Goal: Task Accomplishment & Management: Manage account settings

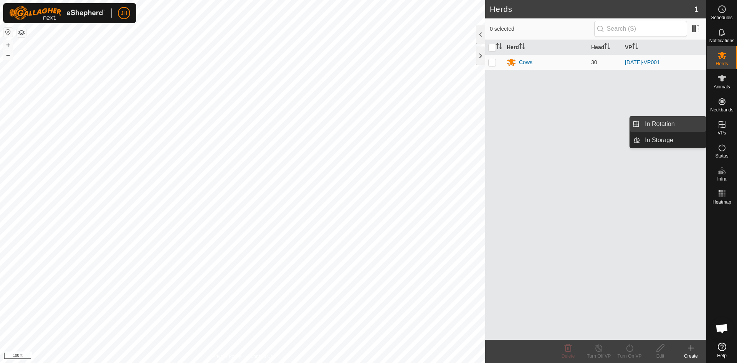
click at [680, 125] on link "In Rotation" at bounding box center [673, 123] width 66 height 15
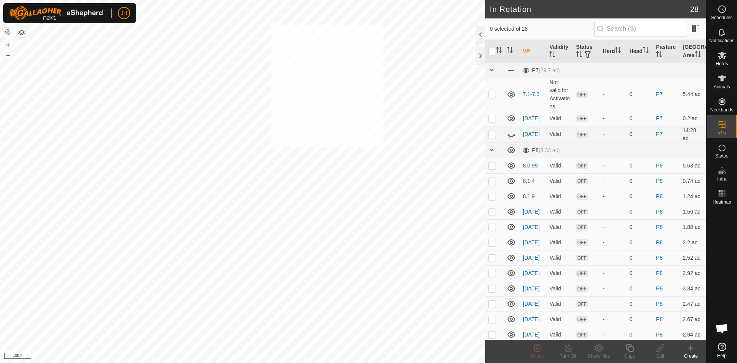
checkbox input "true"
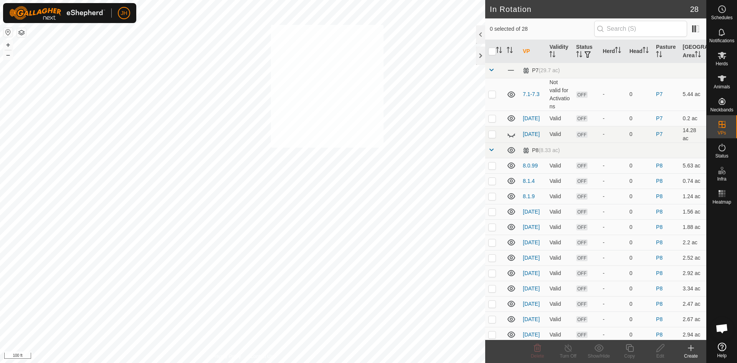
checkbox input "true"
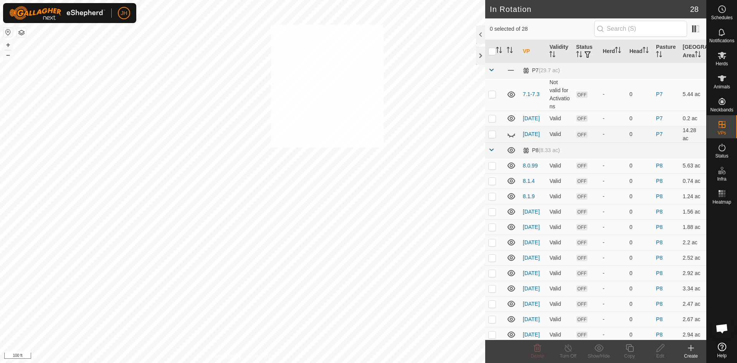
checkbox input "true"
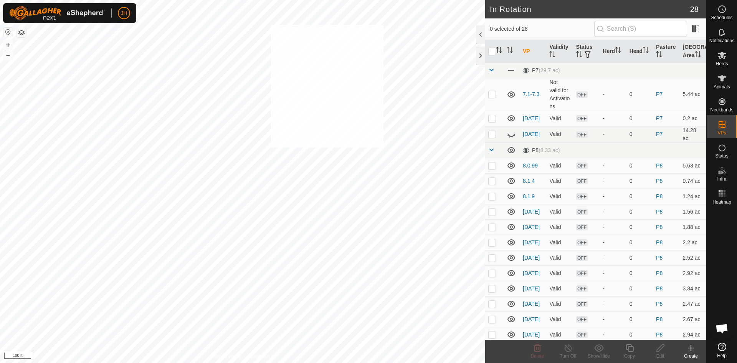
checkbox input "true"
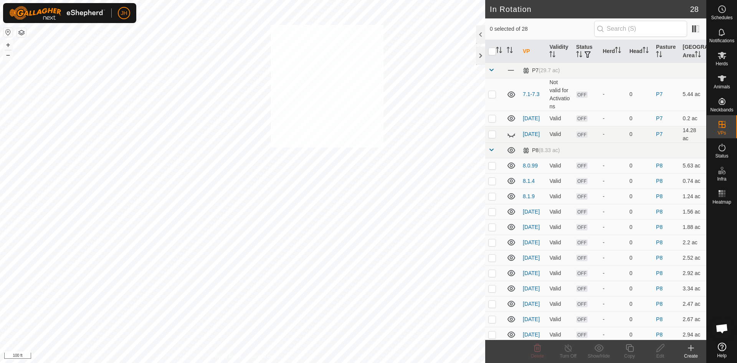
checkbox input "true"
click at [490, 55] on input "checkbox" at bounding box center [492, 52] width 8 height 8
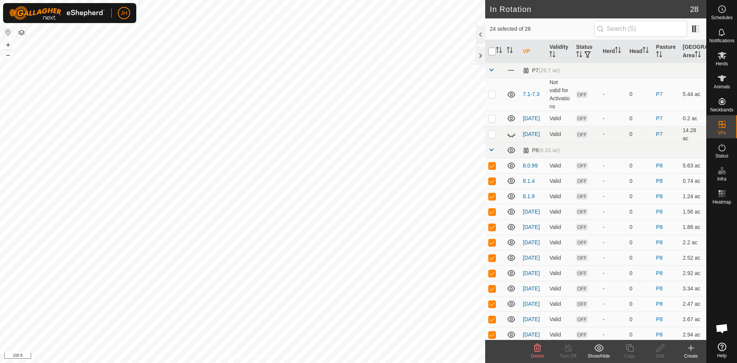
checkbox input "true"
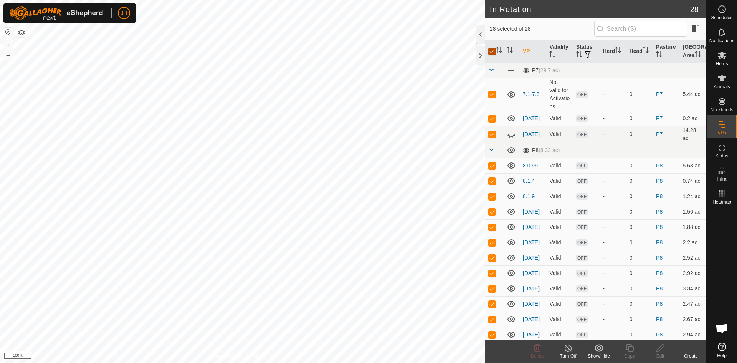
click at [490, 55] on input "checkbox" at bounding box center [492, 52] width 8 height 8
checkbox input "false"
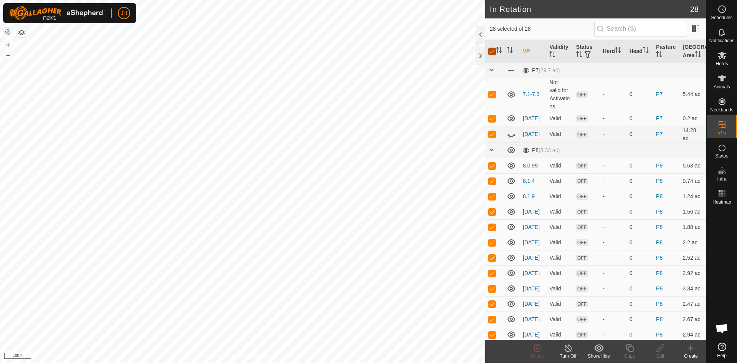
checkbox input "false"
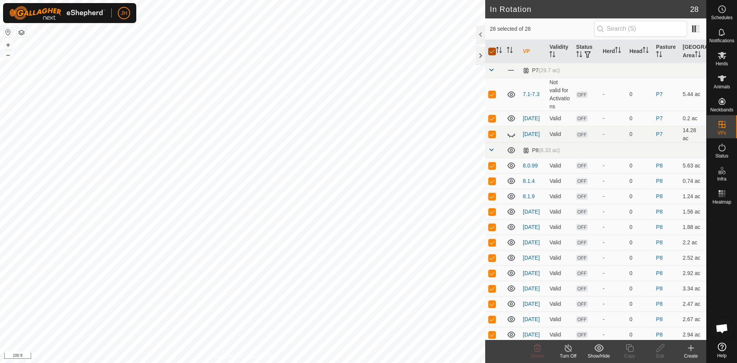
checkbox input "false"
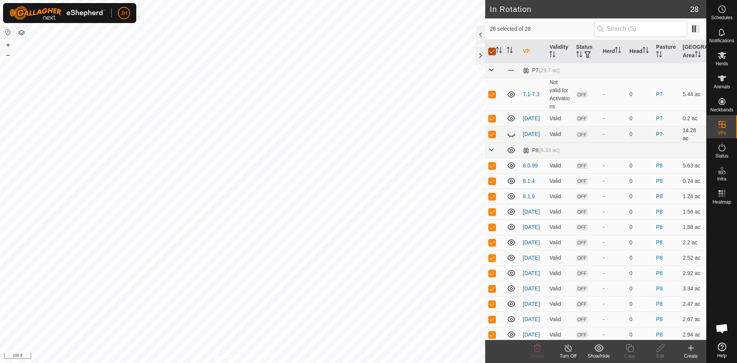
checkbox input "false"
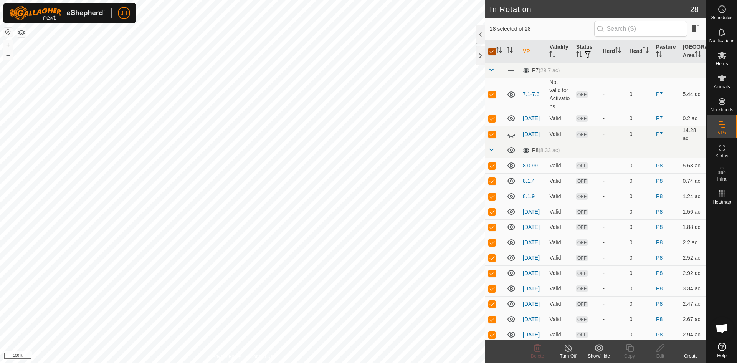
checkbox input "false"
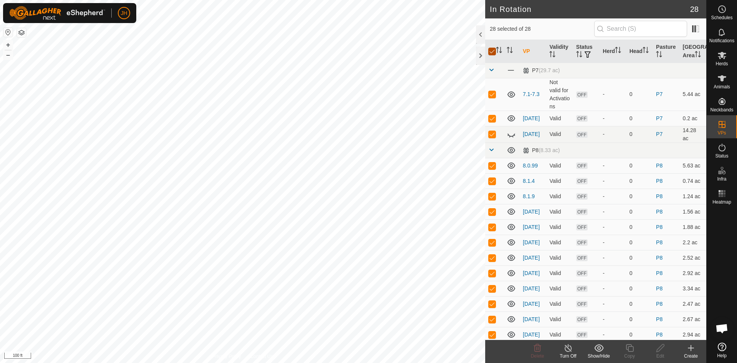
checkbox input "false"
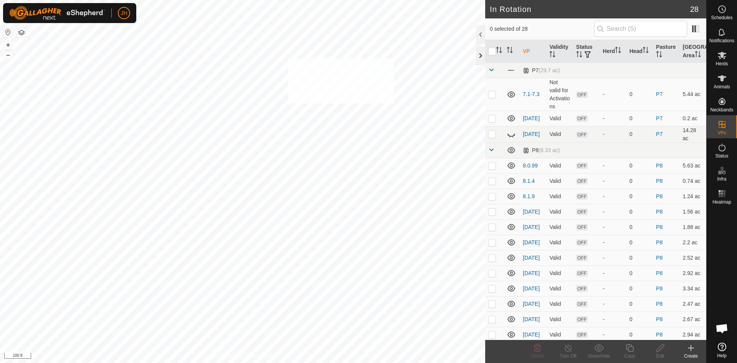
checkbox input "true"
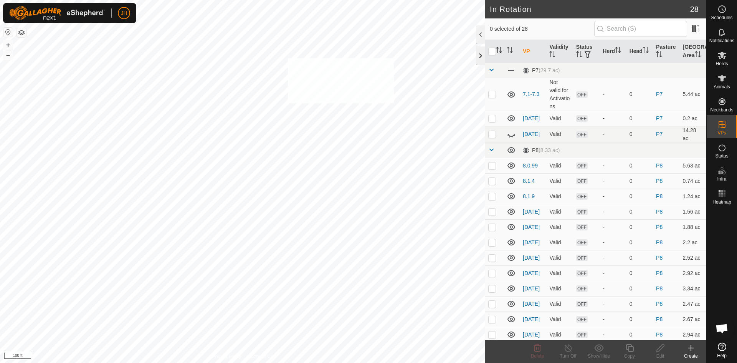
checkbox input "true"
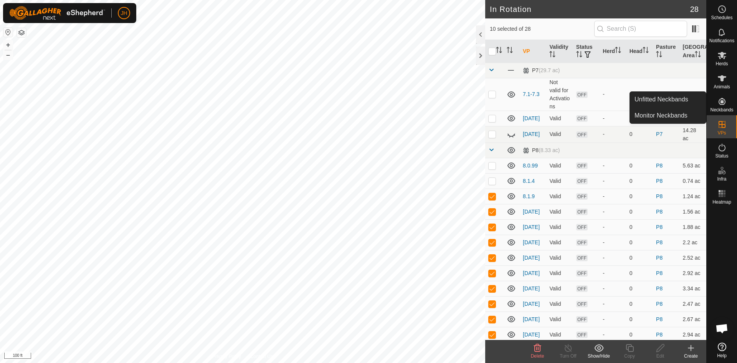
click at [601, 351] on icon at bounding box center [598, 347] width 9 height 7
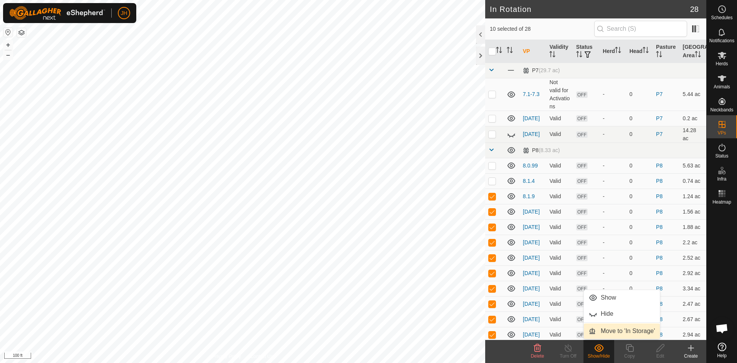
click at [604, 331] on link "Move to 'In Storage'" at bounding box center [622, 330] width 76 height 15
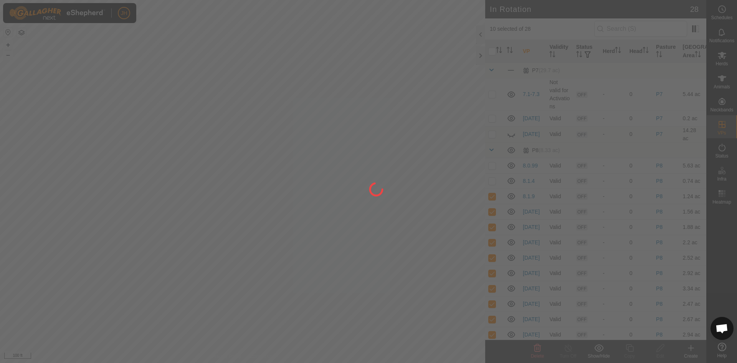
checkbox input "false"
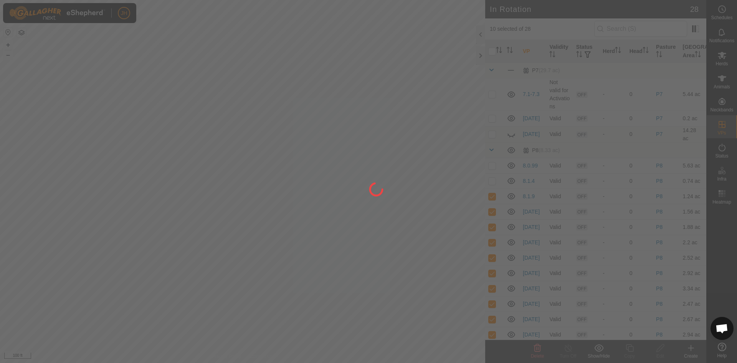
checkbox input "false"
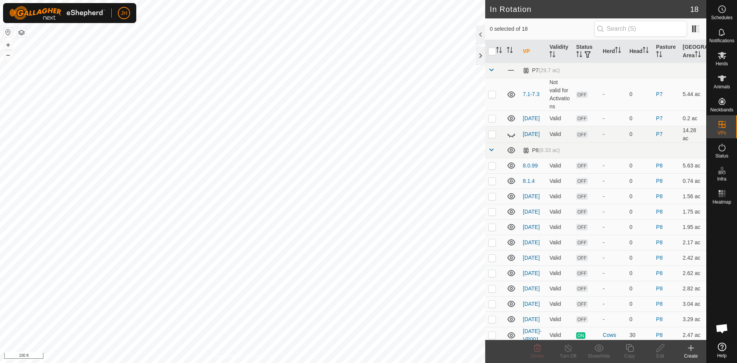
checkbox input "true"
click at [662, 349] on icon at bounding box center [661, 347] width 10 height 9
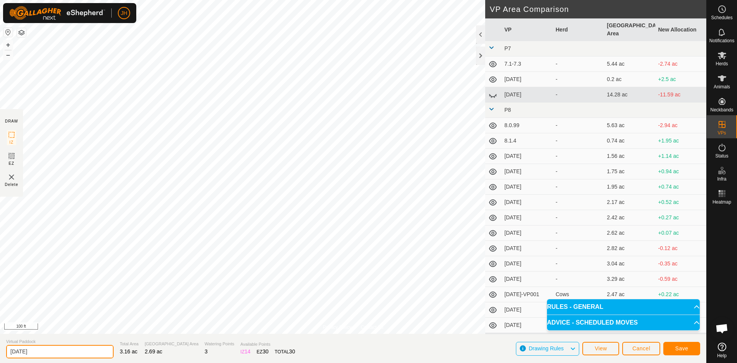
click at [52, 350] on input "[DATE]" at bounding box center [60, 351] width 108 height 13
type input "[DATE]"
click at [691, 352] on button "Save" at bounding box center [681, 348] width 37 height 13
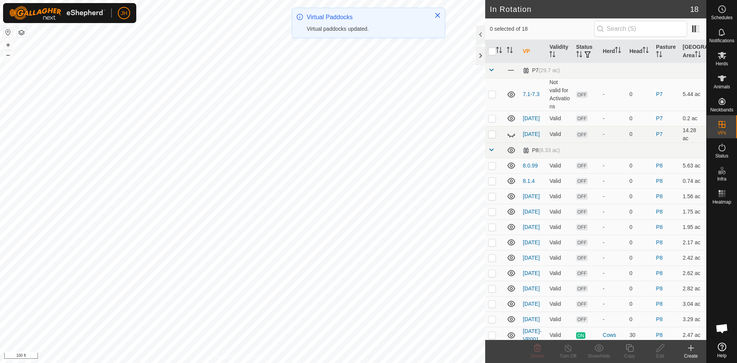
checkbox input "true"
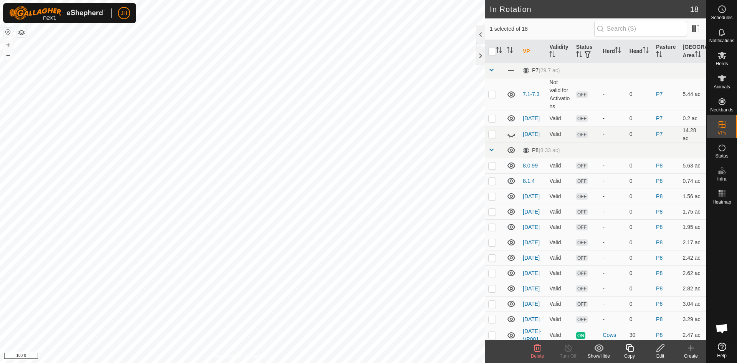
click at [661, 354] on div "Edit" at bounding box center [660, 355] width 31 height 7
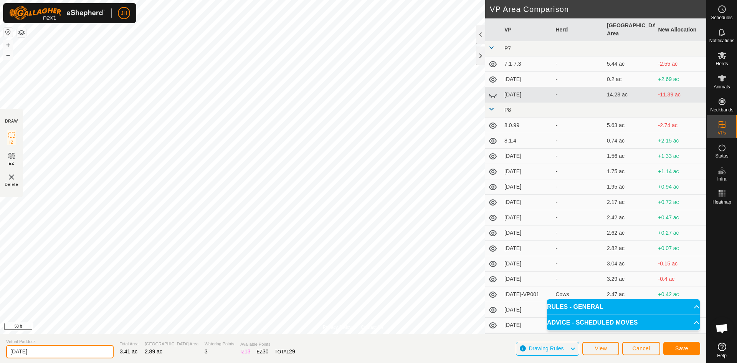
click at [57, 351] on input "[DATE]" at bounding box center [60, 351] width 108 height 13
type input "[DATE]"
click at [682, 349] on span "Save" at bounding box center [681, 348] width 13 height 6
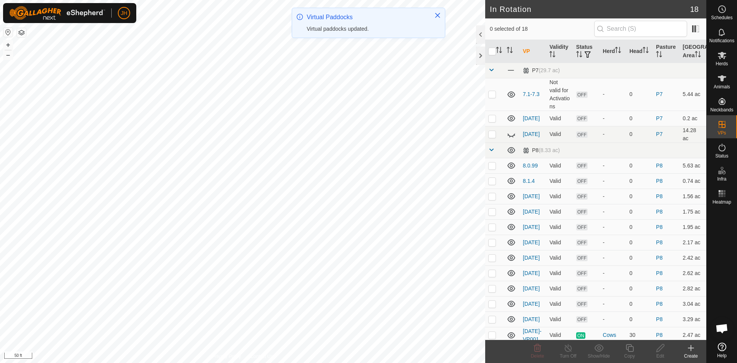
checkbox input "true"
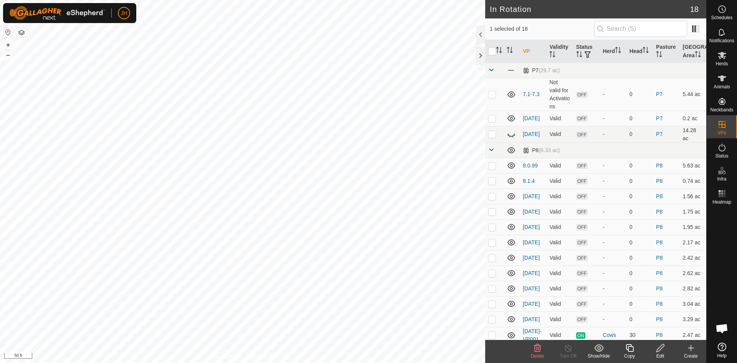
click at [660, 354] on div "Edit" at bounding box center [660, 355] width 31 height 7
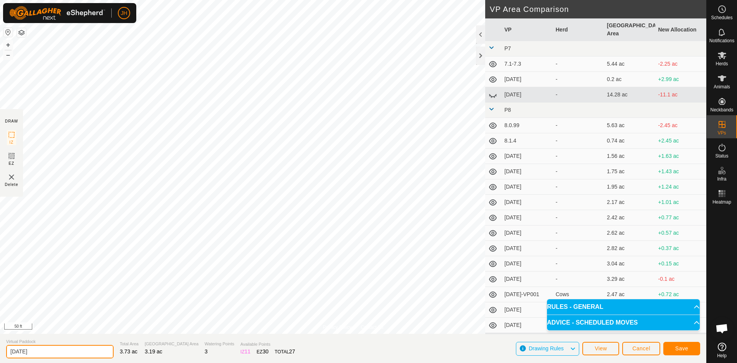
click at [31, 346] on input "[DATE]" at bounding box center [60, 351] width 108 height 13
type input "[DATE]"
click at [683, 350] on span "Save" at bounding box center [681, 348] width 13 height 6
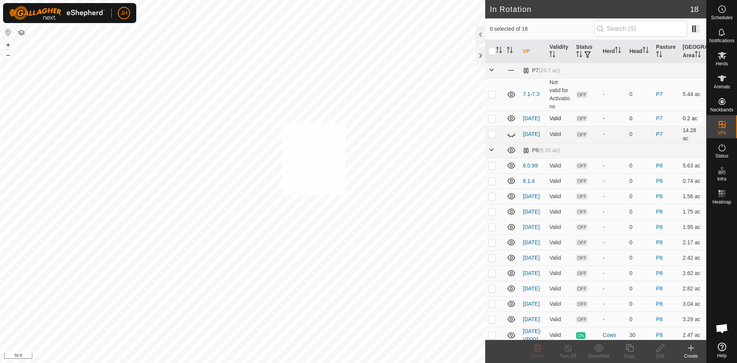
checkbox input "true"
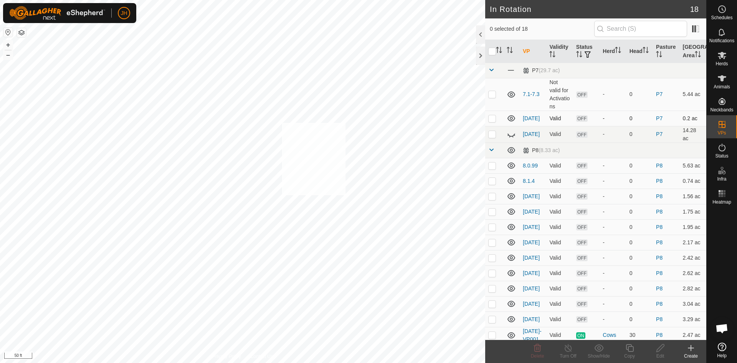
checkbox input "true"
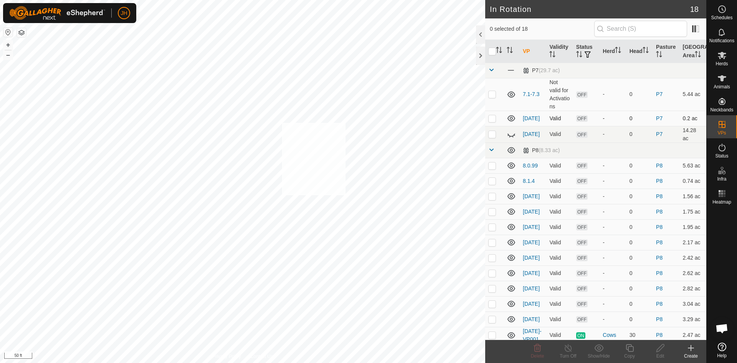
checkbox input "true"
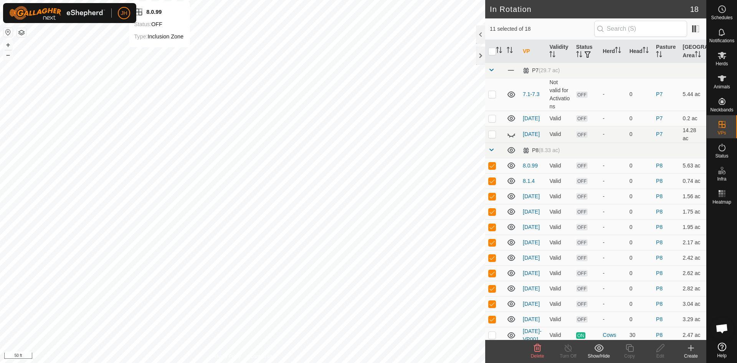
checkbox input "false"
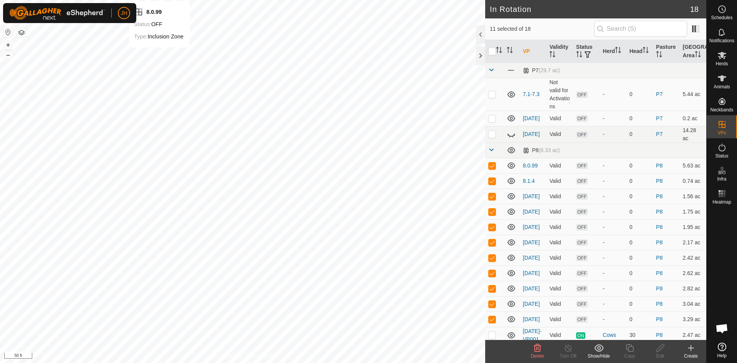
checkbox input "false"
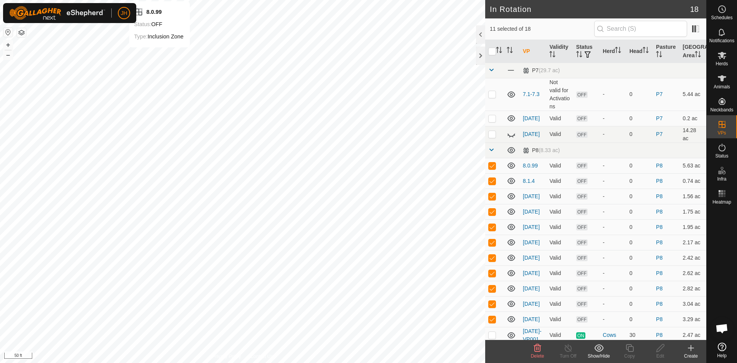
checkbox input "false"
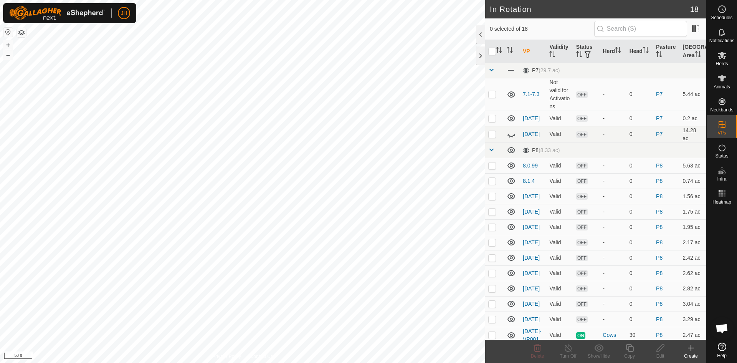
checkbox input "true"
click at [660, 353] on div "Edit" at bounding box center [660, 355] width 31 height 7
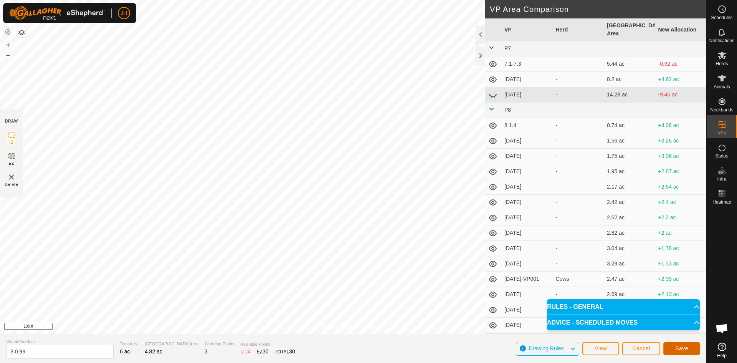
click at [680, 350] on span "Save" at bounding box center [681, 348] width 13 height 6
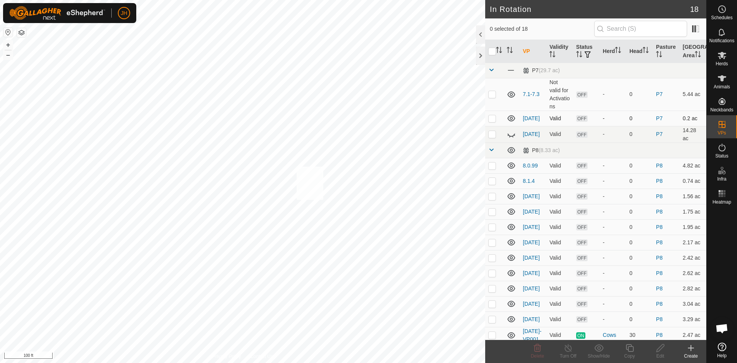
checkbox input "true"
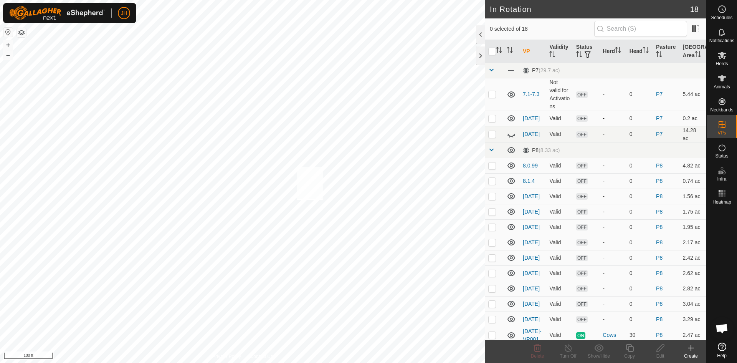
checkbox input "true"
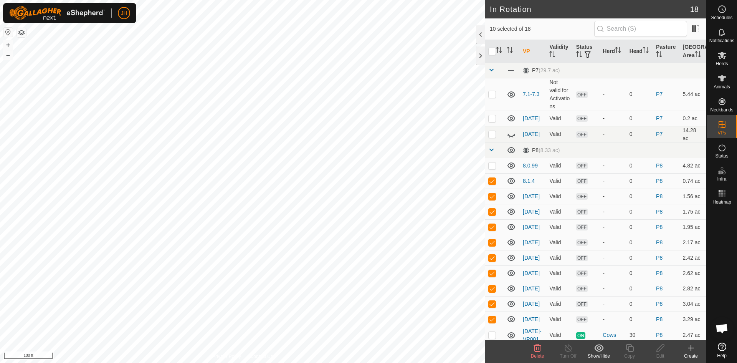
click at [601, 354] on div "Show/Hide" at bounding box center [599, 355] width 31 height 7
click at [605, 335] on link "Move to 'In Storage'" at bounding box center [622, 330] width 76 height 15
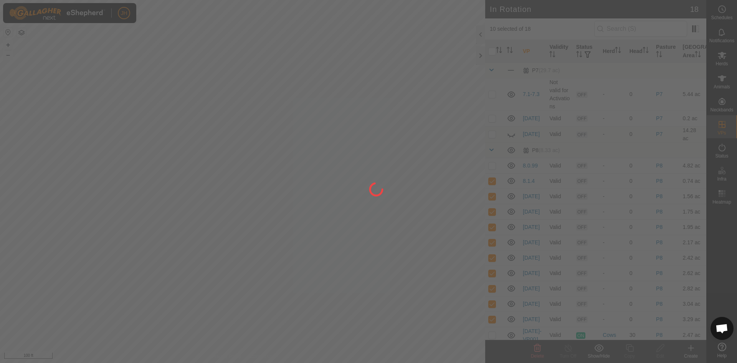
checkbox input "false"
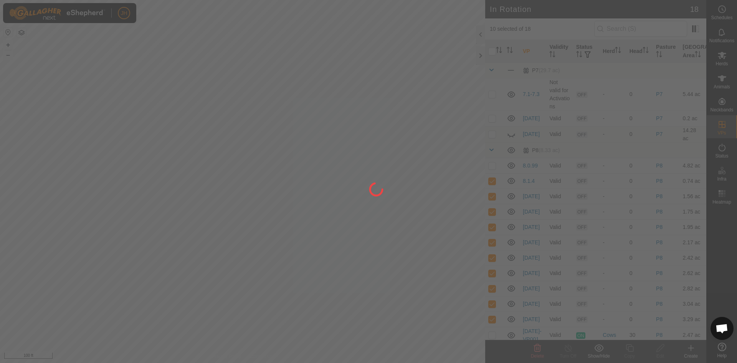
checkbox input "false"
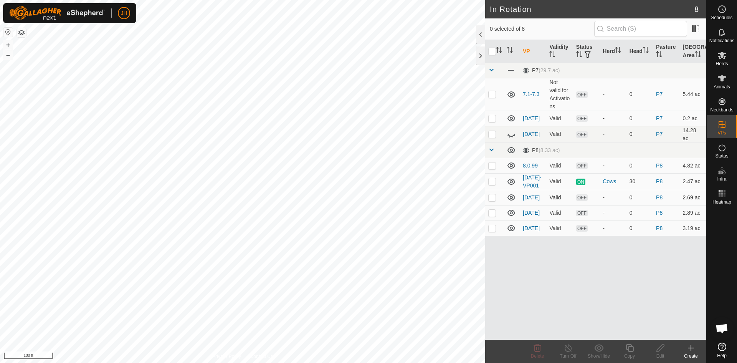
checkbox input "true"
click at [630, 351] on icon at bounding box center [630, 347] width 10 height 9
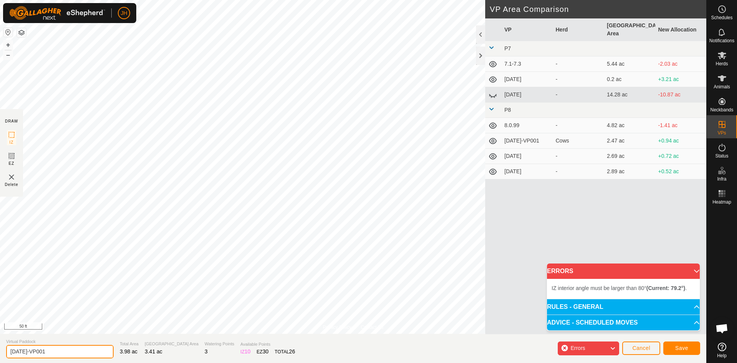
click at [53, 353] on input "[DATE]-VP001" at bounding box center [60, 351] width 108 height 13
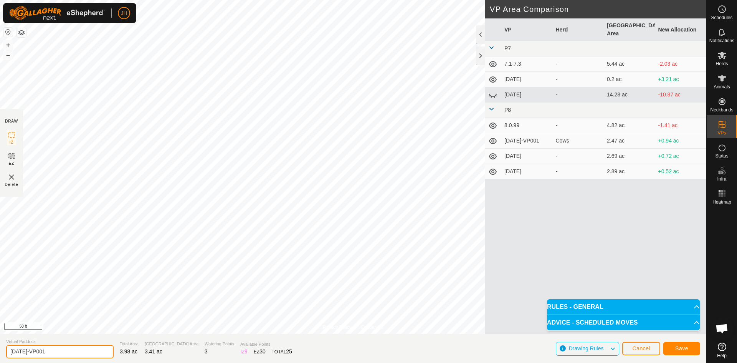
click at [51, 351] on input "[DATE]-VP001" at bounding box center [60, 351] width 108 height 13
type input "[DATE]"
click at [682, 349] on span "Save" at bounding box center [681, 348] width 13 height 6
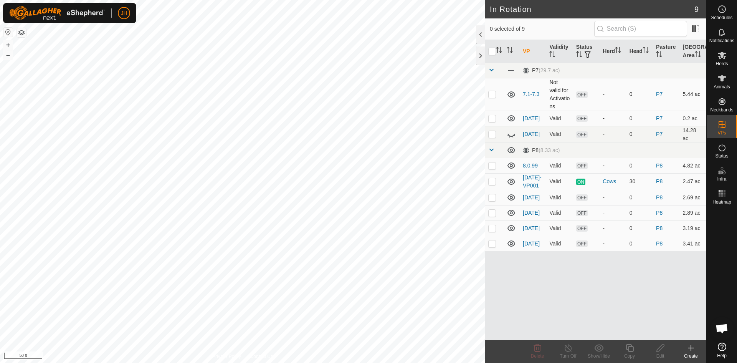
checkbox input "true"
checkbox input "false"
checkbox input "true"
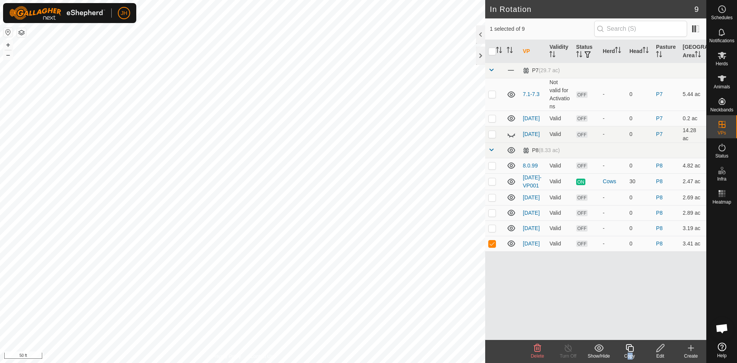
click at [629, 353] on div "Copy" at bounding box center [629, 351] width 31 height 23
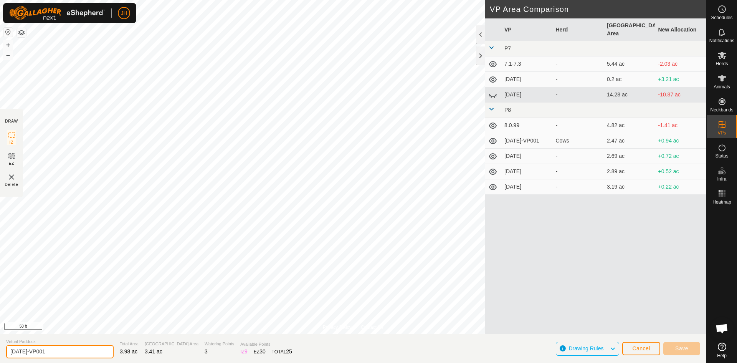
drag, startPoint x: 53, startPoint y: 351, endPoint x: 22, endPoint y: 351, distance: 30.7
click at [22, 351] on input "[DATE]-VP001" at bounding box center [60, 351] width 108 height 13
click at [91, 352] on input "[DATE]" at bounding box center [60, 351] width 108 height 13
type input "[DATE]"
click at [612, 333] on div "VP Herd Grazing Area New Allocation P7 7.1-7.3 - 5.44 ac -2.03 ac [DATE] - 0.2 …" at bounding box center [595, 176] width 221 height 316
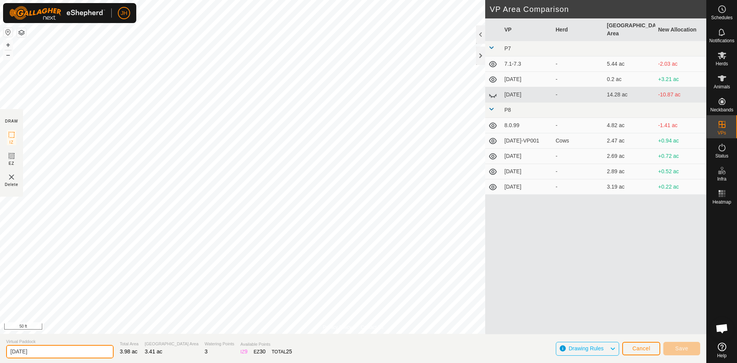
click at [77, 353] on input "[DATE]" at bounding box center [60, 351] width 108 height 13
click at [684, 349] on span "Save" at bounding box center [681, 348] width 13 height 6
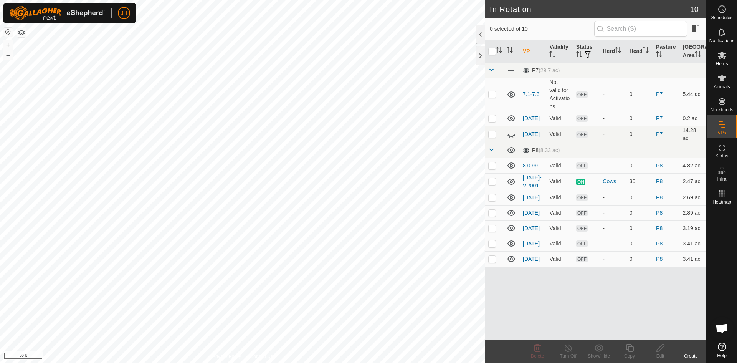
checkbox input "true"
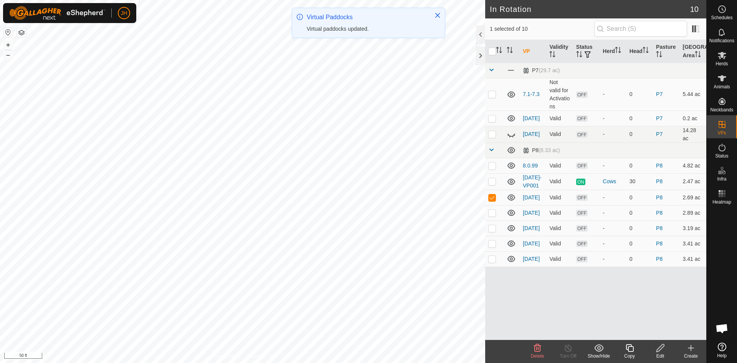
click at [660, 350] on icon at bounding box center [661, 347] width 10 height 9
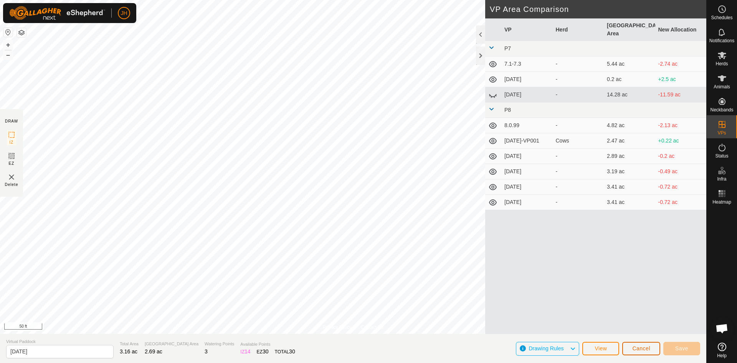
click at [639, 351] on span "Cancel" at bounding box center [641, 348] width 18 height 6
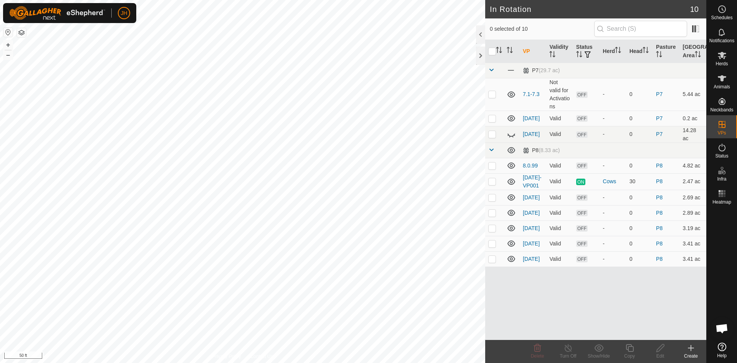
checkbox input "true"
click at [662, 349] on icon at bounding box center [661, 347] width 10 height 9
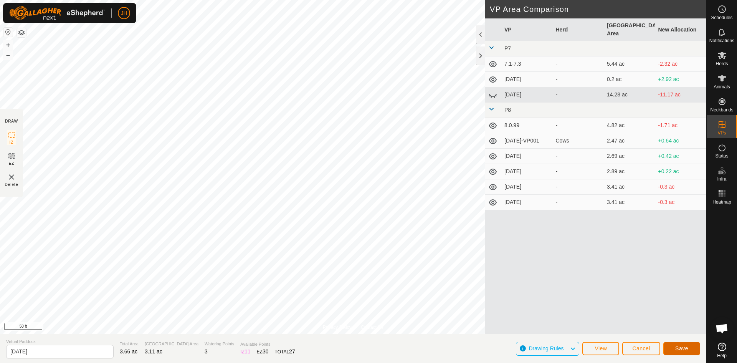
click at [692, 351] on button "Save" at bounding box center [681, 348] width 37 height 13
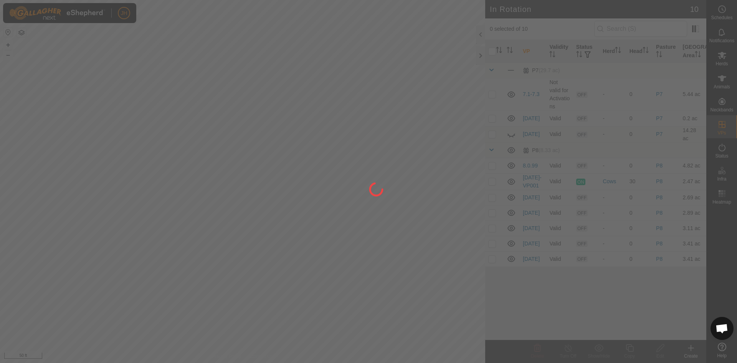
click at [495, 247] on div at bounding box center [368, 181] width 737 height 363
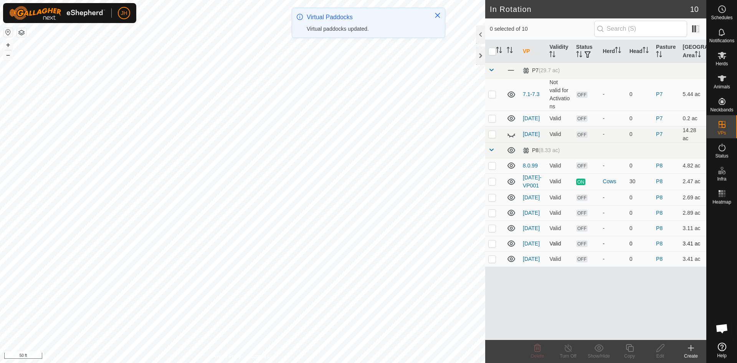
click at [492, 244] on p-checkbox at bounding box center [492, 243] width 8 height 6
checkbox input "true"
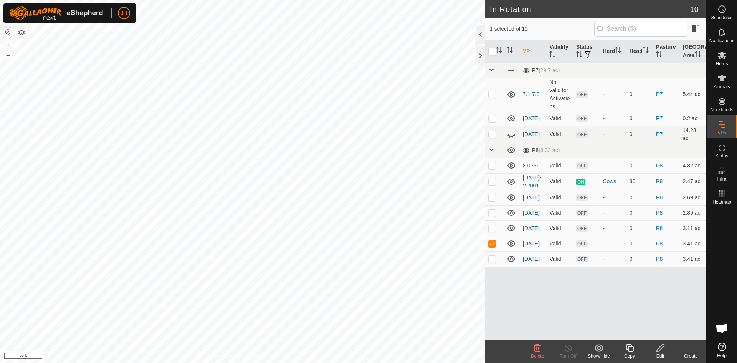
click at [662, 353] on div "Edit" at bounding box center [660, 355] width 31 height 7
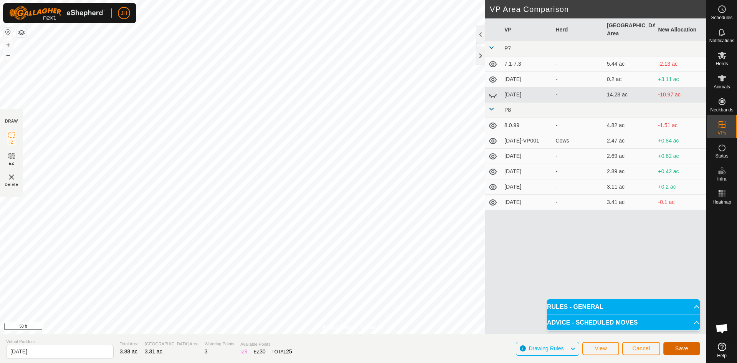
click at [694, 351] on button "Save" at bounding box center [681, 348] width 37 height 13
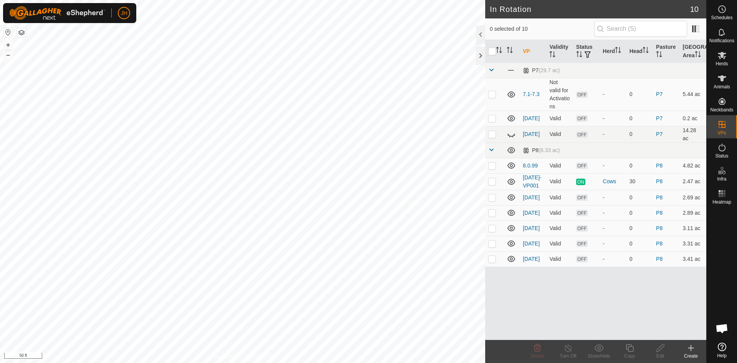
checkbox input "true"
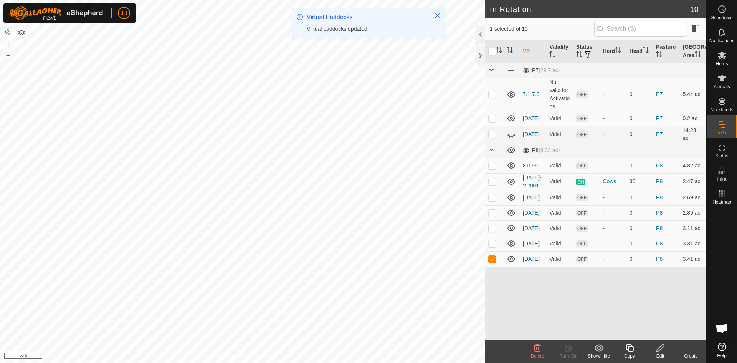
click at [660, 352] on div "Edit" at bounding box center [660, 355] width 31 height 7
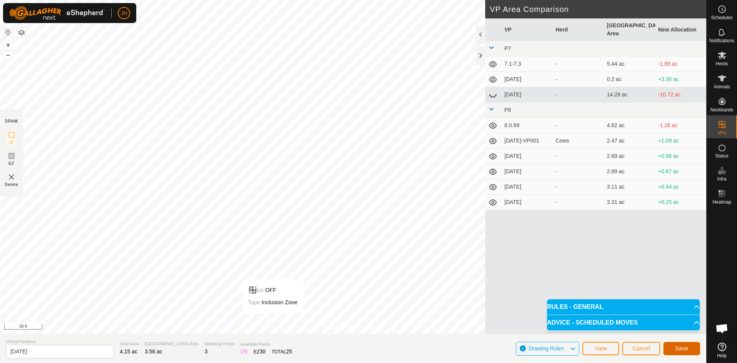
click at [679, 351] on span "Save" at bounding box center [681, 348] width 13 height 6
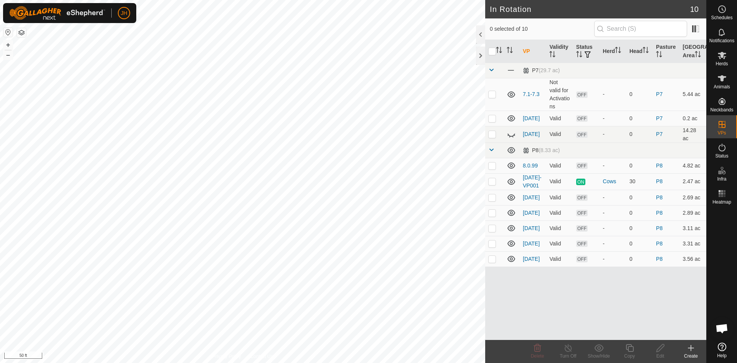
checkbox input "true"
click at [630, 351] on icon at bounding box center [630, 348] width 8 height 8
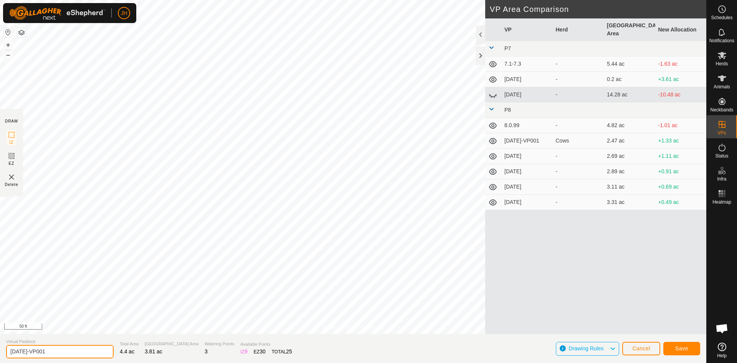
drag, startPoint x: 53, startPoint y: 349, endPoint x: 24, endPoint y: 353, distance: 28.6
click at [24, 353] on input "[DATE]-VP001" at bounding box center [60, 351] width 108 height 13
type input "[DATE]"
click at [680, 348] on span "Save" at bounding box center [681, 348] width 13 height 6
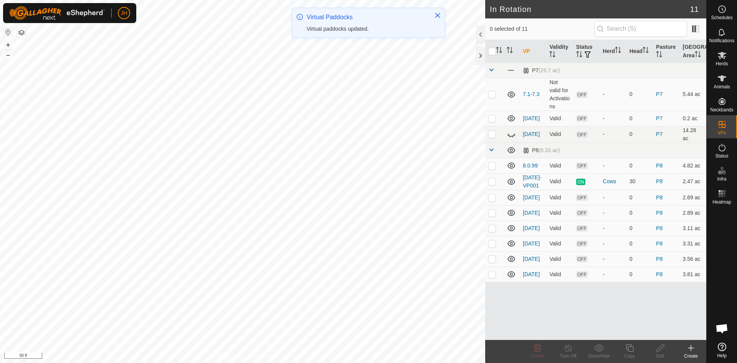
checkbox input "true"
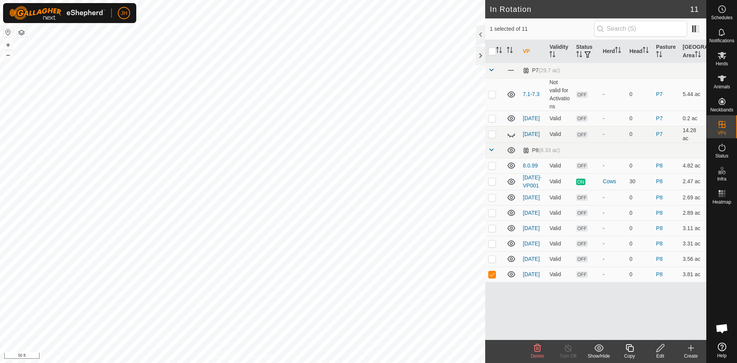
click at [631, 351] on icon at bounding box center [630, 348] width 8 height 8
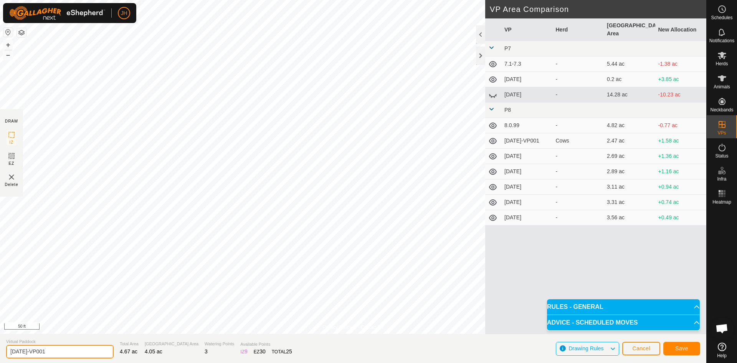
drag, startPoint x: 53, startPoint y: 350, endPoint x: 24, endPoint y: 350, distance: 29.6
click at [24, 350] on input "[DATE]-VP001" at bounding box center [60, 351] width 108 height 13
type input "[DATE]"
click at [684, 351] on button "Save" at bounding box center [681, 348] width 37 height 13
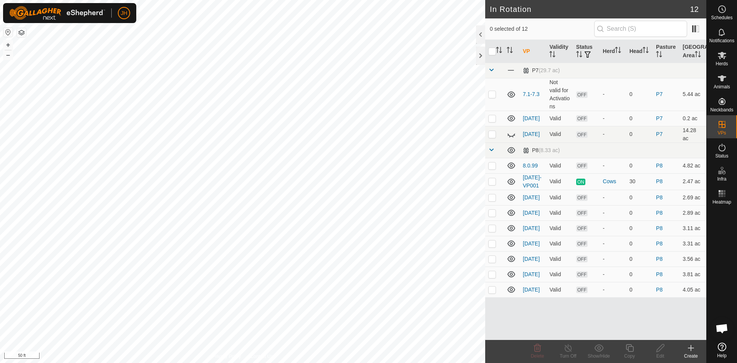
checkbox input "true"
click at [625, 346] on icon at bounding box center [630, 347] width 10 height 9
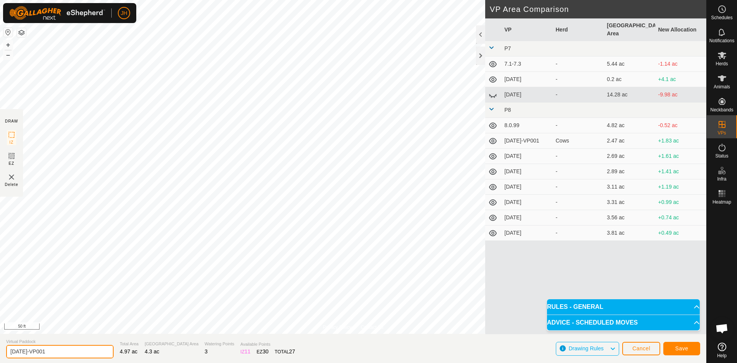
drag, startPoint x: 53, startPoint y: 352, endPoint x: 43, endPoint y: 342, distance: 14.4
click at [23, 352] on input "[DATE]-VP001" at bounding box center [60, 351] width 108 height 13
type input "[DATE]"
click at [682, 351] on span "Save" at bounding box center [681, 348] width 13 height 6
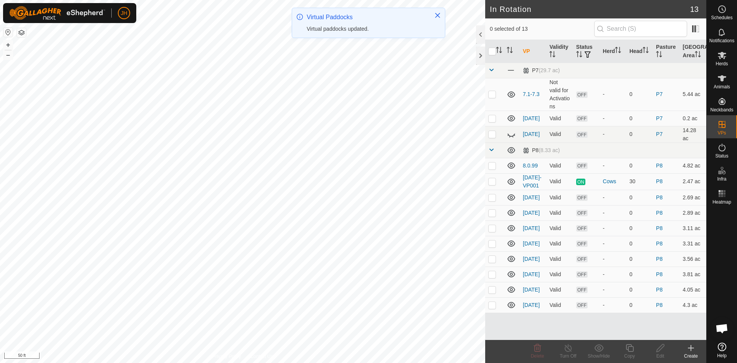
checkbox input "true"
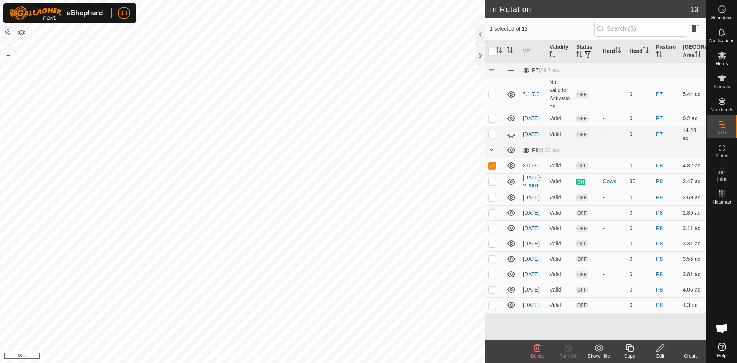
click at [660, 350] on icon at bounding box center [661, 347] width 10 height 9
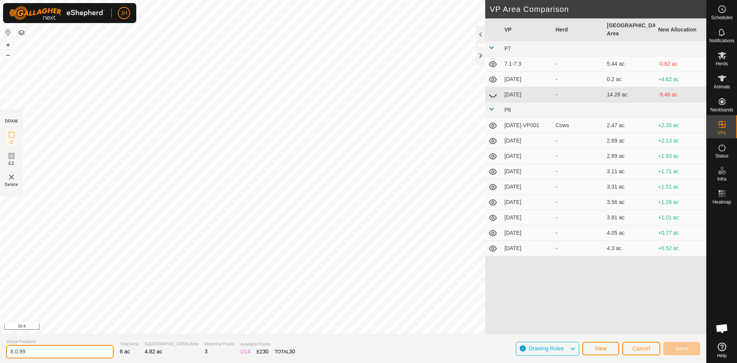
drag, startPoint x: 36, startPoint y: 351, endPoint x: 15, endPoint y: 353, distance: 20.9
click at [15, 353] on input "8.0.99" at bounding box center [60, 351] width 108 height 13
type input "[DATE]"
click at [683, 351] on span "Save" at bounding box center [681, 348] width 13 height 6
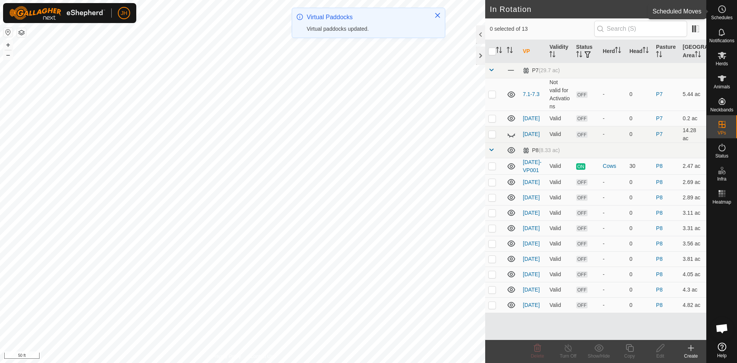
click at [726, 15] on span "Schedules" at bounding box center [722, 17] width 22 height 5
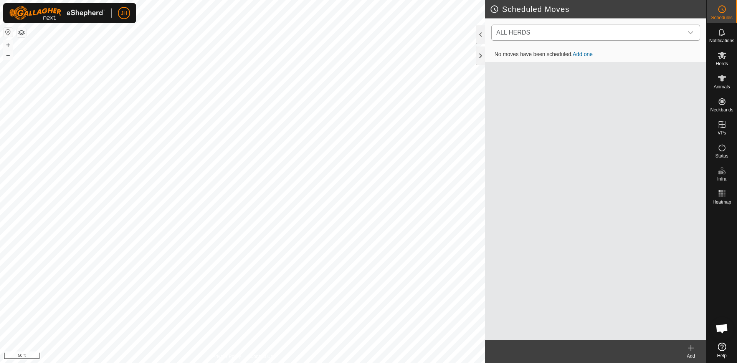
click at [636, 39] on span "ALL HERDS" at bounding box center [588, 32] width 190 height 15
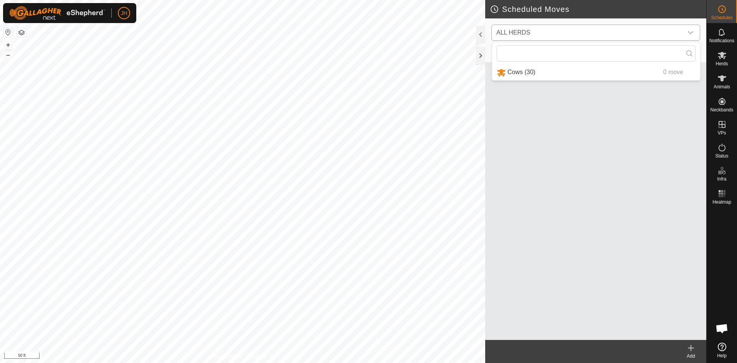
click at [566, 71] on li "Cows (30) 0 move" at bounding box center [596, 73] width 208 height 16
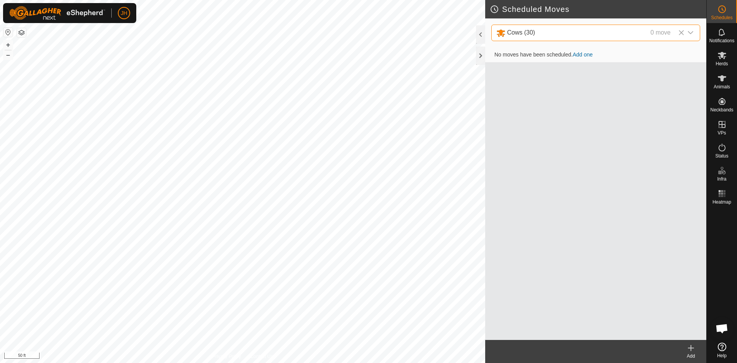
click at [586, 56] on link "Add one" at bounding box center [583, 54] width 20 height 6
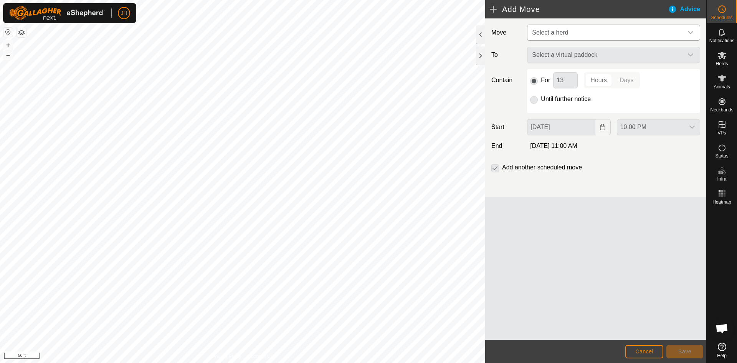
click at [607, 35] on span "Select a herd" at bounding box center [606, 32] width 154 height 15
click at [553, 71] on li "Cows (30)" at bounding box center [614, 73] width 172 height 16
click at [605, 57] on span "Select a virtual paddock" at bounding box center [606, 55] width 154 height 15
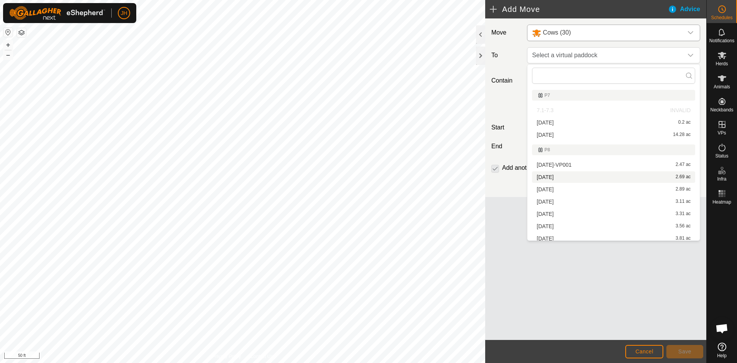
click at [551, 178] on li "[DATE] 2.69 ac" at bounding box center [613, 177] width 163 height 12
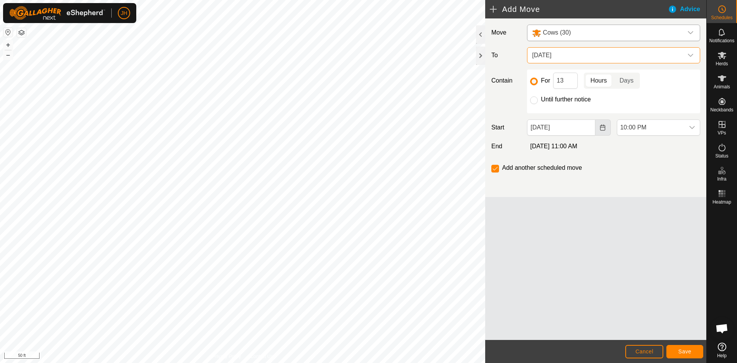
click at [602, 129] on icon "Choose Date" at bounding box center [603, 127] width 6 height 6
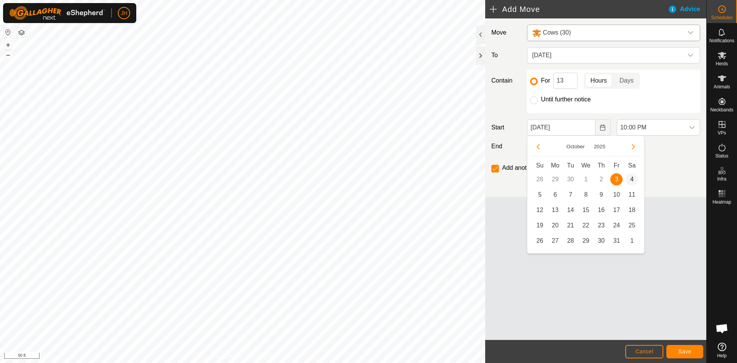
click at [631, 179] on span "4" at bounding box center [632, 179] width 12 height 12
type input "[DATE]"
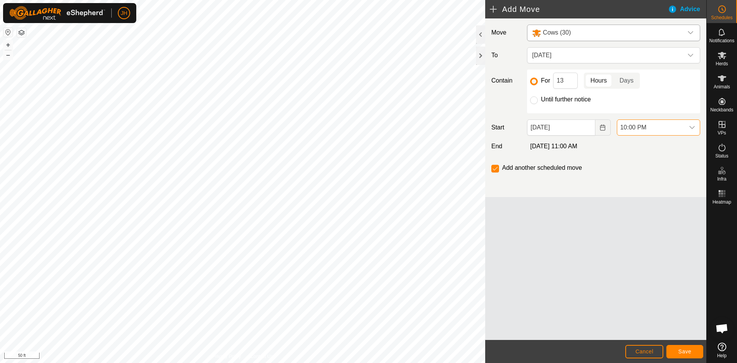
click at [666, 127] on span "10:00 PM" at bounding box center [650, 127] width 67 height 15
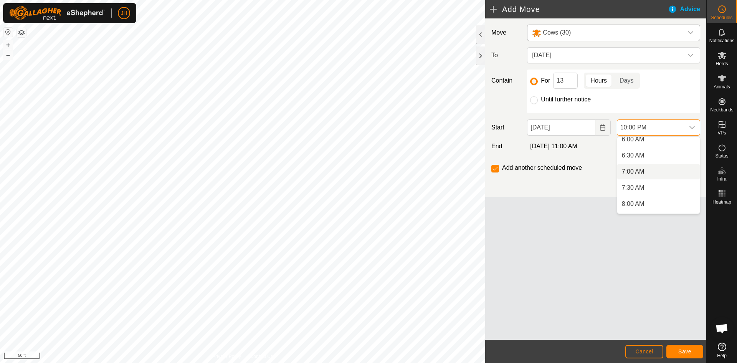
click at [635, 174] on li "7:00 AM" at bounding box center [658, 171] width 83 height 15
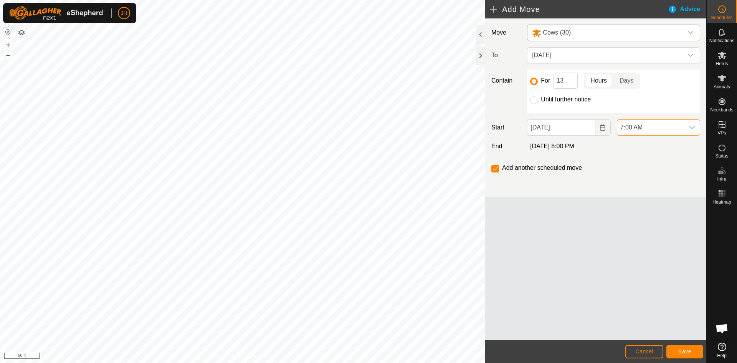
scroll to position [648, 0]
drag, startPoint x: 566, startPoint y: 81, endPoint x: 560, endPoint y: 85, distance: 6.4
click at [560, 85] on input "13" at bounding box center [565, 81] width 25 height 16
type input "1"
click at [655, 129] on span "7:00 AM" at bounding box center [650, 127] width 67 height 15
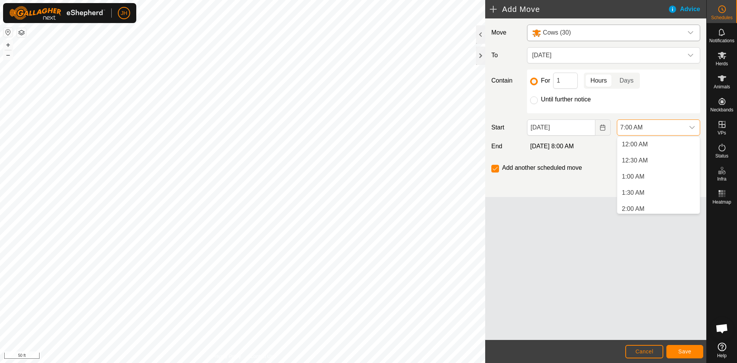
scroll to position [164, 0]
click at [645, 110] on div "For 1 Hours Days Until further notice" at bounding box center [613, 91] width 173 height 44
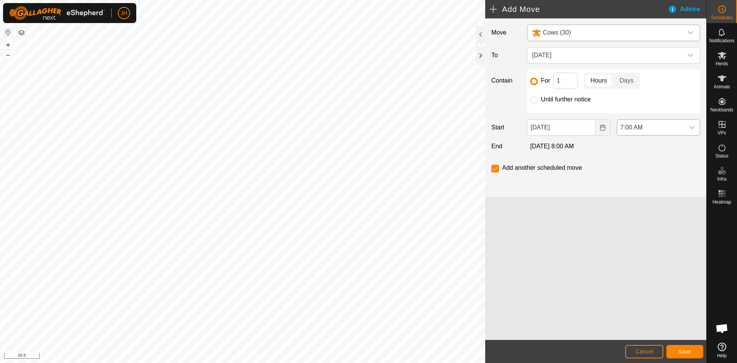
click at [663, 125] on span "7:00 AM" at bounding box center [650, 127] width 67 height 15
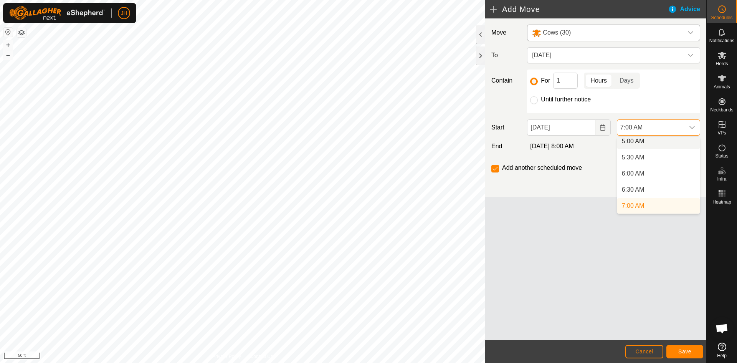
scroll to position [161, 0]
click at [638, 196] on li "6:30 AM" at bounding box center [658, 192] width 83 height 15
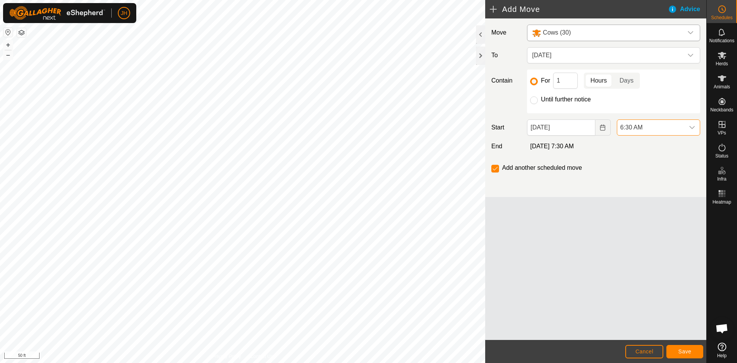
scroll to position [164, 0]
click at [690, 352] on span "Save" at bounding box center [684, 351] width 13 height 6
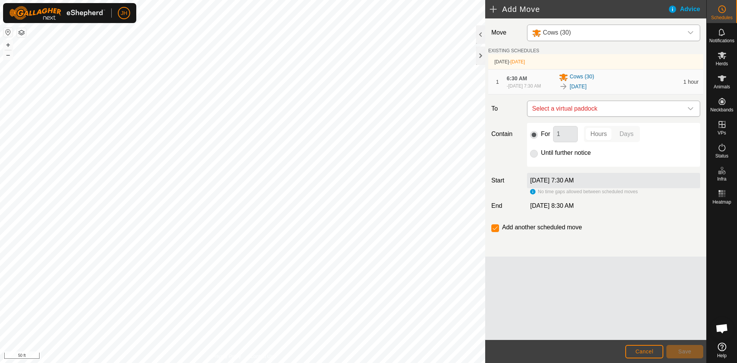
click at [602, 109] on span "Select a virtual paddock" at bounding box center [606, 108] width 154 height 15
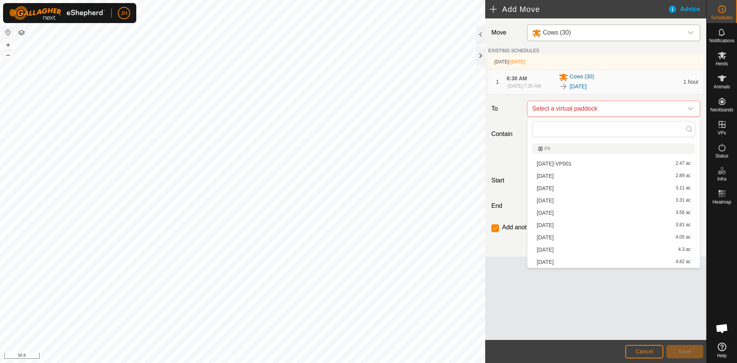
click at [553, 178] on li "[DATE] 2.89 ac" at bounding box center [613, 176] width 163 height 12
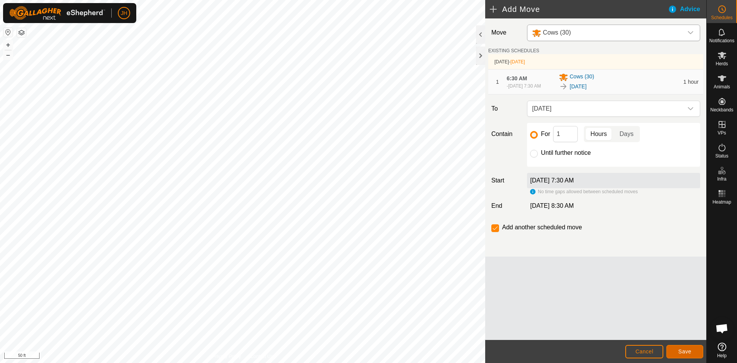
click at [694, 351] on button "Save" at bounding box center [685, 351] width 37 height 13
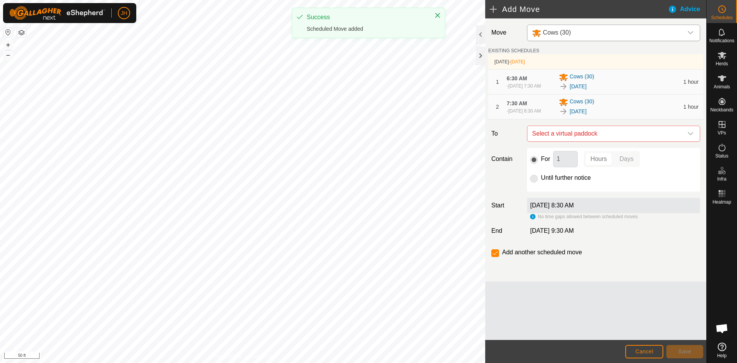
click at [606, 111] on div "[DATE]" at bounding box center [619, 111] width 120 height 9
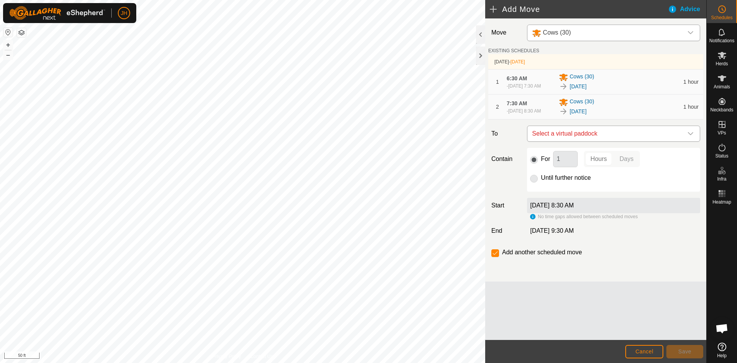
click at [614, 134] on span "Select a virtual paddock" at bounding box center [606, 133] width 154 height 15
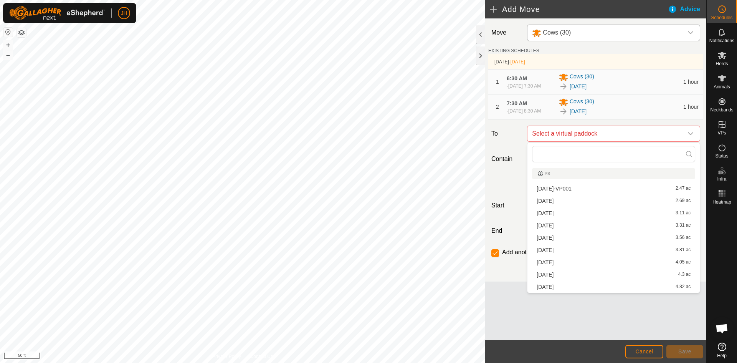
click at [556, 212] on li "[DATE] 3.11 ac" at bounding box center [613, 213] width 163 height 12
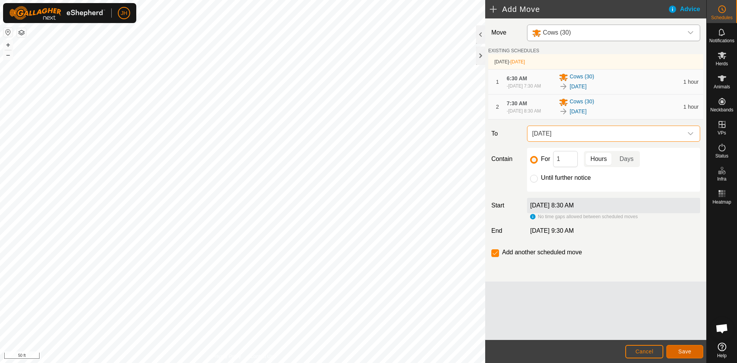
click at [680, 353] on span "Save" at bounding box center [684, 351] width 13 height 6
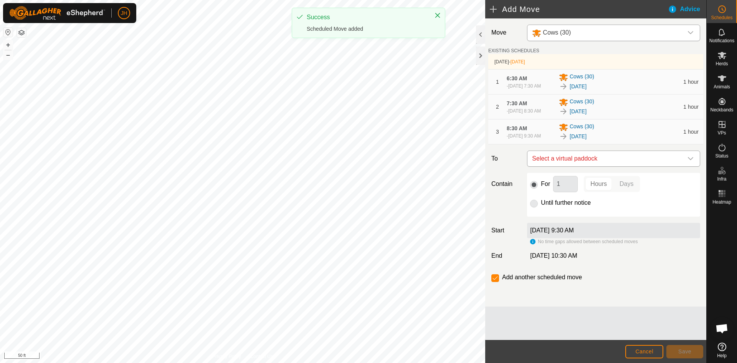
click at [602, 161] on span "Select a virtual paddock" at bounding box center [606, 158] width 154 height 15
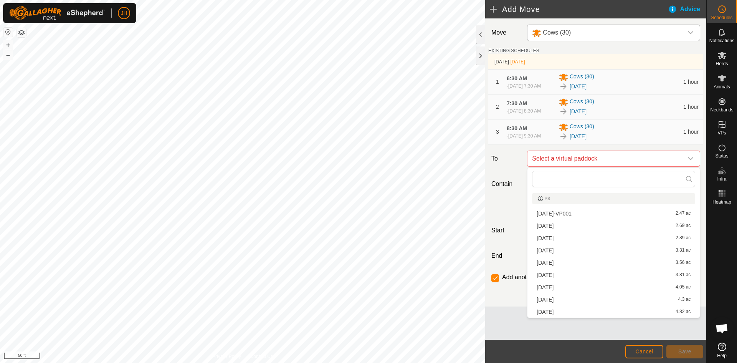
click at [549, 250] on li "[DATE] 3.31 ac" at bounding box center [613, 251] width 163 height 12
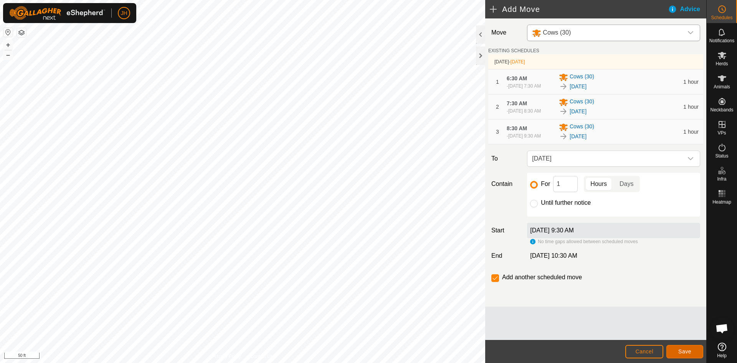
click at [697, 352] on button "Save" at bounding box center [685, 351] width 37 height 13
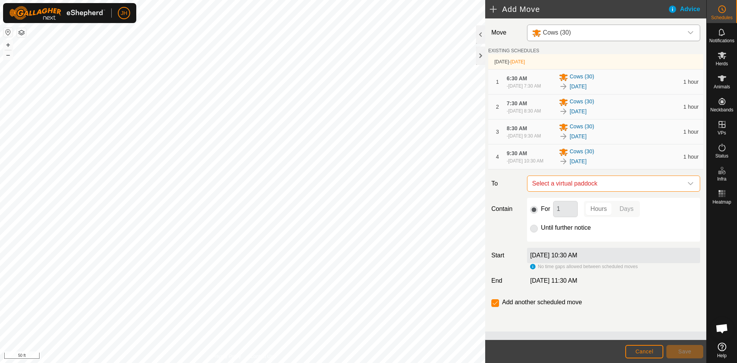
click at [612, 186] on span "Select a virtual paddock" at bounding box center [606, 183] width 154 height 15
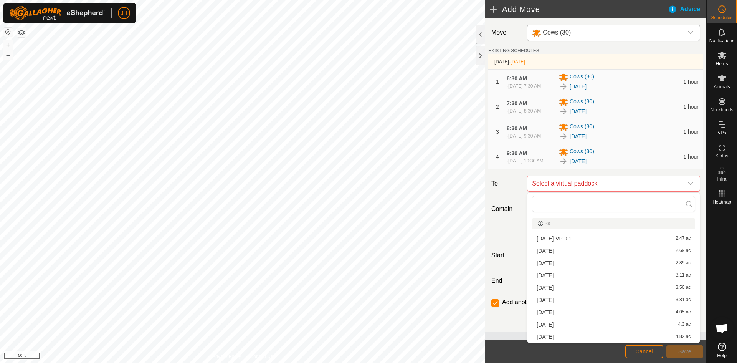
click at [556, 288] on li "[DATE] 3.56 ac" at bounding box center [613, 288] width 163 height 12
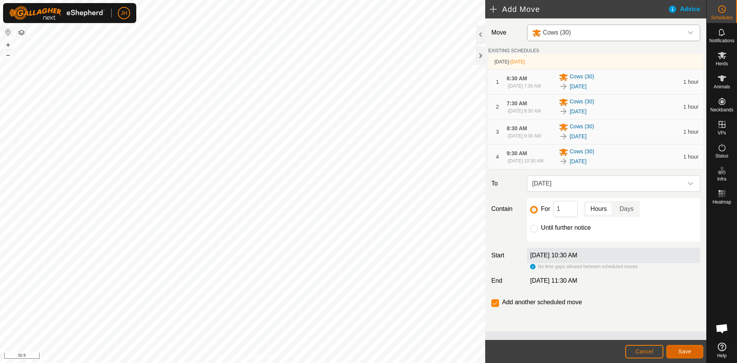
click at [695, 352] on button "Save" at bounding box center [685, 351] width 37 height 13
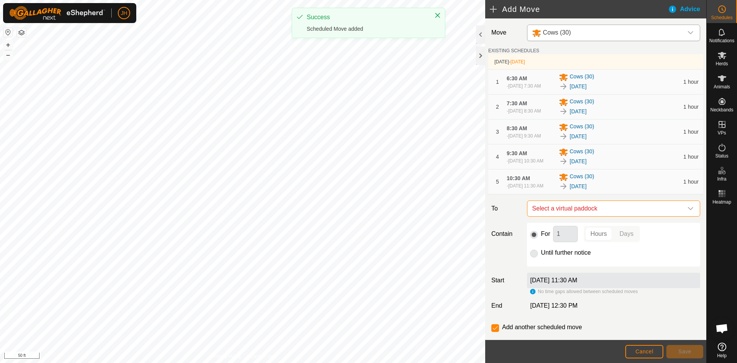
click at [622, 207] on span "Select a virtual paddock" at bounding box center [606, 208] width 154 height 15
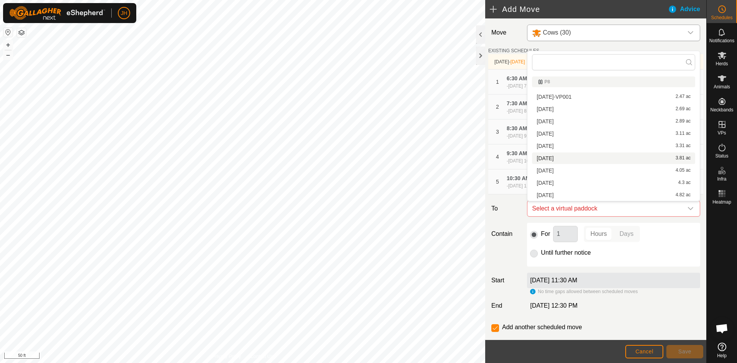
click at [549, 156] on li "[DATE] 3.81 ac" at bounding box center [613, 158] width 163 height 12
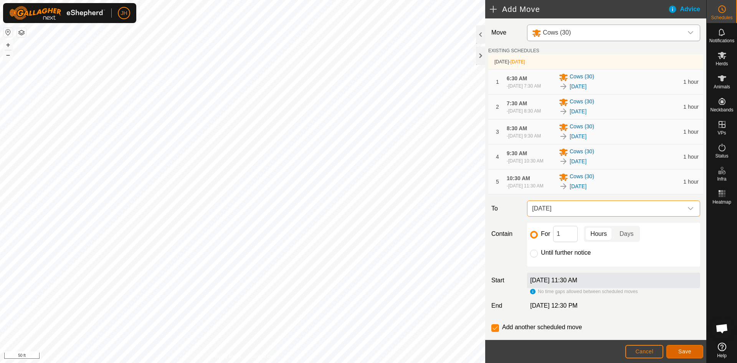
click at [690, 351] on span "Save" at bounding box center [684, 351] width 13 height 6
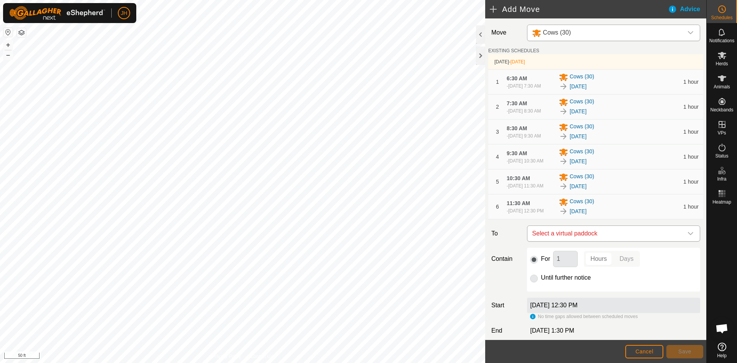
click at [597, 234] on span "Select a virtual paddock" at bounding box center [606, 233] width 154 height 15
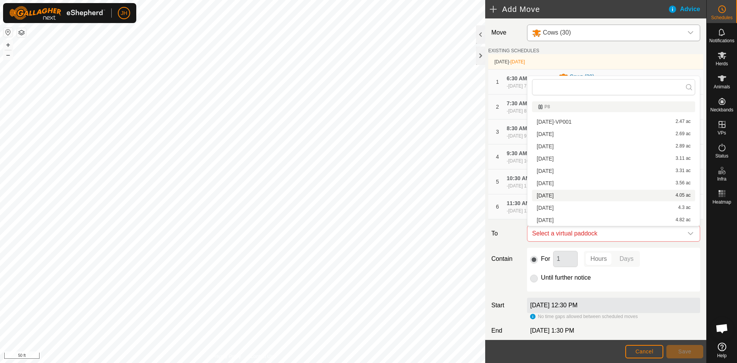
click at [551, 197] on li "[DATE] 4.05 ac" at bounding box center [613, 196] width 163 height 12
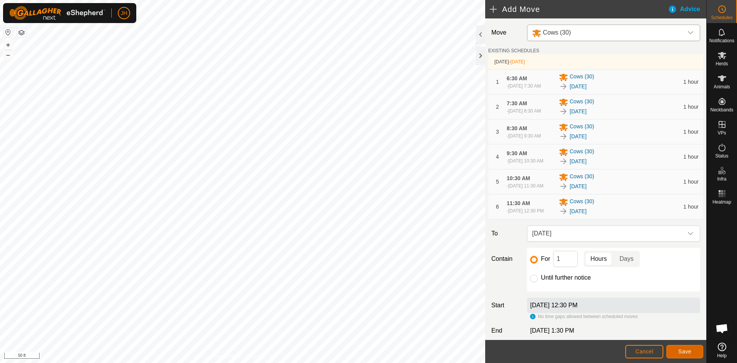
click at [686, 351] on span "Save" at bounding box center [684, 351] width 13 height 6
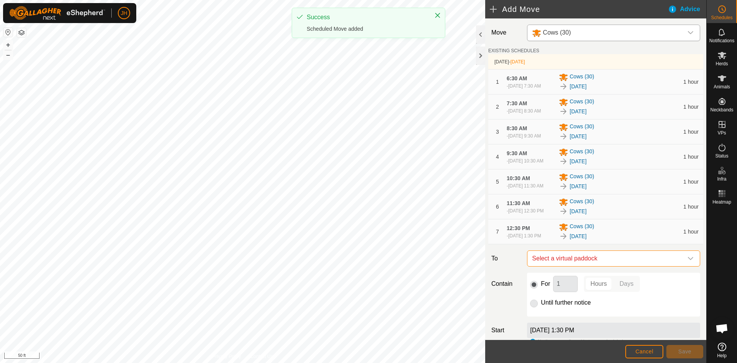
click at [639, 259] on span "Select a virtual paddock" at bounding box center [606, 258] width 154 height 15
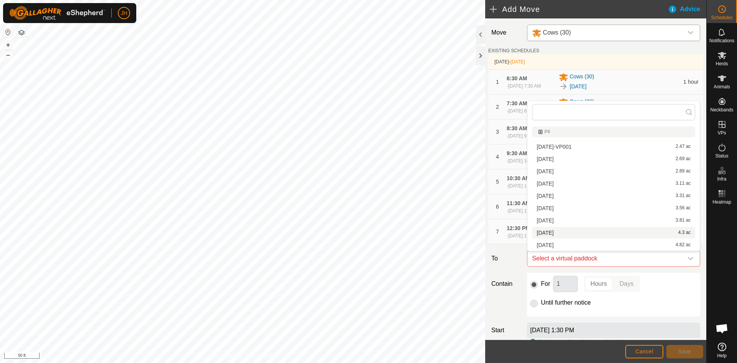
click at [570, 236] on li "[DATE] 4.3 ac" at bounding box center [613, 233] width 163 height 12
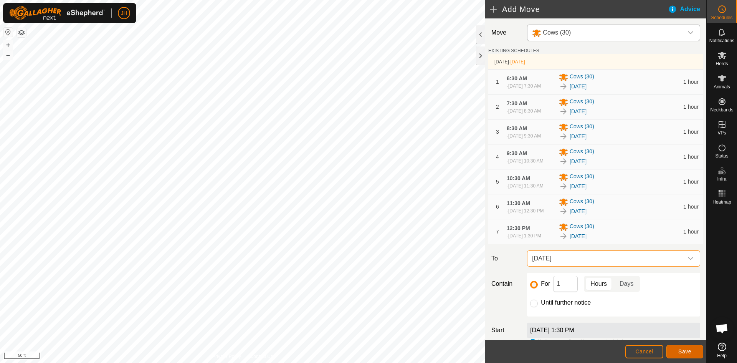
click at [686, 354] on span "Save" at bounding box center [684, 351] width 13 height 6
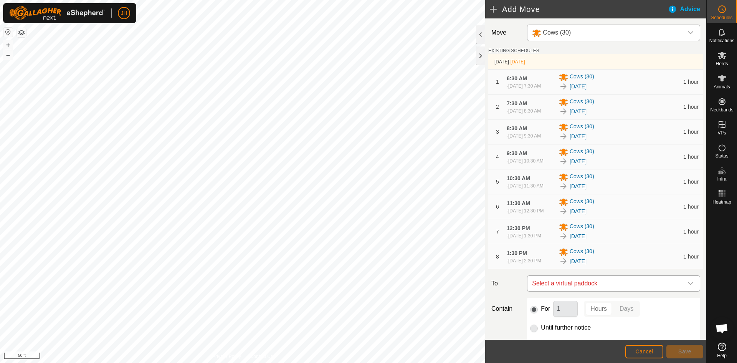
click at [637, 285] on span "Select a virtual paddock" at bounding box center [606, 283] width 154 height 15
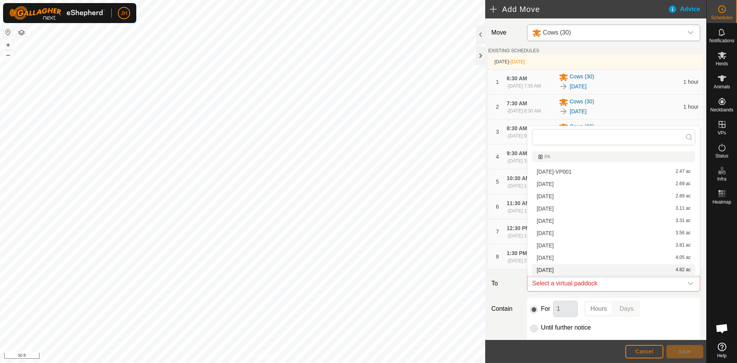
click at [610, 268] on li "[DATE] 4.82 ac" at bounding box center [613, 270] width 163 height 12
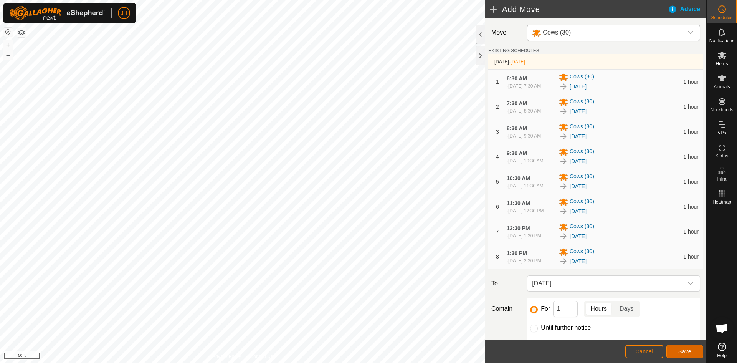
click at [677, 356] on button "Save" at bounding box center [685, 351] width 37 height 13
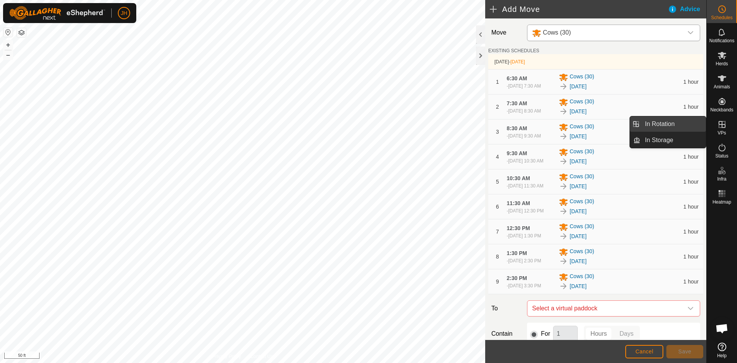
click at [682, 123] on link "In Rotation" at bounding box center [673, 123] width 66 height 15
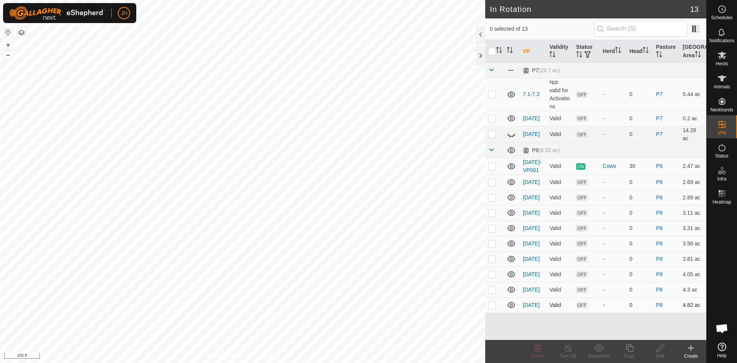
click at [494, 307] on p-checkbox at bounding box center [492, 305] width 8 height 6
checkbox input "true"
click at [629, 351] on icon at bounding box center [630, 348] width 8 height 8
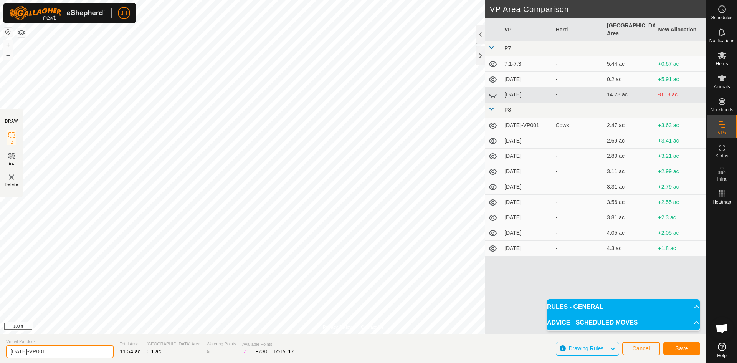
drag, startPoint x: 58, startPoint y: 353, endPoint x: 15, endPoint y: 352, distance: 42.2
click at [15, 352] on input "[DATE]-VP001" at bounding box center [60, 351] width 108 height 13
type input "8"
type input "7"
type input "8.6-7.3"
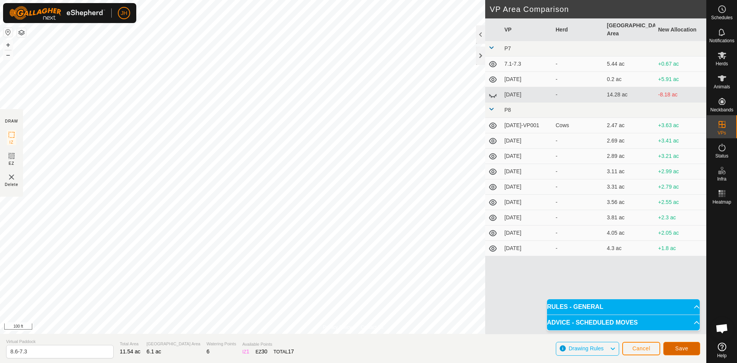
click at [681, 350] on span "Save" at bounding box center [681, 348] width 13 height 6
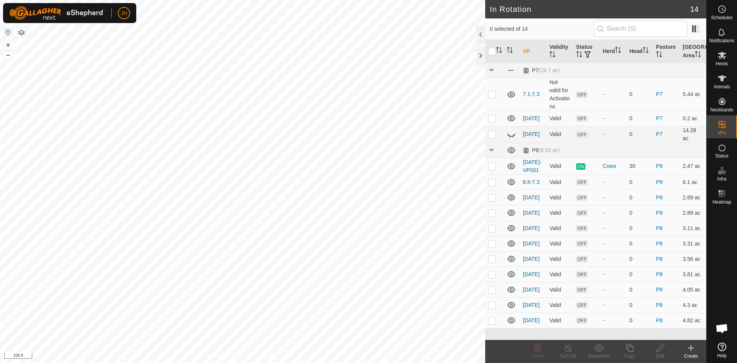
click at [696, 351] on create-svg-icon at bounding box center [691, 347] width 31 height 9
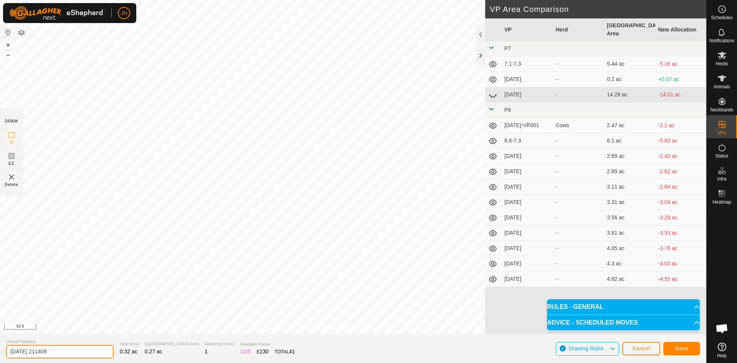
drag, startPoint x: 68, startPoint y: 351, endPoint x: 6, endPoint y: 352, distance: 62.2
click at [0, 351] on section "Virtual Paddock [DATE] 211409 Total Area 0.32 ac Grazing Area 0.27 ac Watering …" at bounding box center [353, 348] width 706 height 29
type input "7.3.1"
click at [683, 349] on span "Save" at bounding box center [681, 348] width 13 height 6
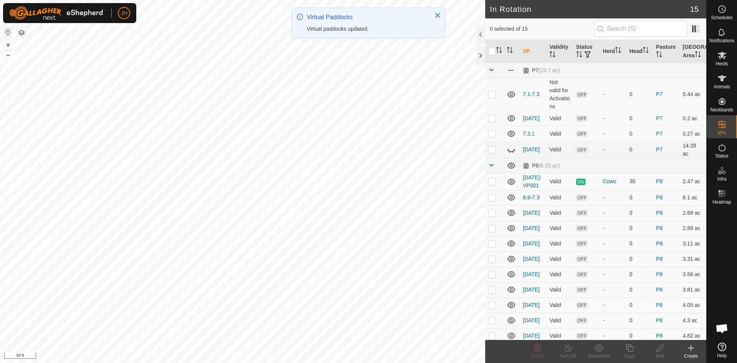
checkbox input "true"
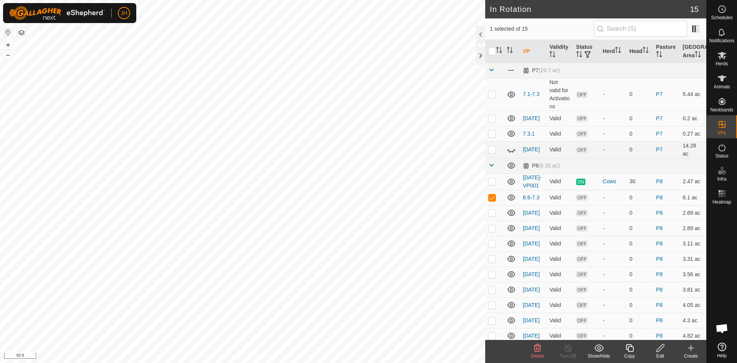
click at [657, 351] on icon at bounding box center [661, 347] width 10 height 9
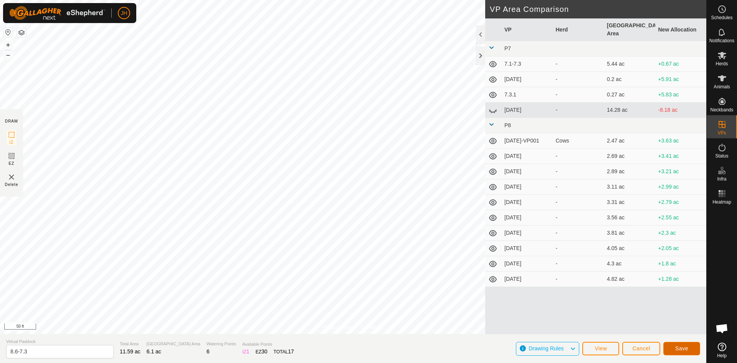
click at [676, 350] on span "Save" at bounding box center [681, 348] width 13 height 6
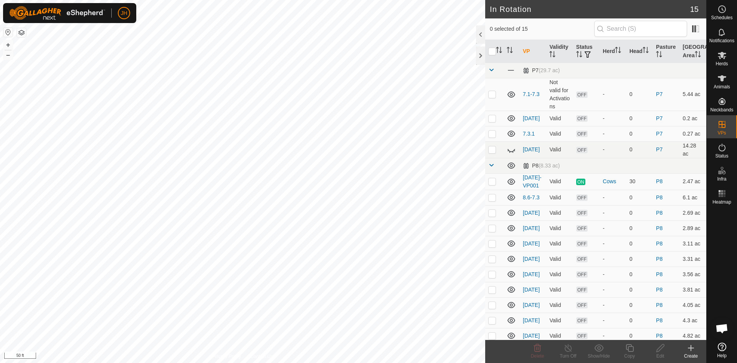
checkbox input "true"
click at [662, 350] on icon at bounding box center [661, 347] width 10 height 9
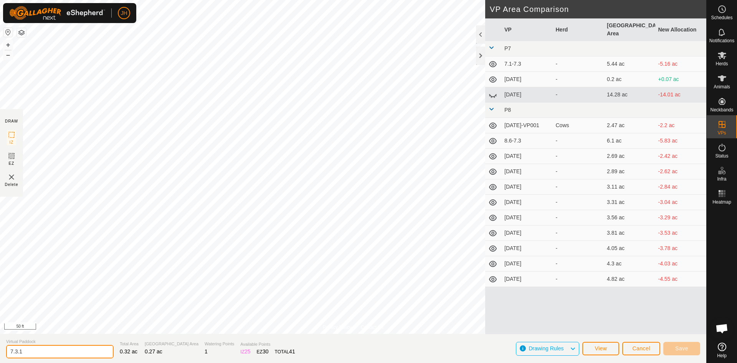
click at [18, 354] on input "7.3.1" at bounding box center [60, 351] width 108 height 13
type input "7.1.1"
click at [682, 350] on span "Save" at bounding box center [681, 348] width 13 height 6
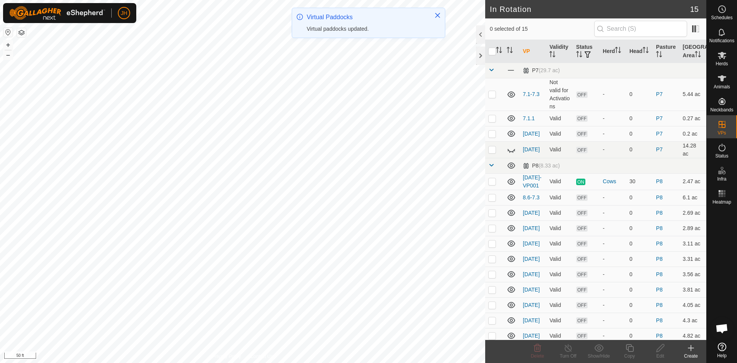
checkbox input "true"
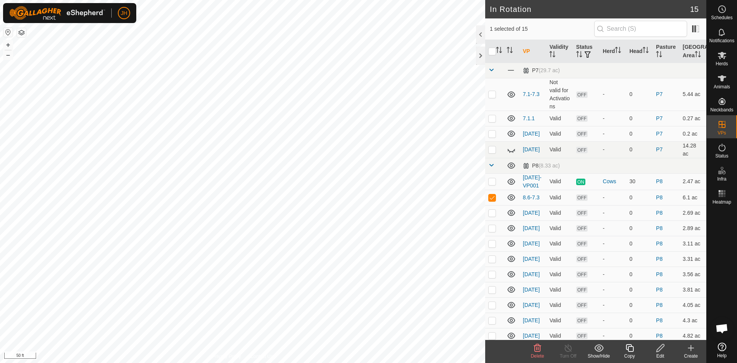
click at [660, 352] on icon at bounding box center [661, 347] width 10 height 9
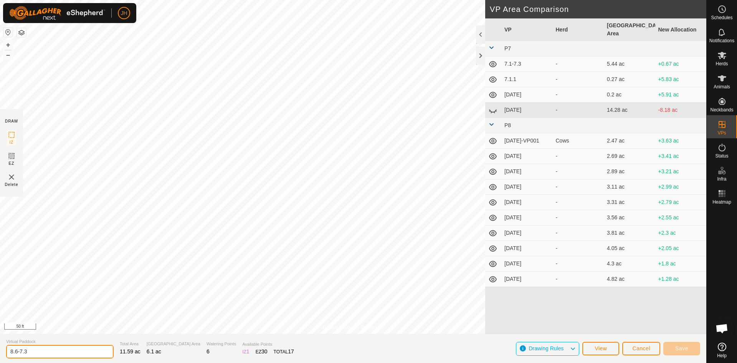
click at [33, 353] on input "8.6-7.3" at bounding box center [60, 351] width 108 height 13
type input "8.6-7.1"
click at [688, 352] on button "Save" at bounding box center [681, 348] width 37 height 13
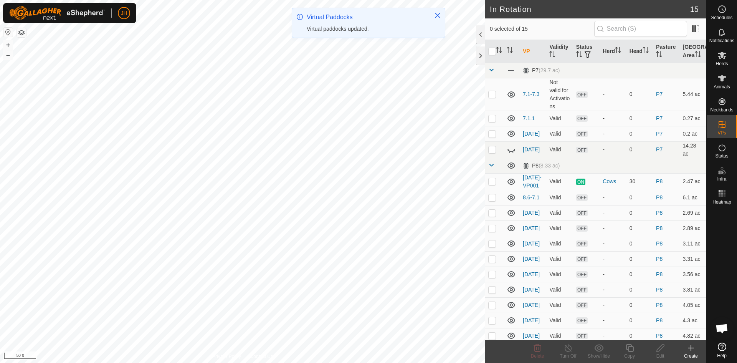
checkbox input "true"
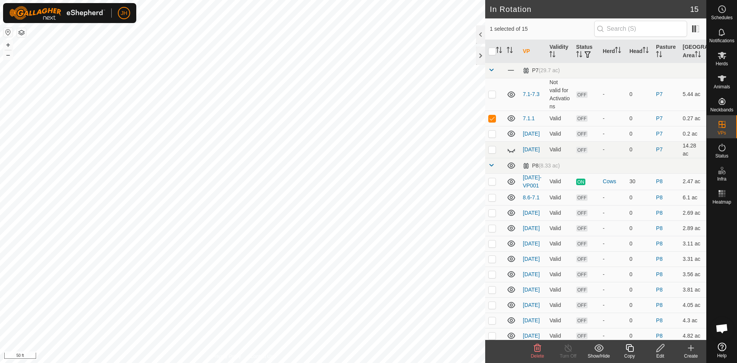
click at [629, 351] on icon at bounding box center [630, 347] width 10 height 9
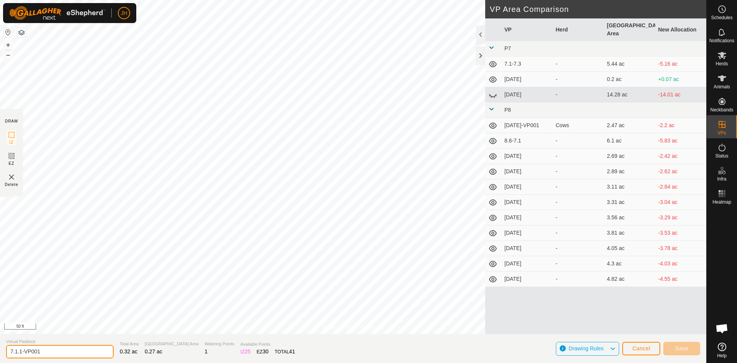
drag, startPoint x: 76, startPoint y: 351, endPoint x: 20, endPoint y: 351, distance: 55.3
click at [20, 351] on input "7.1.1-VP001" at bounding box center [60, 351] width 108 height 13
type input "[DATE]"
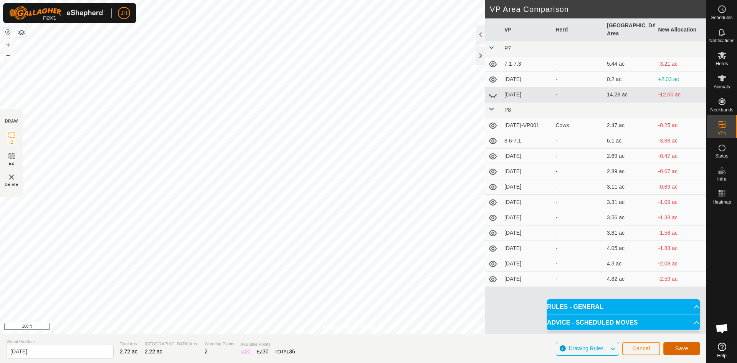
click at [683, 349] on span "Save" at bounding box center [681, 348] width 13 height 6
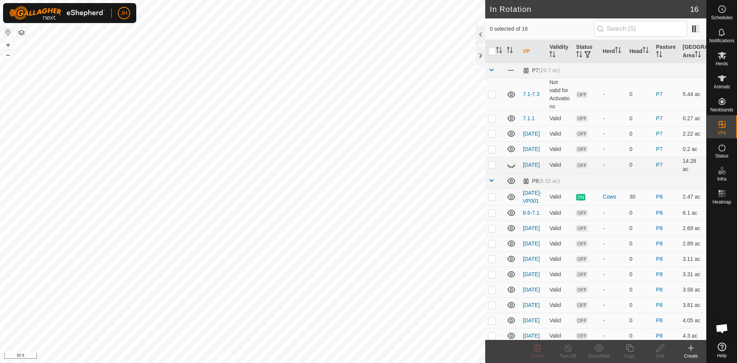
checkbox input "true"
click at [631, 350] on icon at bounding box center [630, 347] width 10 height 9
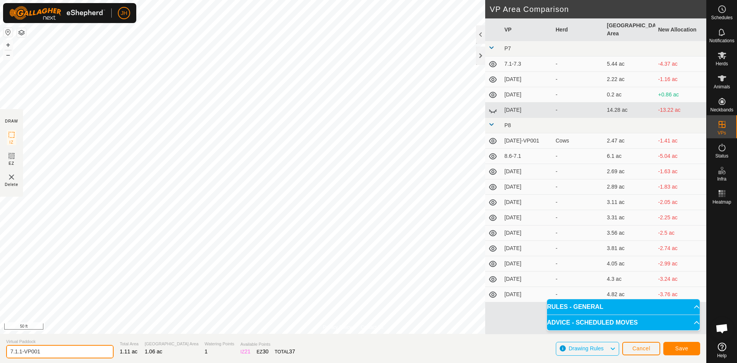
drag, startPoint x: 41, startPoint y: 352, endPoint x: 21, endPoint y: 351, distance: 20.4
click at [21, 351] on input "7.1.1-VP001" at bounding box center [60, 351] width 108 height 13
type input "[DATE]"
click at [688, 348] on button "Save" at bounding box center [681, 348] width 37 height 13
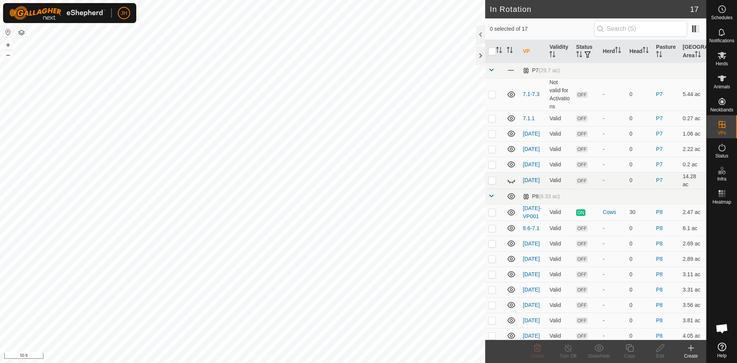
checkbox input "true"
click at [662, 353] on div "Edit" at bounding box center [660, 355] width 31 height 7
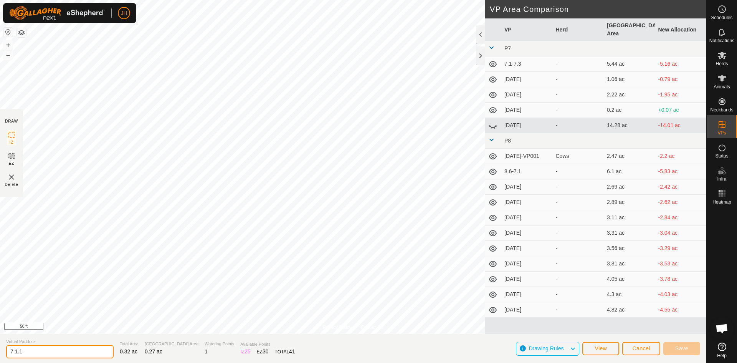
click at [21, 352] on input "7.1.1" at bounding box center [60, 351] width 108 height 13
type input "[DATE]"
click at [687, 351] on span "Save" at bounding box center [681, 348] width 13 height 6
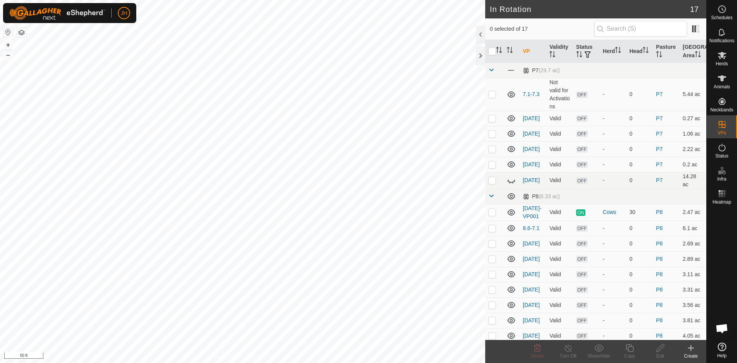
checkbox input "true"
click at [631, 349] on icon at bounding box center [630, 347] width 10 height 9
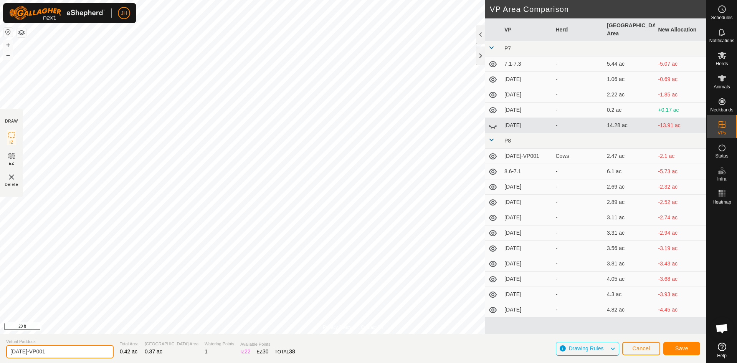
click at [51, 351] on input "[DATE]-VP001" at bounding box center [60, 351] width 108 height 13
click at [56, 350] on input "[DATE]-VP001" at bounding box center [60, 351] width 108 height 13
type input "[DATE]"
click at [684, 350] on span "Save" at bounding box center [681, 348] width 13 height 6
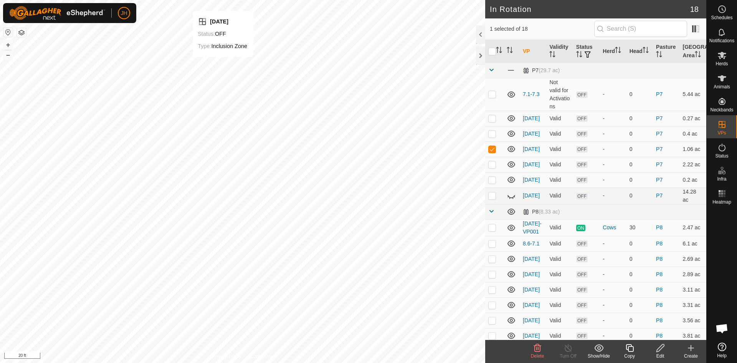
checkbox input "false"
checkbox input "true"
click at [664, 352] on div "Edit" at bounding box center [660, 355] width 31 height 7
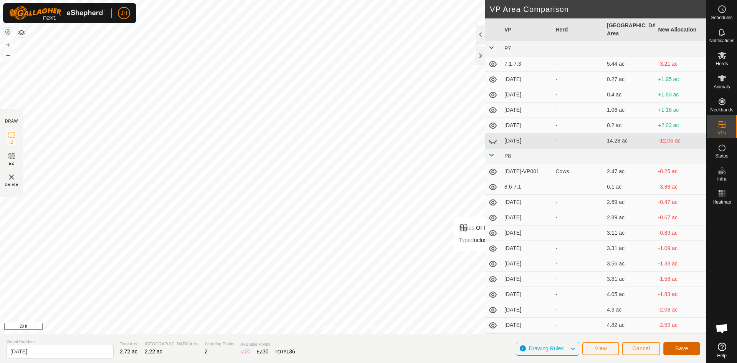
click at [685, 349] on span "Save" at bounding box center [681, 348] width 13 height 6
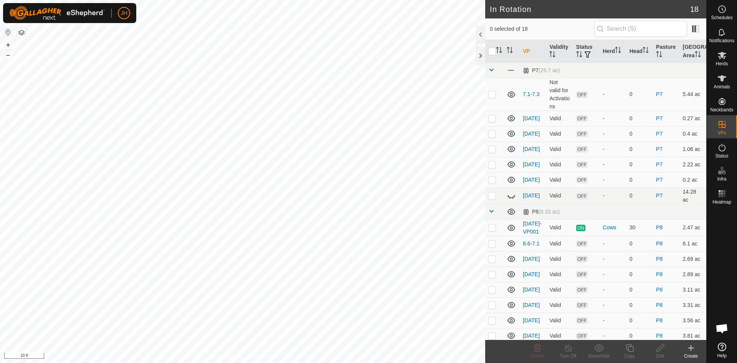
checkbox input "true"
click at [662, 354] on div "Edit" at bounding box center [660, 355] width 31 height 7
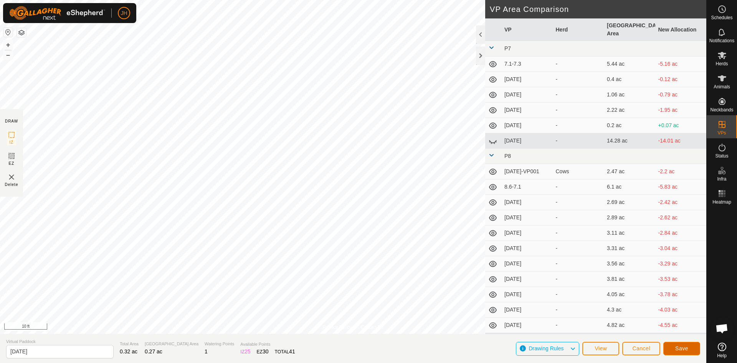
click at [679, 346] on span "Save" at bounding box center [681, 348] width 13 height 6
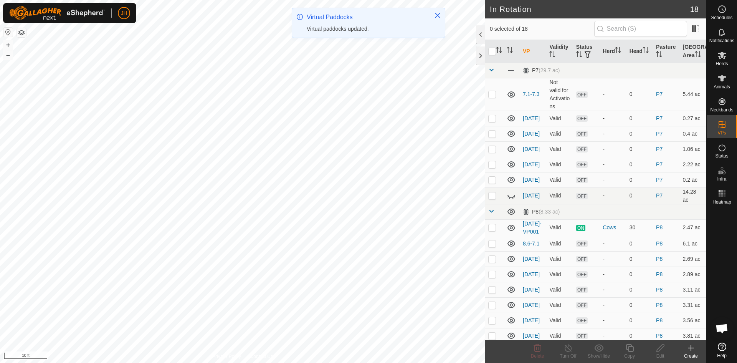
checkbox input "true"
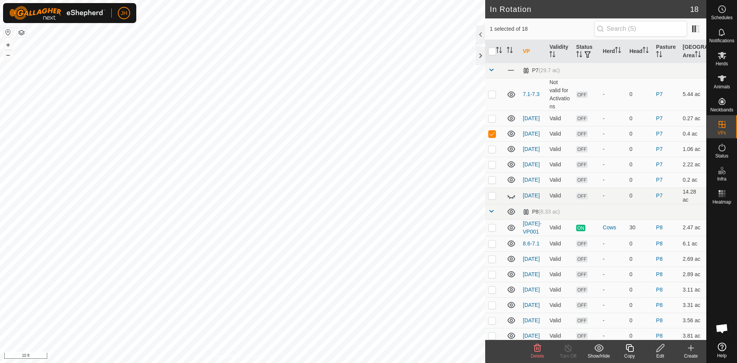
click at [660, 354] on div "Edit" at bounding box center [660, 355] width 31 height 7
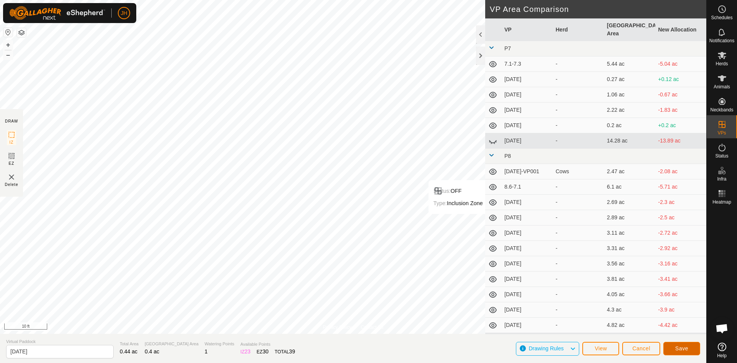
click at [679, 350] on span "Save" at bounding box center [681, 348] width 13 height 6
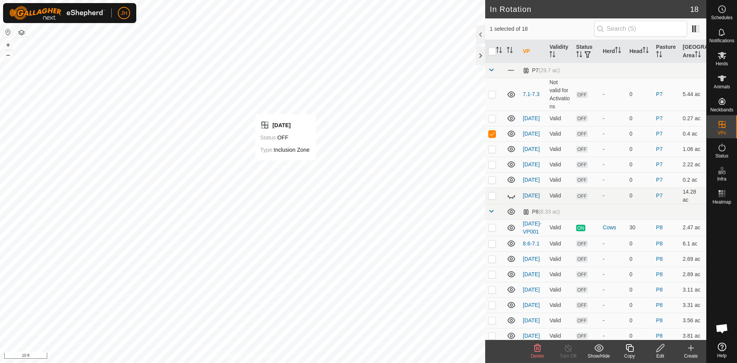
checkbox input "true"
click at [629, 352] on div "Copy" at bounding box center [629, 355] width 31 height 7
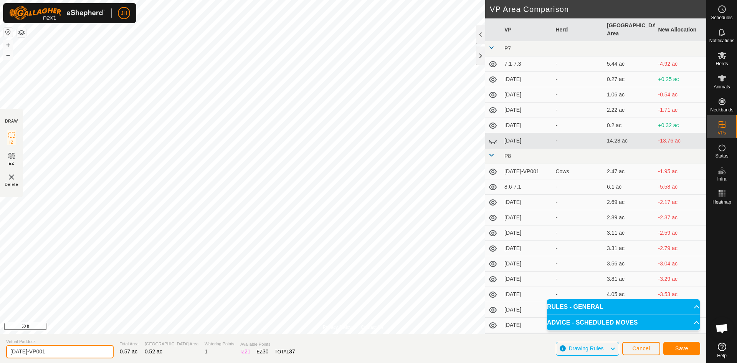
drag, startPoint x: 54, startPoint y: 350, endPoint x: 25, endPoint y: 352, distance: 29.3
click at [25, 352] on input "[DATE]-VP001" at bounding box center [60, 351] width 108 height 13
type input "[DATE]"
click at [682, 350] on span "Save" at bounding box center [681, 348] width 13 height 6
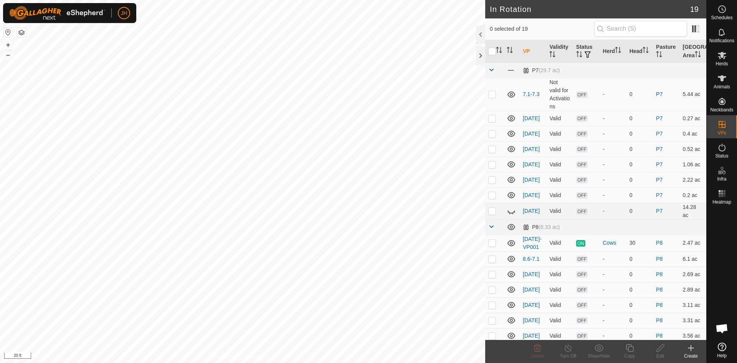
checkbox input "true"
click at [632, 349] on icon at bounding box center [630, 347] width 10 height 9
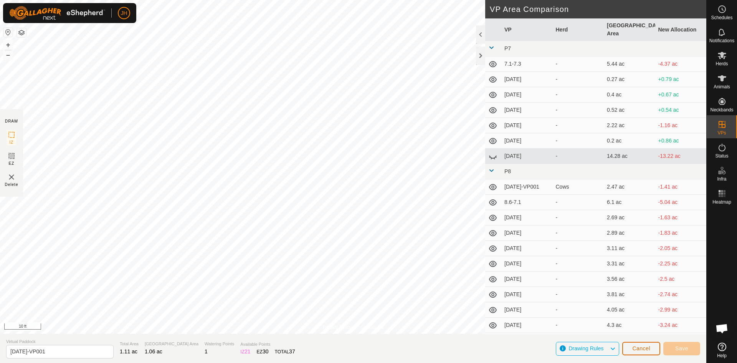
click at [642, 350] on span "Cancel" at bounding box center [641, 348] width 18 height 6
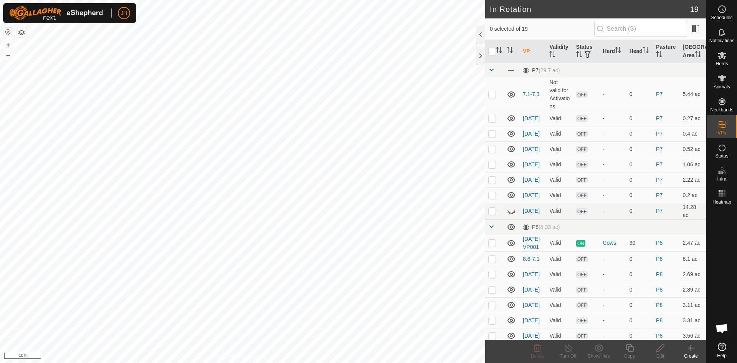
checkbox input "true"
click at [662, 352] on div "Edit" at bounding box center [660, 355] width 31 height 7
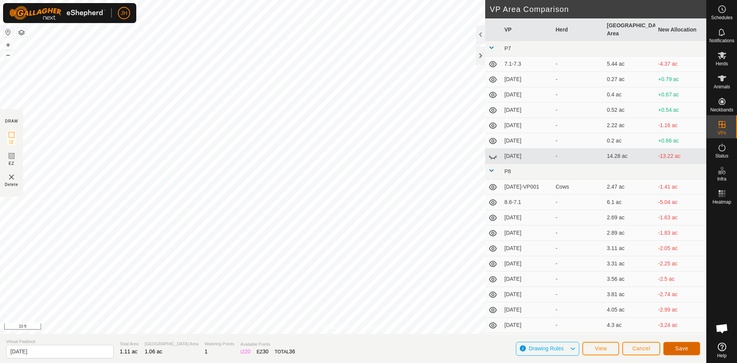
click at [684, 350] on span "Save" at bounding box center [681, 348] width 13 height 6
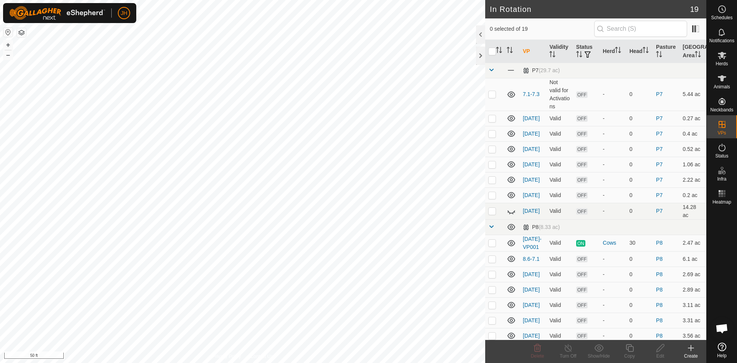
checkbox input "true"
click at [633, 351] on icon at bounding box center [630, 348] width 8 height 8
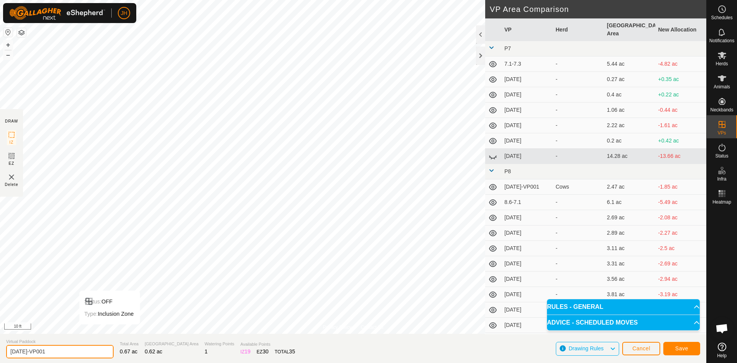
click at [75, 352] on input "[DATE]-VP001" at bounding box center [60, 351] width 108 height 13
type input "[DATE]"
click at [684, 351] on span "Save" at bounding box center [681, 348] width 13 height 6
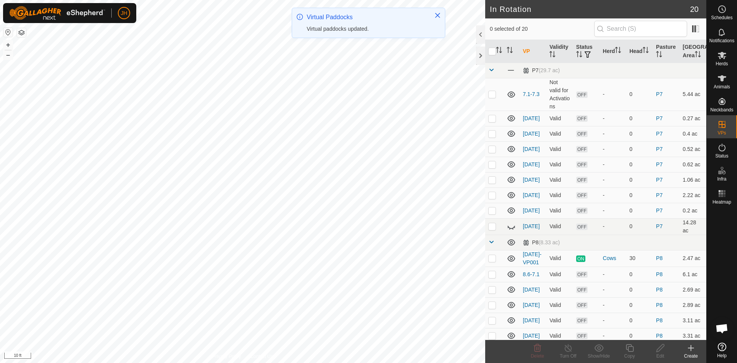
checkbox input "true"
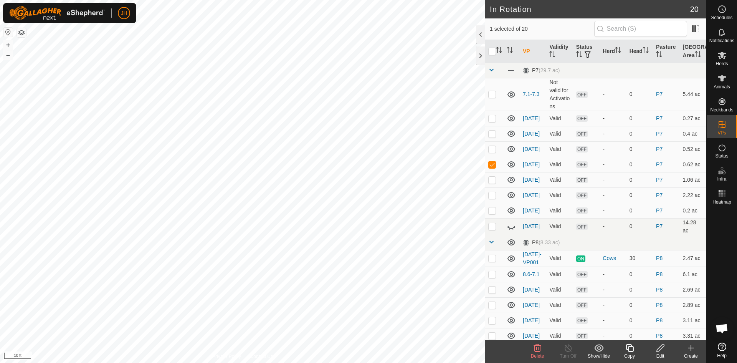
click at [633, 352] on icon at bounding box center [630, 347] width 10 height 9
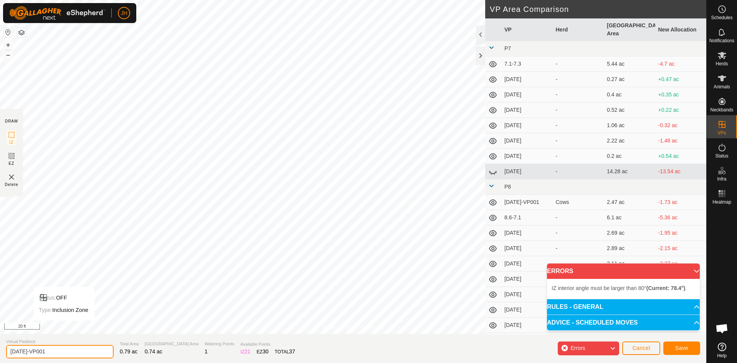
drag, startPoint x: 45, startPoint y: 351, endPoint x: 24, endPoint y: 353, distance: 21.2
click at [24, 353] on input "[DATE]-VP001" at bounding box center [60, 351] width 108 height 13
type input "[DATE]"
click at [686, 349] on span "Save" at bounding box center [681, 348] width 13 height 6
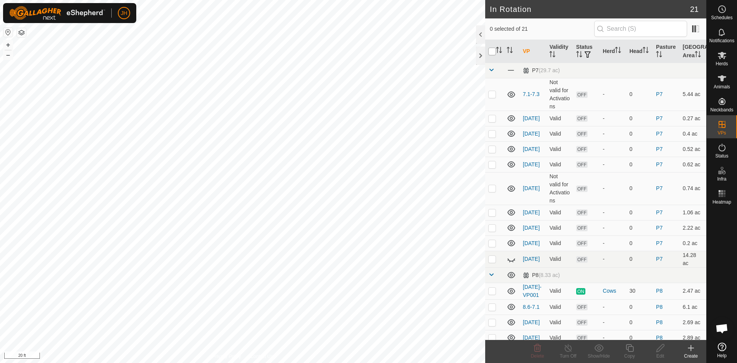
checkbox input "true"
click at [661, 353] on div "Edit" at bounding box center [660, 355] width 31 height 7
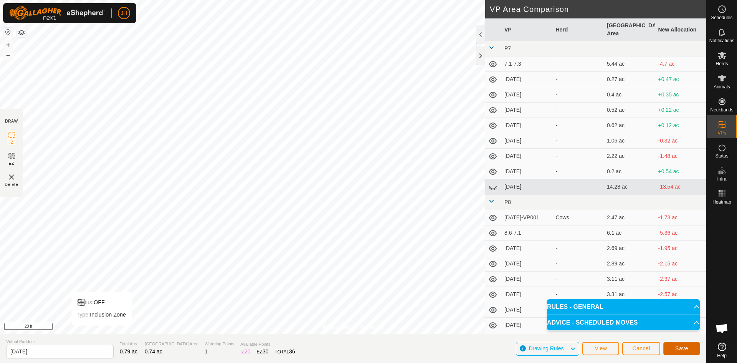
click at [688, 349] on span "Save" at bounding box center [681, 348] width 13 height 6
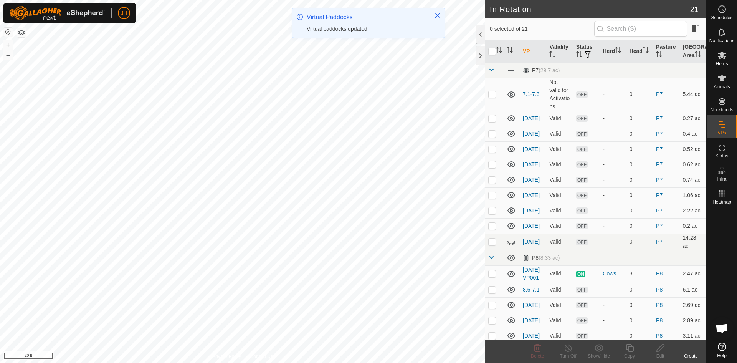
checkbox input "true"
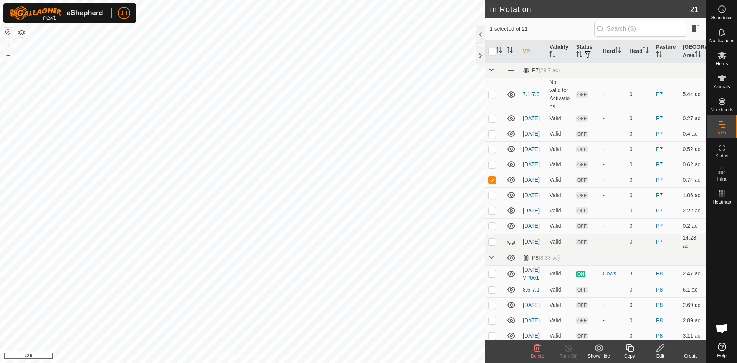
click at [630, 351] on icon at bounding box center [630, 348] width 8 height 8
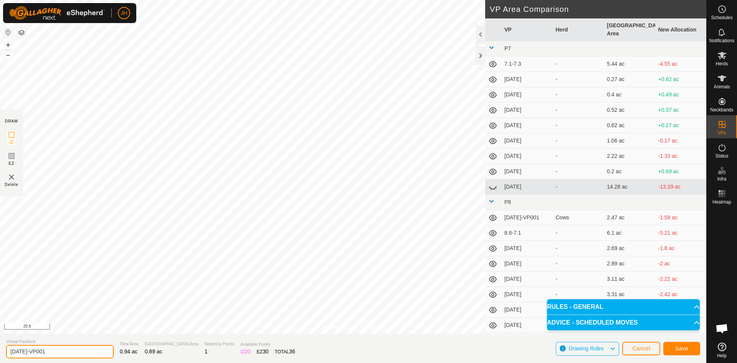
drag, startPoint x: 48, startPoint y: 354, endPoint x: 46, endPoint y: 336, distance: 18.2
click at [24, 352] on input "[DATE]-VP001" at bounding box center [60, 351] width 108 height 13
type input "[DATE]"
click at [685, 346] on span "Save" at bounding box center [681, 348] width 13 height 6
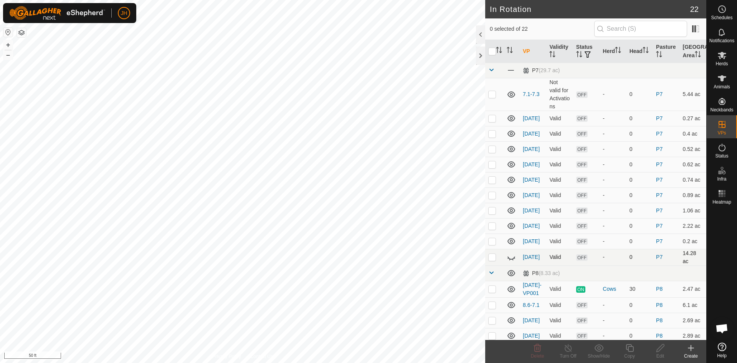
checkbox input "true"
click at [630, 354] on div "Copy" at bounding box center [629, 355] width 31 height 7
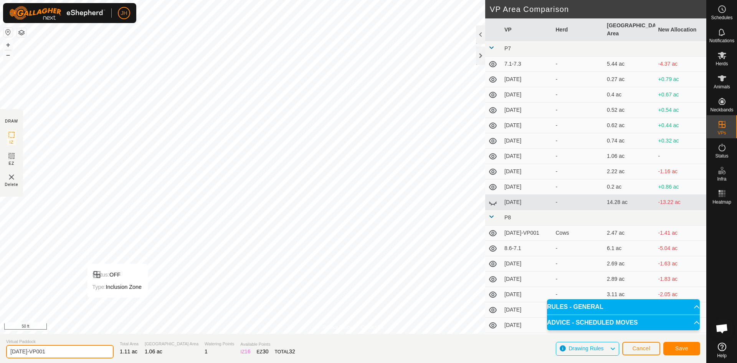
click at [59, 352] on input "[DATE]-VP001" at bounding box center [60, 351] width 108 height 13
type input "[DATE]"
click at [687, 349] on span "Save" at bounding box center [681, 348] width 13 height 6
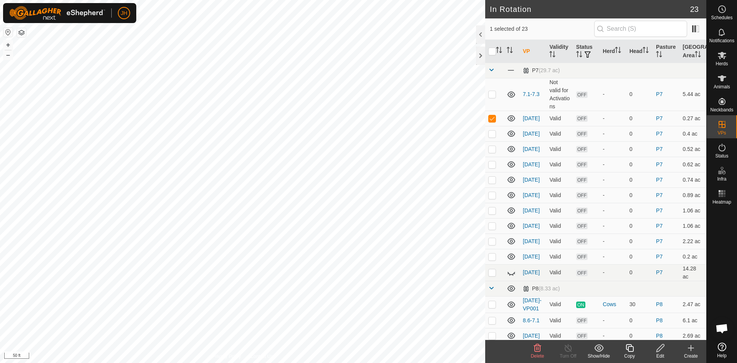
checkbox input "false"
checkbox input "true"
click at [630, 349] on icon at bounding box center [630, 347] width 10 height 9
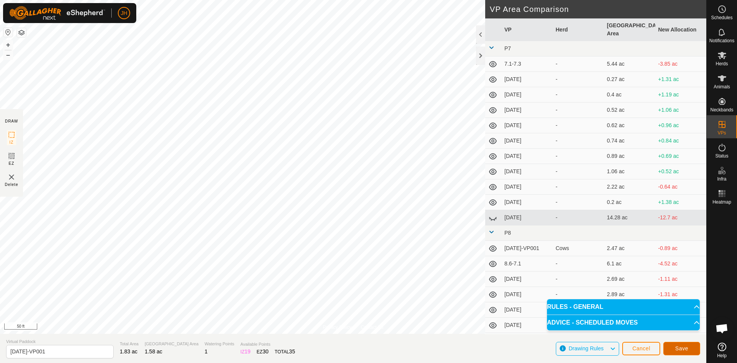
click at [683, 347] on span "Save" at bounding box center [681, 348] width 13 height 6
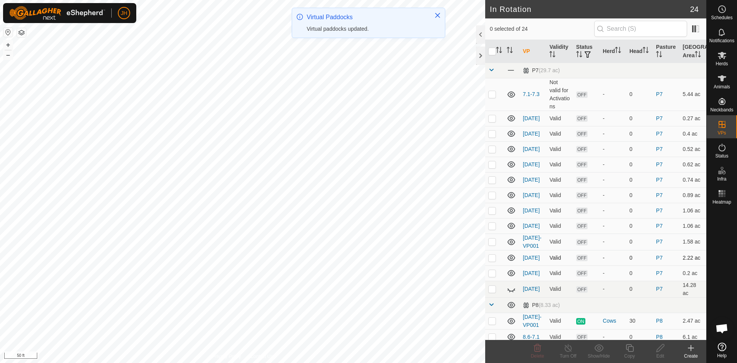
checkbox input "true"
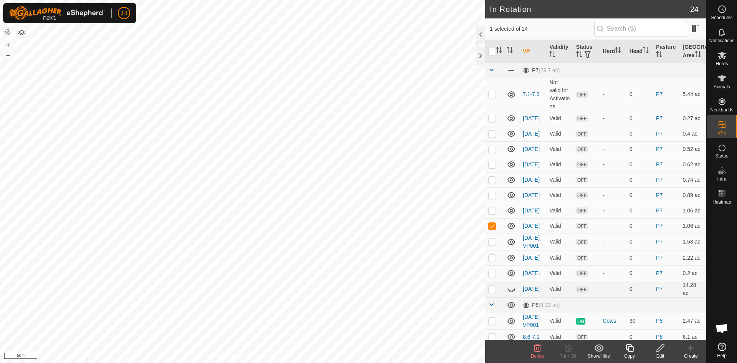
click at [632, 352] on div "Copy" at bounding box center [629, 355] width 31 height 7
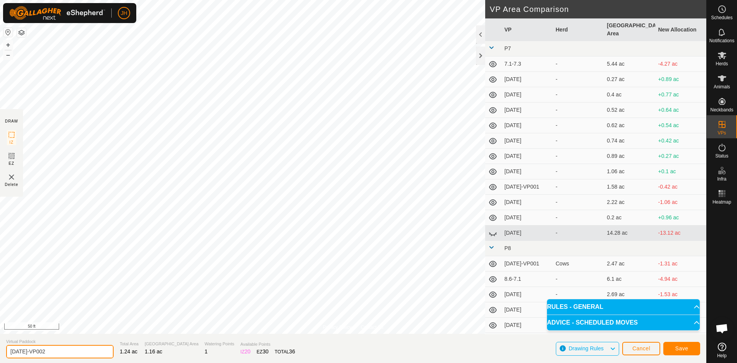
drag, startPoint x: 50, startPoint y: 352, endPoint x: 23, endPoint y: 353, distance: 27.3
click at [23, 353] on input "[DATE]-VP002" at bounding box center [60, 351] width 108 height 13
type input "[DATE]"
click at [688, 349] on span "Save" at bounding box center [681, 348] width 13 height 6
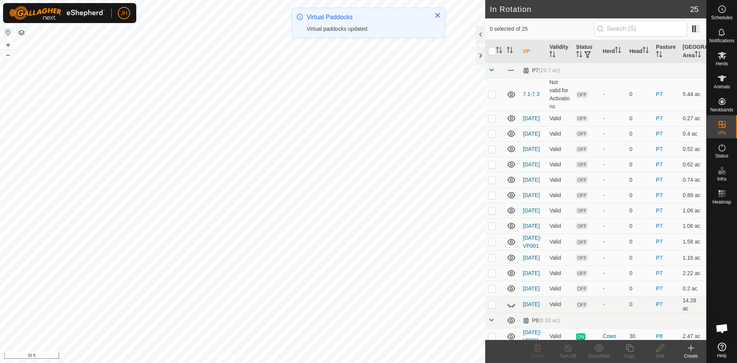
checkbox input "true"
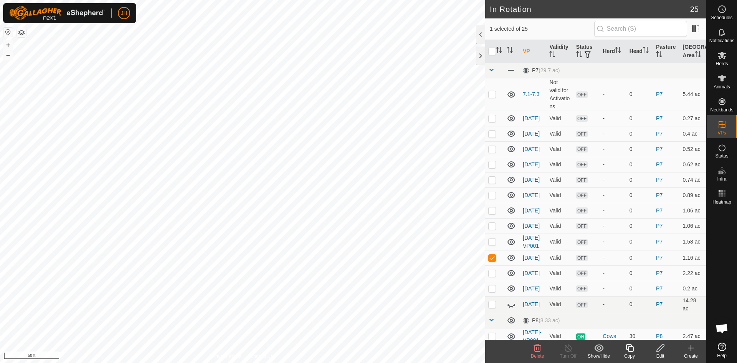
click at [633, 351] on icon at bounding box center [630, 347] width 10 height 9
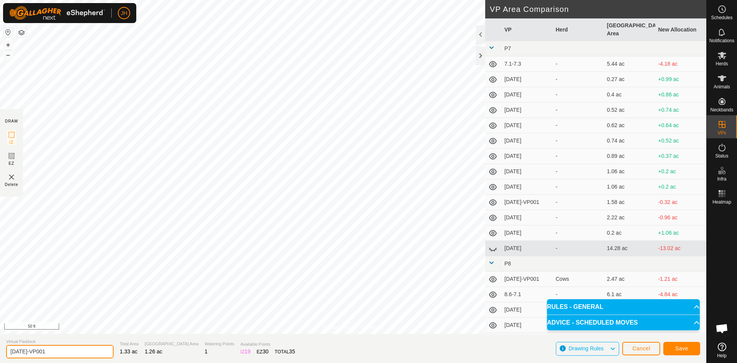
drag, startPoint x: 45, startPoint y: 351, endPoint x: 23, endPoint y: 354, distance: 22.1
click at [23, 354] on input "[DATE]-VP001" at bounding box center [60, 351] width 108 height 13
type input "[DATE]"
click at [680, 348] on span "Save" at bounding box center [681, 348] width 13 height 6
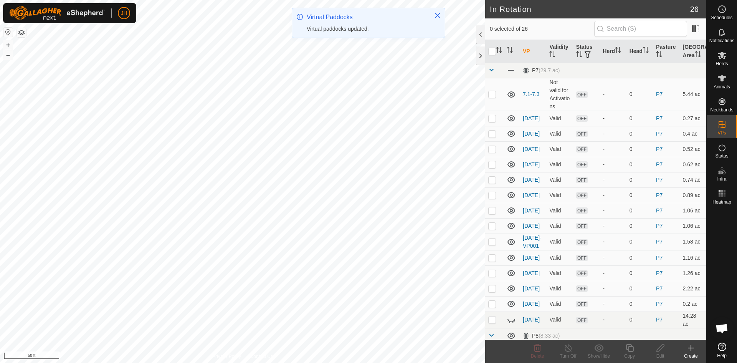
checkbox input "true"
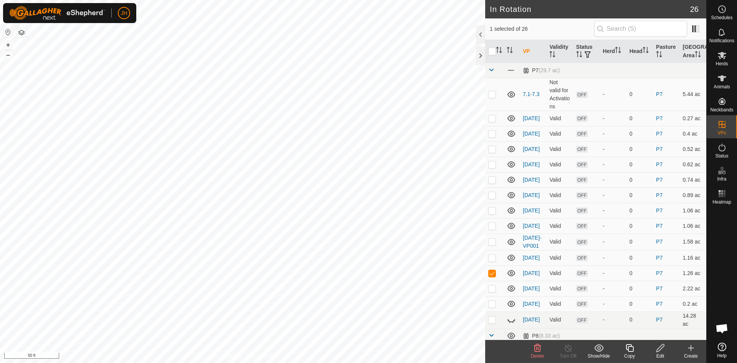
click at [630, 352] on div "Copy" at bounding box center [629, 355] width 31 height 7
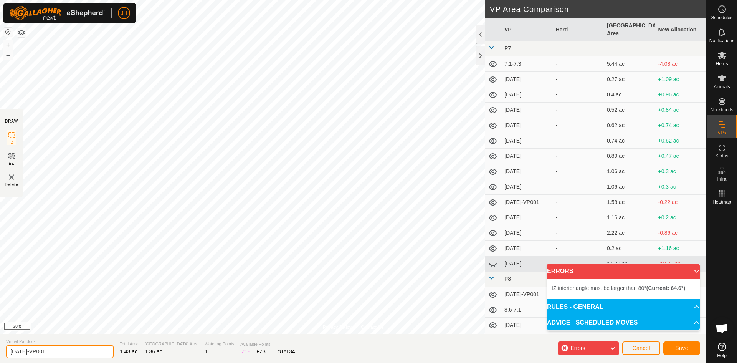
drag, startPoint x: 47, startPoint y: 352, endPoint x: 28, endPoint y: 350, distance: 19.3
click at [23, 351] on input "[DATE]-VP001" at bounding box center [60, 351] width 108 height 13
type input "[DATE]"
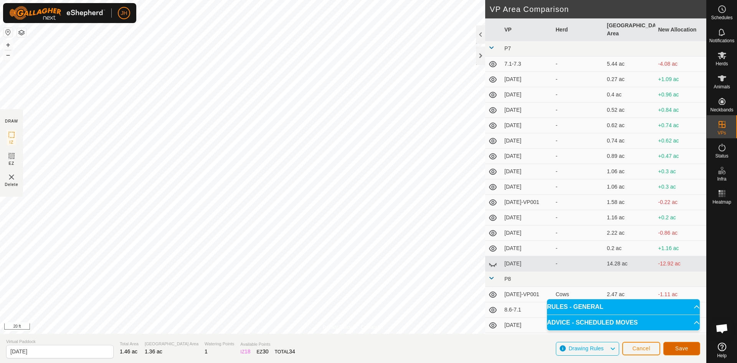
click at [680, 349] on span "Save" at bounding box center [681, 348] width 13 height 6
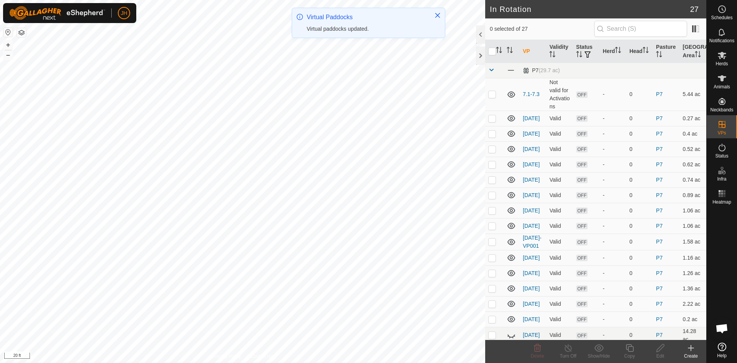
checkbox input "true"
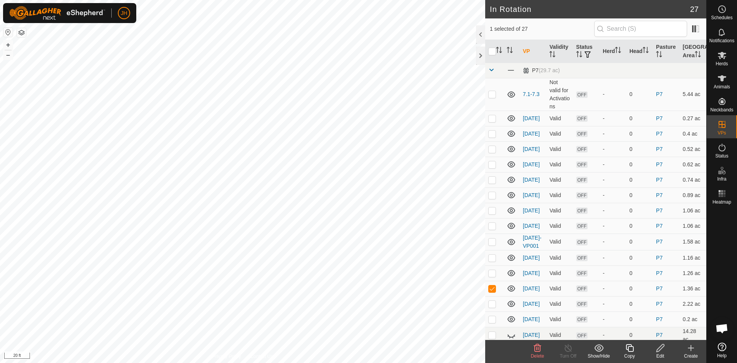
click at [630, 351] on icon at bounding box center [630, 348] width 8 height 8
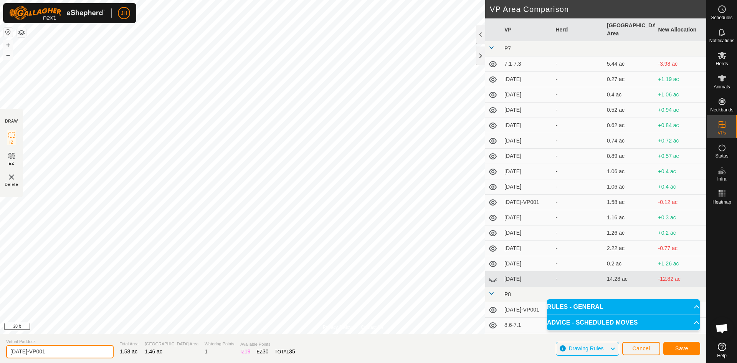
drag, startPoint x: 45, startPoint y: 354, endPoint x: 23, endPoint y: 355, distance: 21.9
click at [23, 355] on input "[DATE]-VP001" at bounding box center [60, 351] width 108 height 13
type input "[DATE]"
click at [682, 350] on span "Save" at bounding box center [681, 348] width 13 height 6
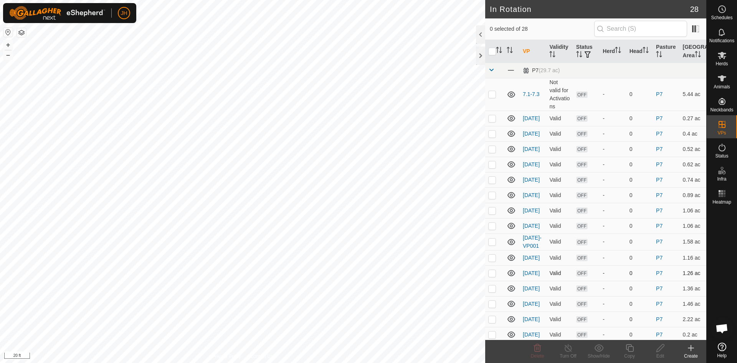
checkbox input "true"
click at [659, 352] on div "Edit" at bounding box center [660, 355] width 31 height 7
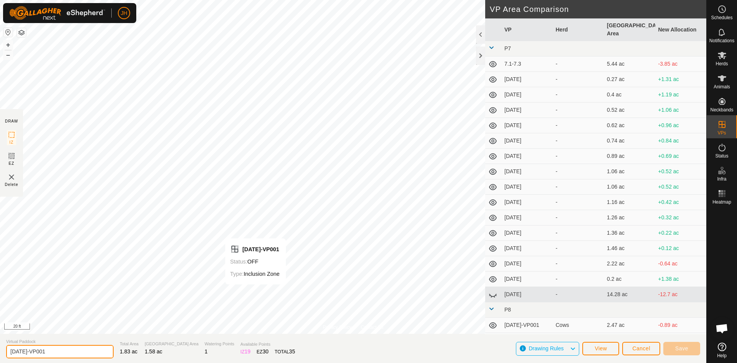
drag, startPoint x: 46, startPoint y: 352, endPoint x: 24, endPoint y: 350, distance: 22.8
click at [24, 350] on input "[DATE]-VP001" at bounding box center [60, 351] width 108 height 13
type input "[DATE]"
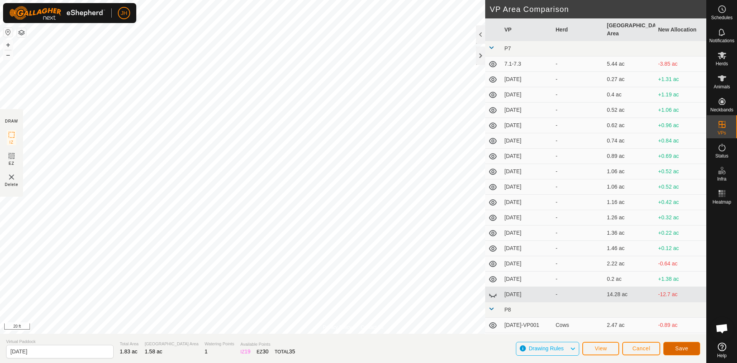
click at [683, 351] on span "Save" at bounding box center [681, 348] width 13 height 6
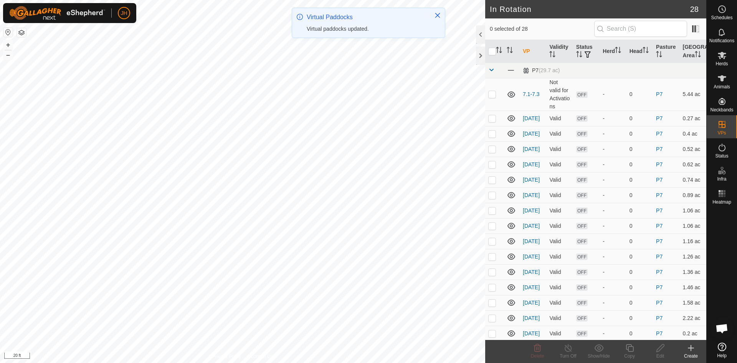
checkbox input "true"
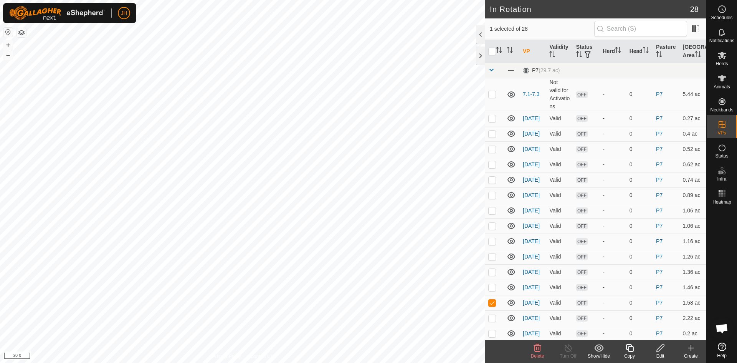
click at [629, 352] on div "Copy" at bounding box center [629, 355] width 31 height 7
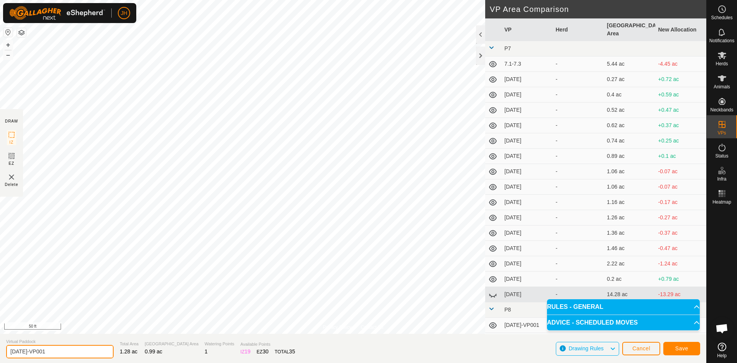
drag, startPoint x: 48, startPoint y: 351, endPoint x: 27, endPoint y: 351, distance: 21.1
click at [25, 352] on input "[DATE]-VP001" at bounding box center [60, 351] width 108 height 13
type input "[DATE]"
click at [684, 349] on span "Save" at bounding box center [681, 348] width 13 height 6
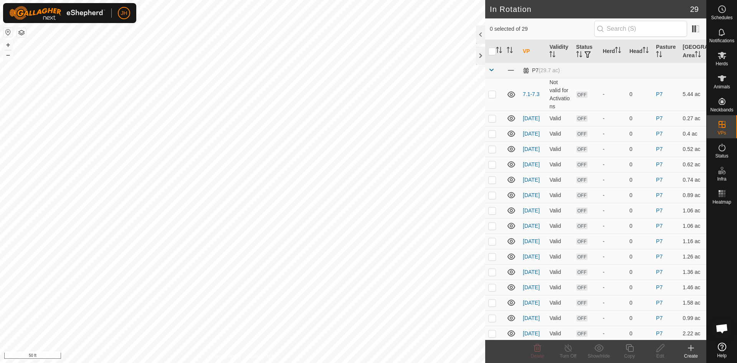
checkbox input "true"
click at [631, 353] on div "Copy" at bounding box center [629, 355] width 31 height 7
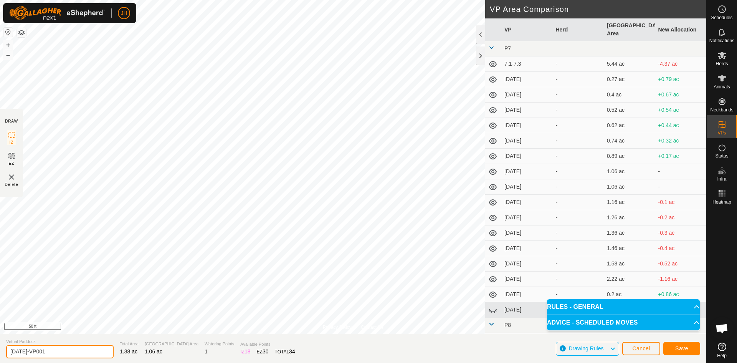
click at [50, 351] on input "[DATE]-VP001" at bounding box center [60, 351] width 108 height 13
type input "[DATE]"
click at [688, 348] on span "Save" at bounding box center [681, 348] width 13 height 6
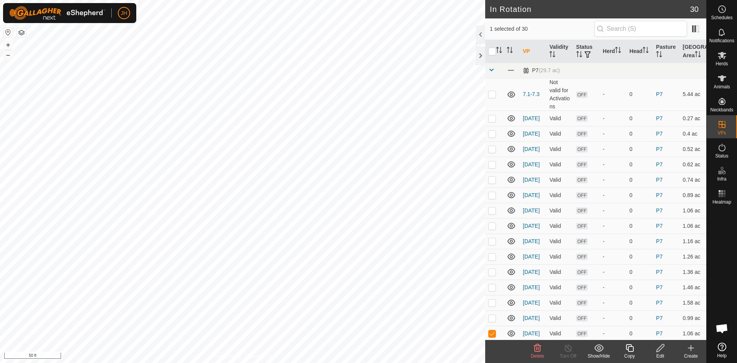
click at [627, 353] on div "Copy" at bounding box center [629, 355] width 31 height 7
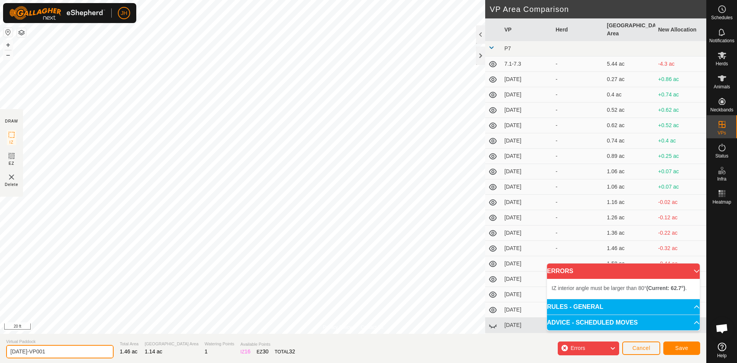
click at [24, 353] on input "[DATE]-VP001" at bounding box center [60, 351] width 108 height 13
click at [682, 347] on span "Save" at bounding box center [681, 348] width 13 height 6
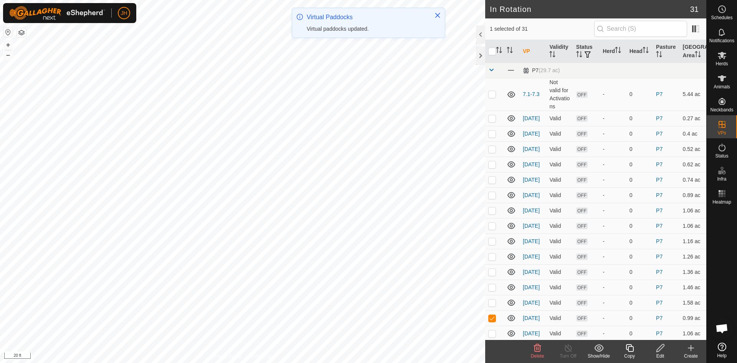
click at [662, 355] on div "Edit" at bounding box center [660, 355] width 31 height 7
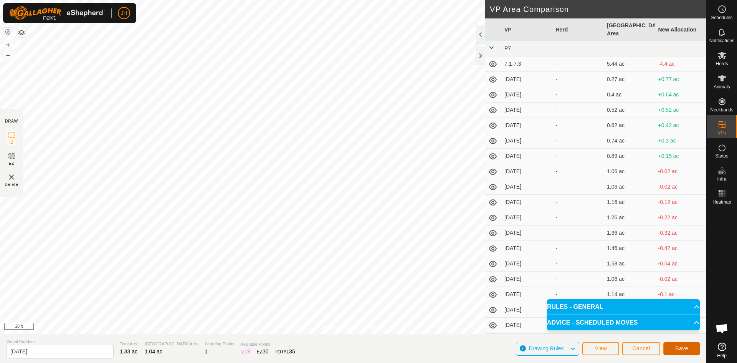
click at [692, 348] on button "Save" at bounding box center [681, 348] width 37 height 13
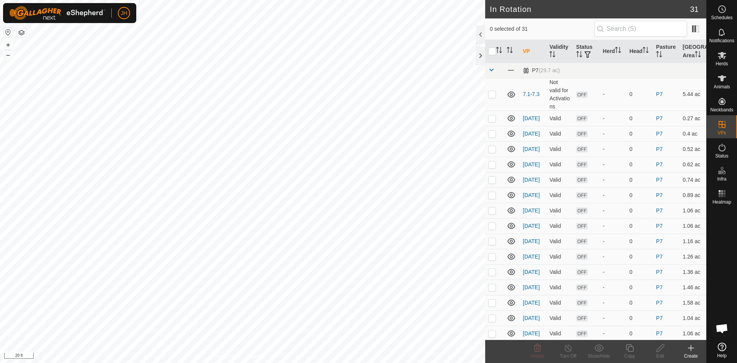
checkbox input "true"
click at [662, 352] on icon at bounding box center [661, 347] width 10 height 9
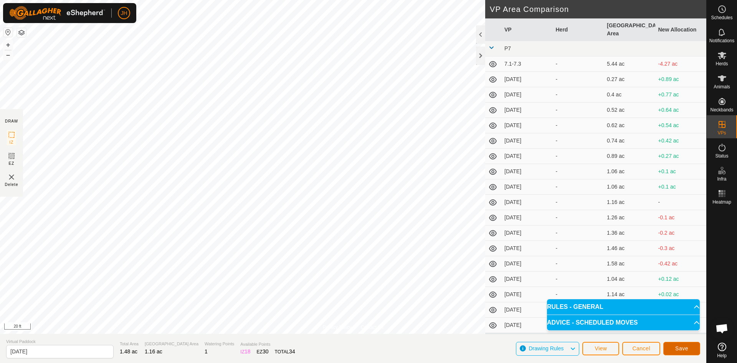
click at [686, 348] on span "Save" at bounding box center [681, 348] width 13 height 6
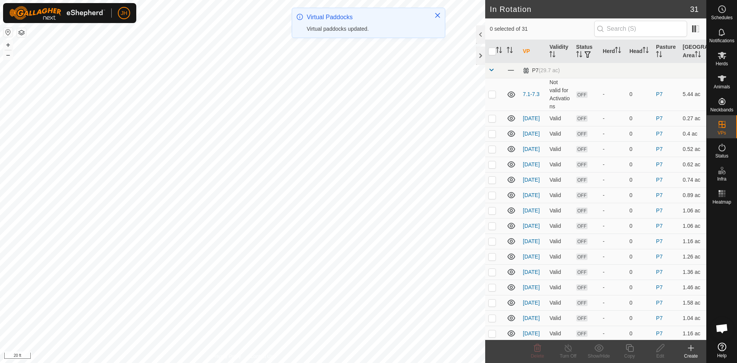
checkbox input "true"
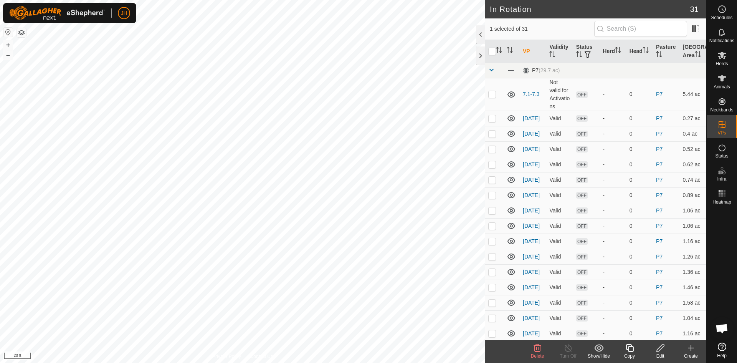
click at [660, 353] on div "Edit" at bounding box center [660, 355] width 31 height 7
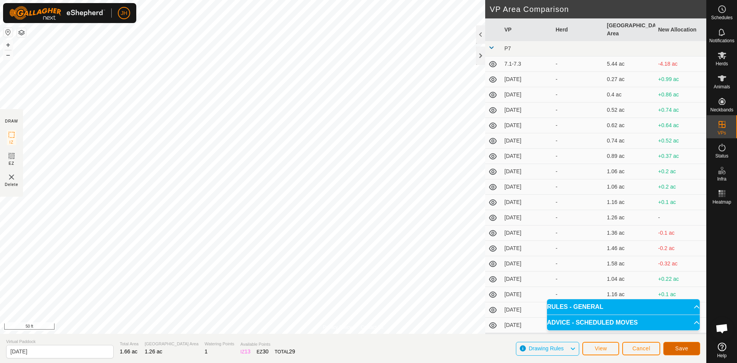
click at [671, 349] on button "Save" at bounding box center [681, 348] width 37 height 13
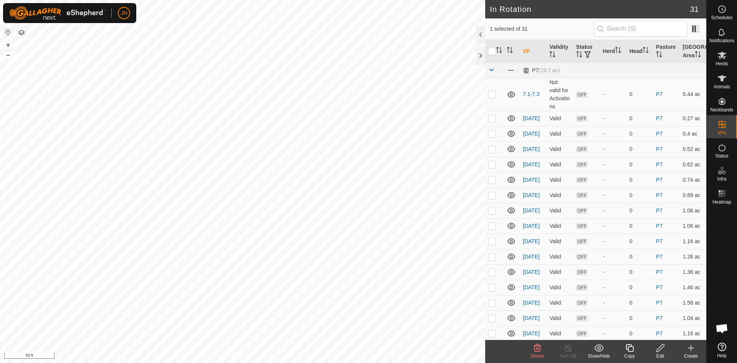
checkbox input "false"
checkbox input "true"
checkbox input "false"
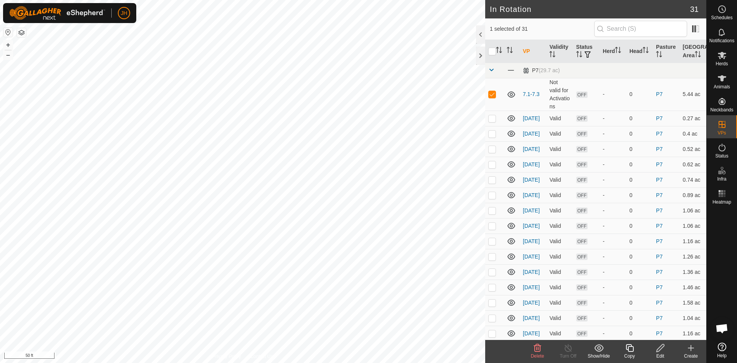
checkbox input "true"
click at [630, 351] on icon at bounding box center [630, 348] width 8 height 8
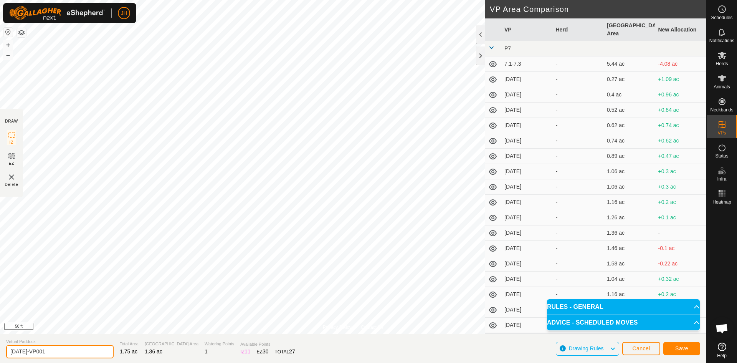
click at [54, 351] on input "7.1.19-VP001" at bounding box center [60, 351] width 108 height 13
type input "7.1.20"
click at [685, 348] on span "Save" at bounding box center [681, 348] width 13 height 6
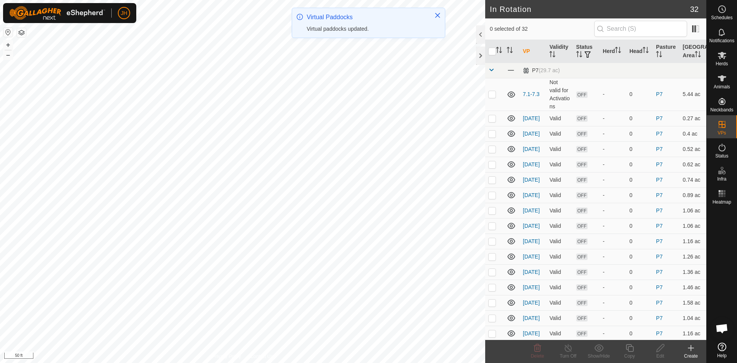
checkbox input "true"
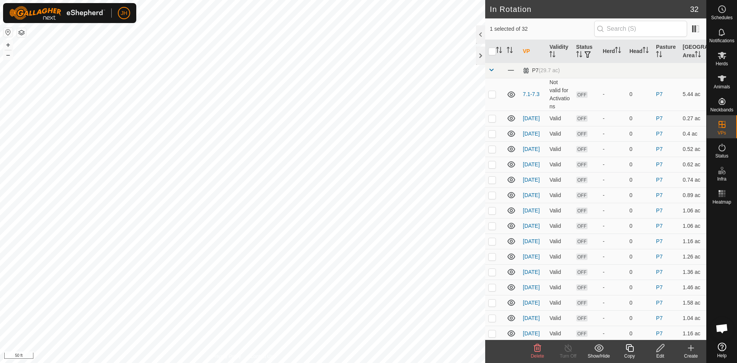
click at [661, 352] on div "Edit" at bounding box center [660, 351] width 31 height 23
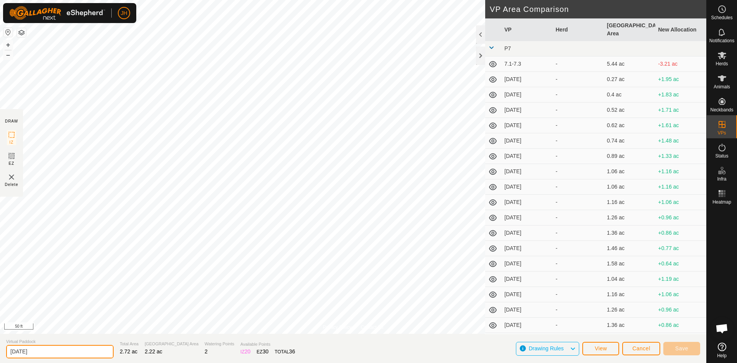
click at [66, 351] on input "[DATE]" at bounding box center [60, 351] width 108 height 13
type input "7.1.21"
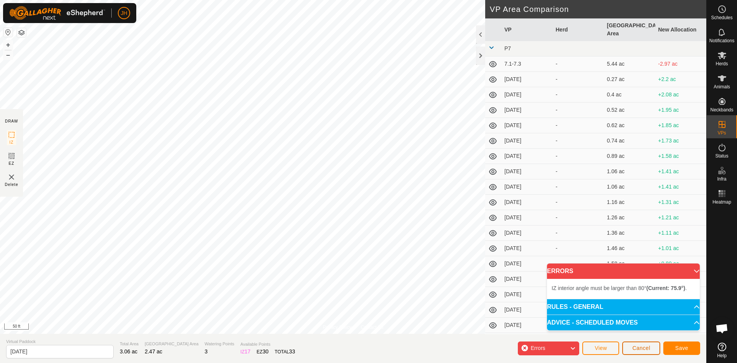
click at [645, 349] on span "Cancel" at bounding box center [641, 348] width 18 height 6
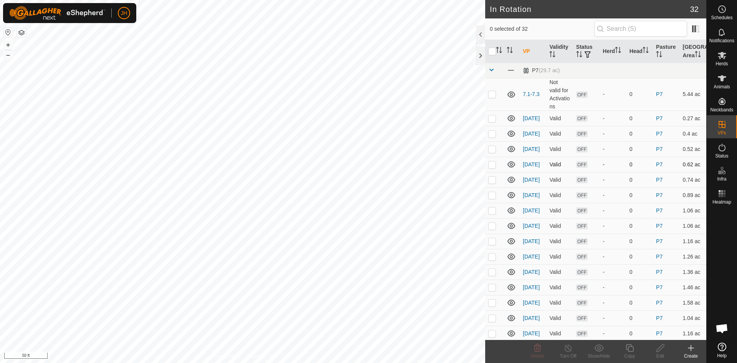
checkbox input "true"
click at [660, 351] on icon at bounding box center [661, 347] width 10 height 9
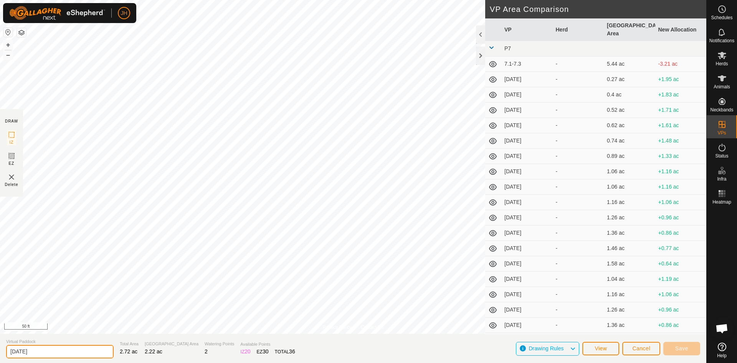
click at [38, 352] on input "[DATE]" at bounding box center [60, 351] width 108 height 13
type input "7.1.21"
click at [685, 350] on span "Save" at bounding box center [681, 348] width 13 height 6
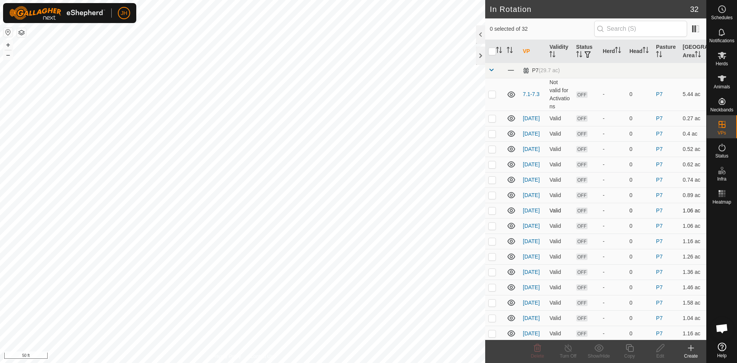
checkbox input "true"
checkbox input "false"
click at [632, 351] on icon at bounding box center [630, 348] width 8 height 8
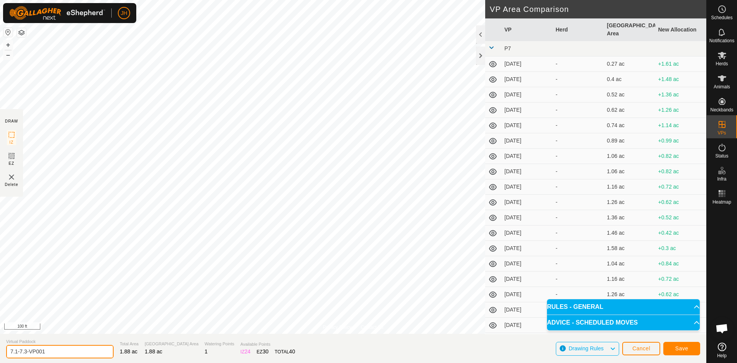
drag, startPoint x: 51, startPoint y: 351, endPoint x: 16, endPoint y: 353, distance: 35.0
click at [16, 353] on input "7.1-7.3-VP001" at bounding box center [60, 351] width 108 height 13
type input "7.2"
click at [693, 353] on button "Save" at bounding box center [681, 348] width 37 height 13
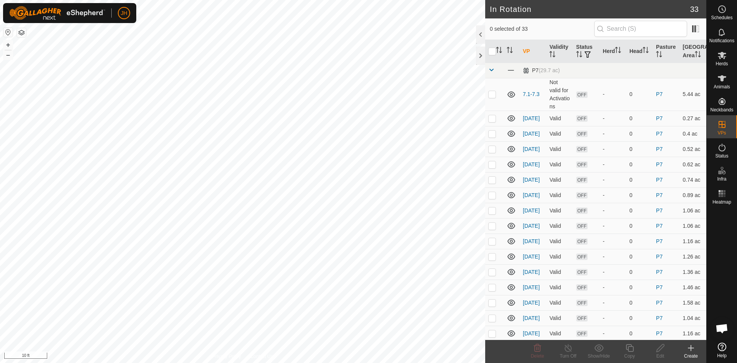
checkbox input "true"
checkbox input "false"
click at [662, 351] on icon at bounding box center [661, 347] width 10 height 9
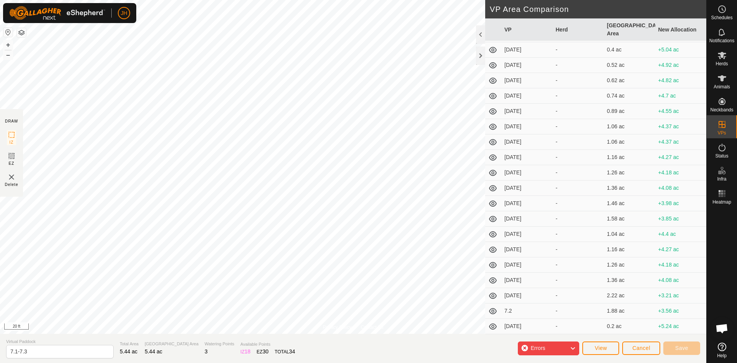
scroll to position [44, 0]
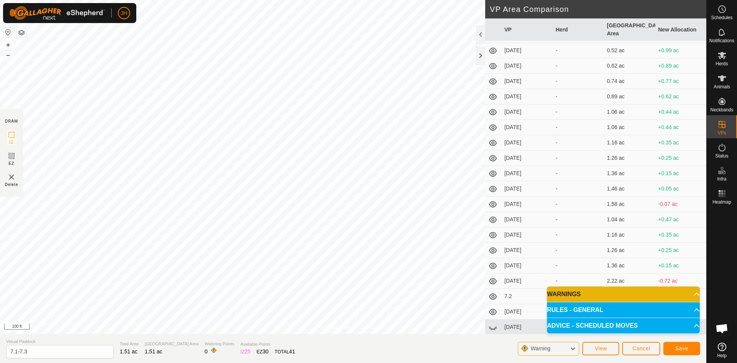
click at [571, 352] on icon at bounding box center [573, 349] width 6 height 10
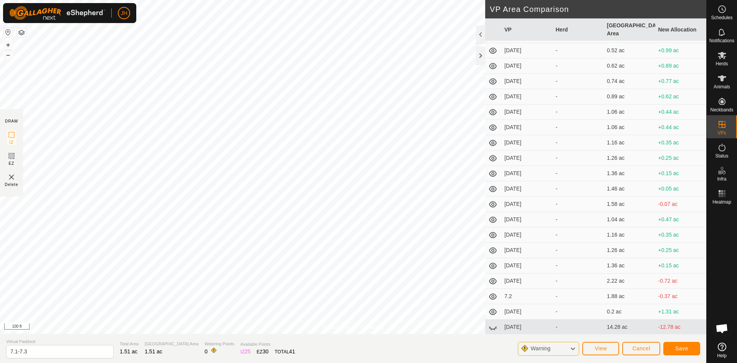
click at [573, 352] on icon at bounding box center [573, 349] width 6 height 10
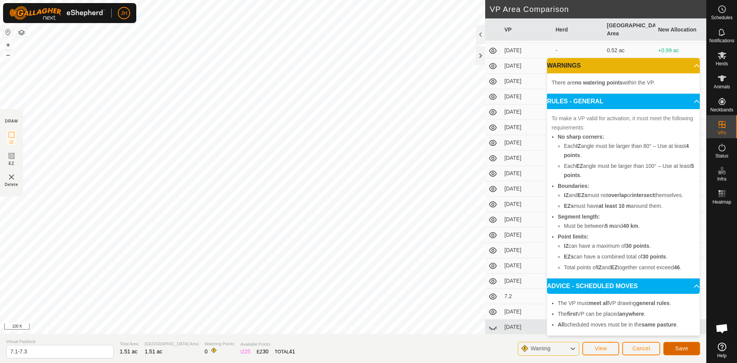
click at [690, 350] on button "Save" at bounding box center [681, 348] width 37 height 13
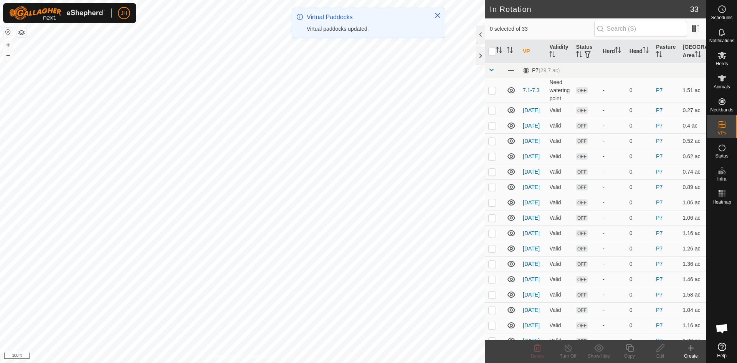
checkbox input "true"
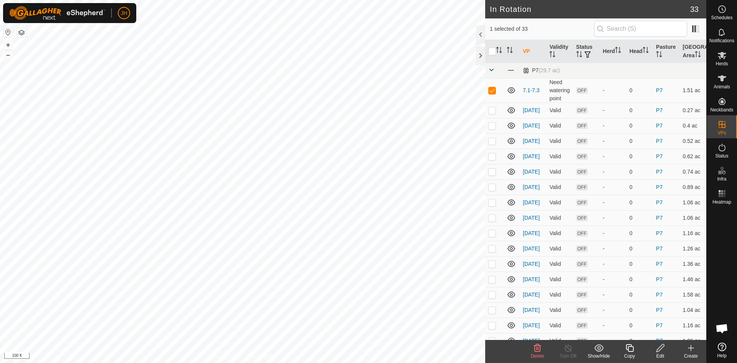
click at [659, 352] on div "Edit" at bounding box center [660, 355] width 31 height 7
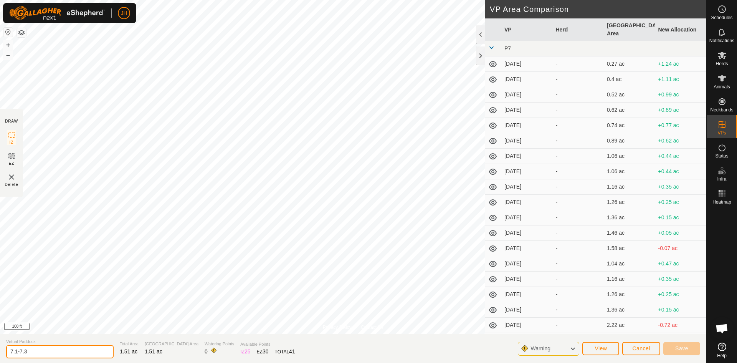
drag, startPoint x: 34, startPoint y: 346, endPoint x: 8, endPoint y: 350, distance: 26.0
click at [8, 350] on input "7.1-7.3" at bounding box center [60, 351] width 108 height 13
type input "7.3"
click at [676, 347] on span "Save" at bounding box center [681, 348] width 13 height 6
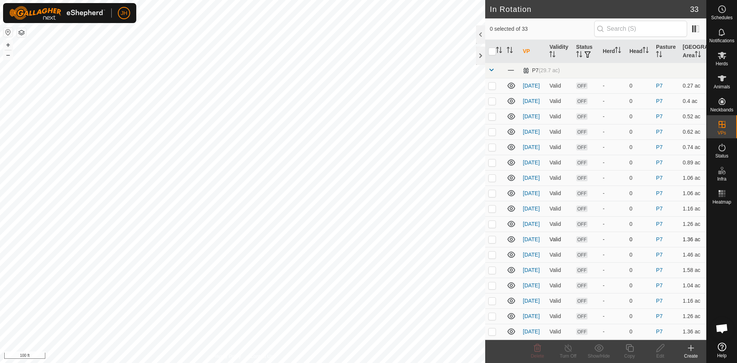
checkbox input "true"
click at [629, 352] on div "Copy" at bounding box center [629, 355] width 31 height 7
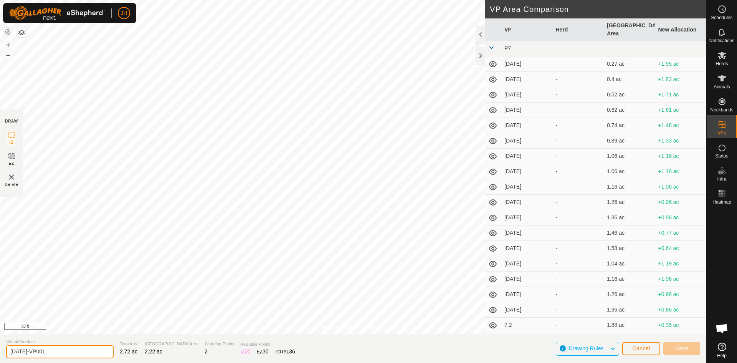
click at [17, 352] on input "7.1.21-VP001" at bounding box center [60, 351] width 108 height 13
type input "7.2.01"
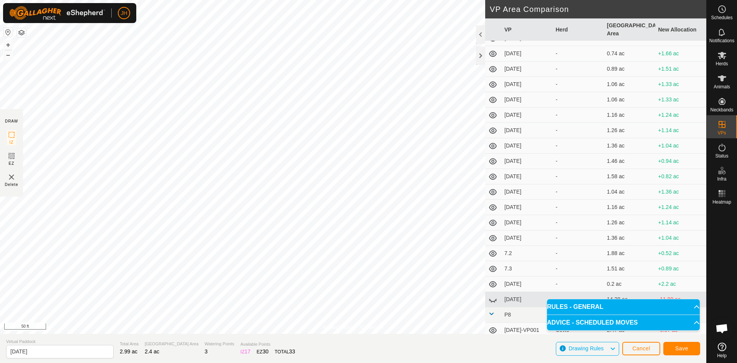
scroll to position [33, 0]
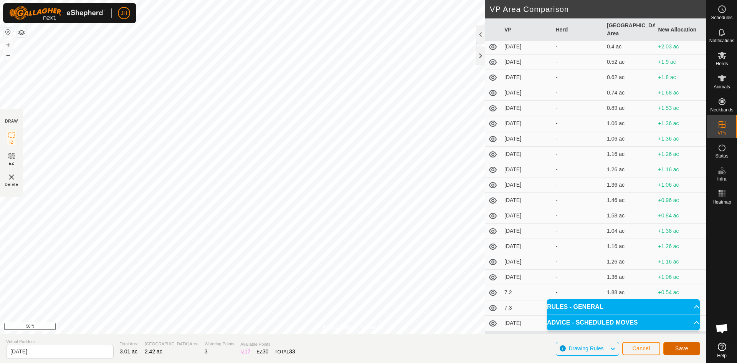
click at [690, 349] on button "Save" at bounding box center [681, 348] width 37 height 13
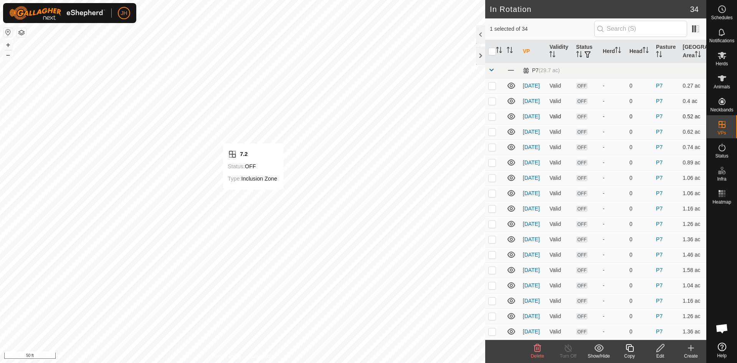
checkbox input "false"
checkbox input "true"
click at [632, 353] on div "Copy" at bounding box center [629, 355] width 31 height 7
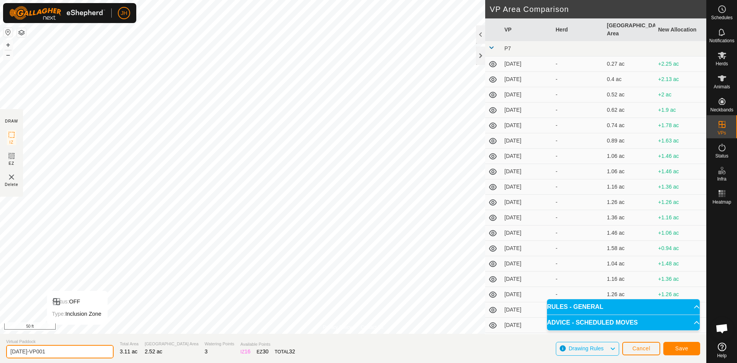
drag, startPoint x: 45, startPoint y: 353, endPoint x: 24, endPoint y: 355, distance: 20.9
click at [24, 355] on input "7.2.01-VP001" at bounding box center [60, 351] width 108 height 13
type input "7.2.02"
click at [685, 349] on span "Save" at bounding box center [681, 348] width 13 height 6
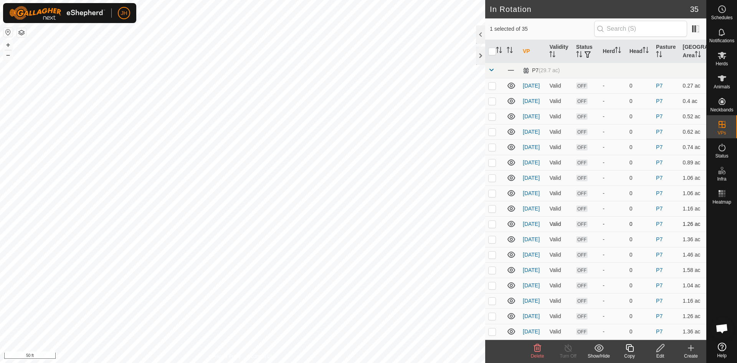
checkbox input "false"
checkbox input "true"
checkbox input "false"
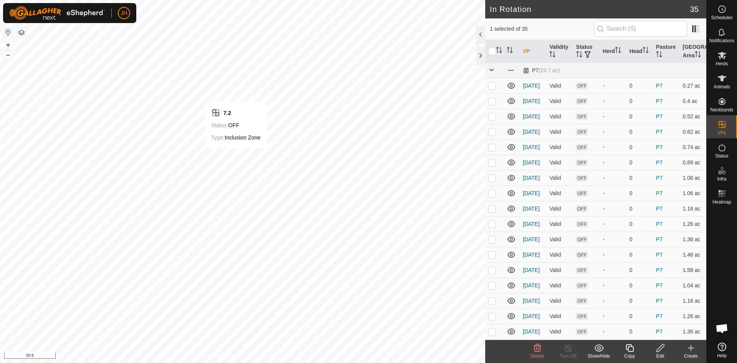
checkbox input "true"
click at [661, 352] on div "Edit" at bounding box center [660, 355] width 31 height 7
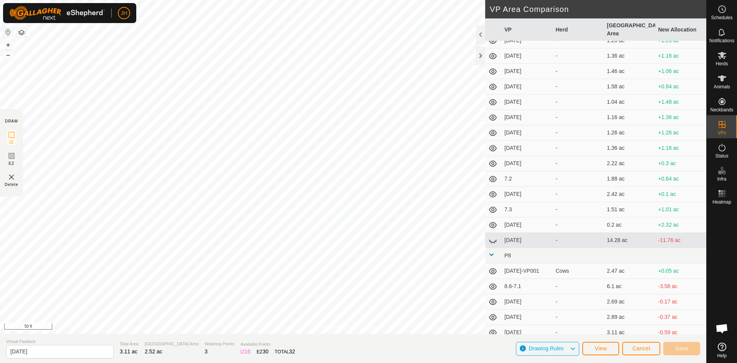
scroll to position [154, 0]
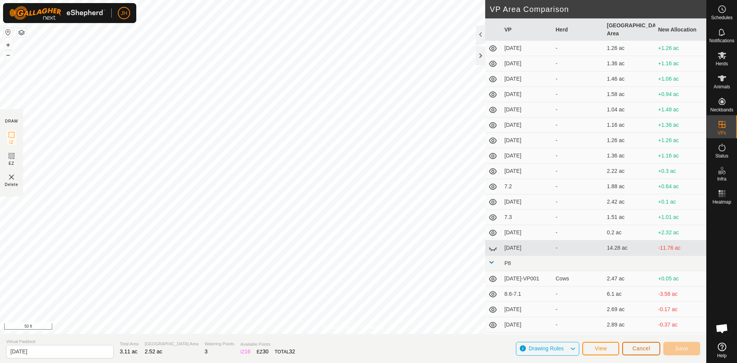
click at [647, 352] on button "Cancel" at bounding box center [641, 348] width 38 height 13
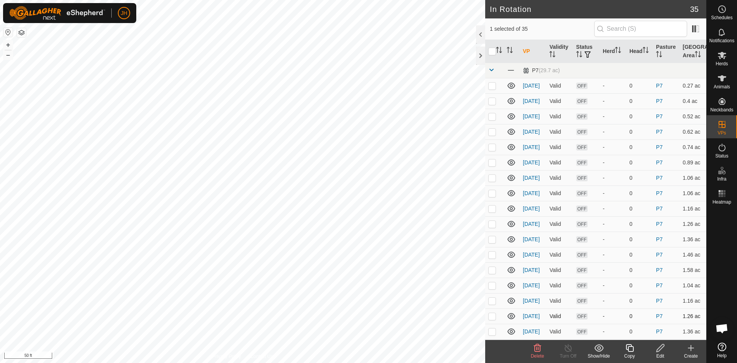
checkbox input "false"
checkbox input "true"
checkbox input "false"
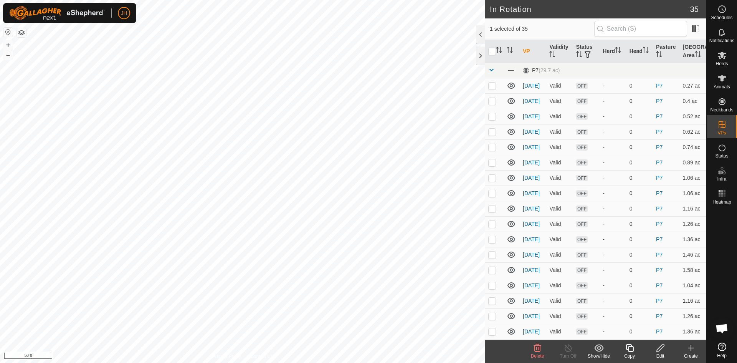
click at [631, 351] on icon at bounding box center [630, 348] width 8 height 8
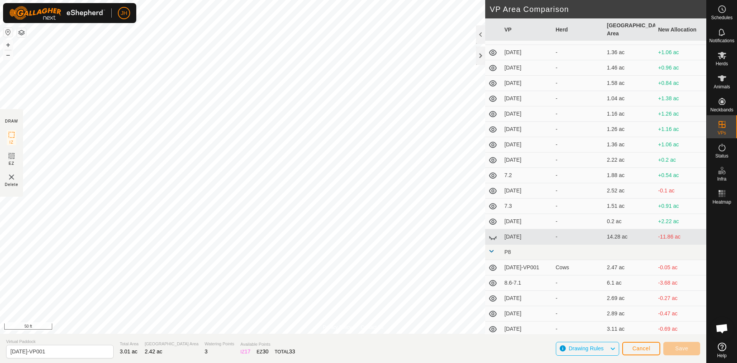
scroll to position [170, 0]
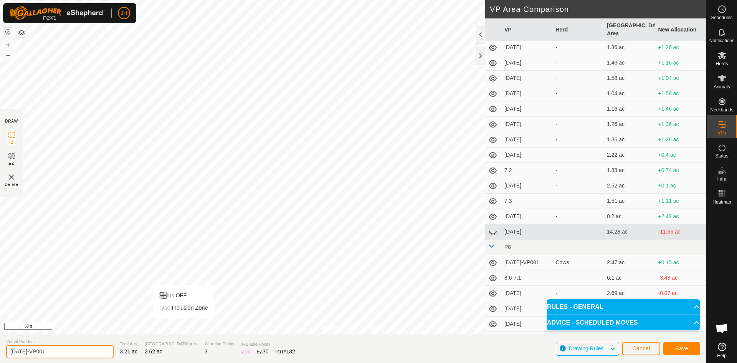
drag, startPoint x: 28, startPoint y: 352, endPoint x: 53, endPoint y: 352, distance: 25.3
click at [22, 352] on input "7.2.01-VP001" at bounding box center [60, 351] width 108 height 13
type input "7.2.03"
click at [684, 351] on button "Save" at bounding box center [681, 348] width 37 height 13
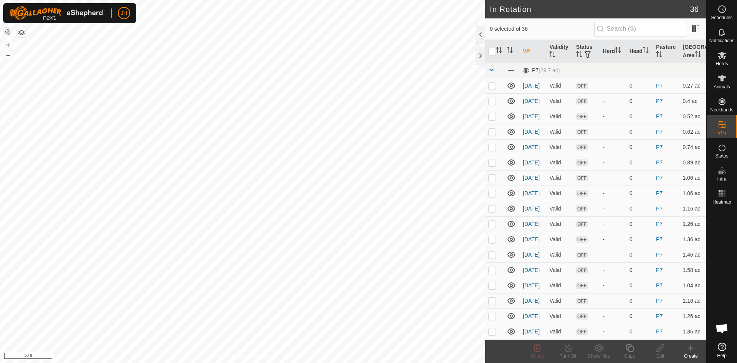
checkbox input "true"
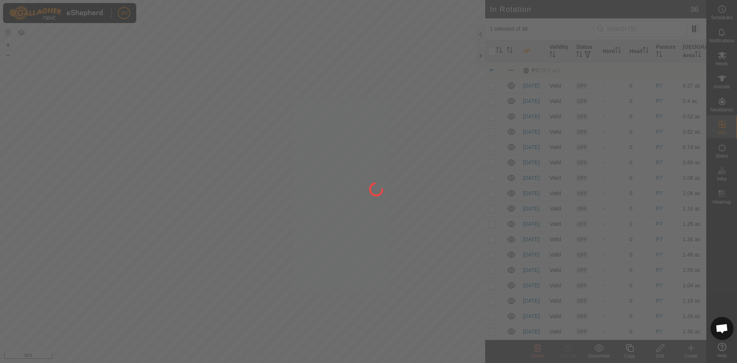
click at [290, 256] on div at bounding box center [368, 181] width 737 height 363
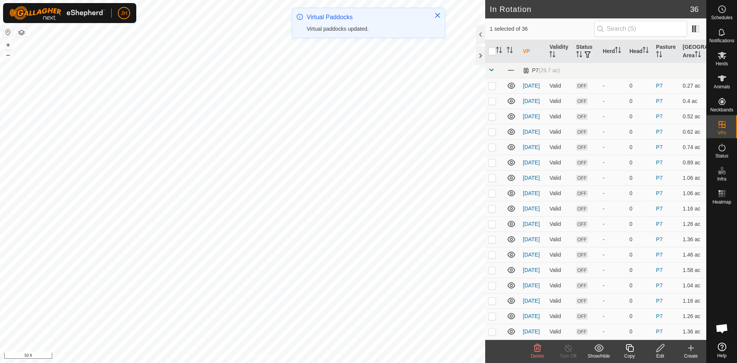
checkbox input "false"
checkbox input "true"
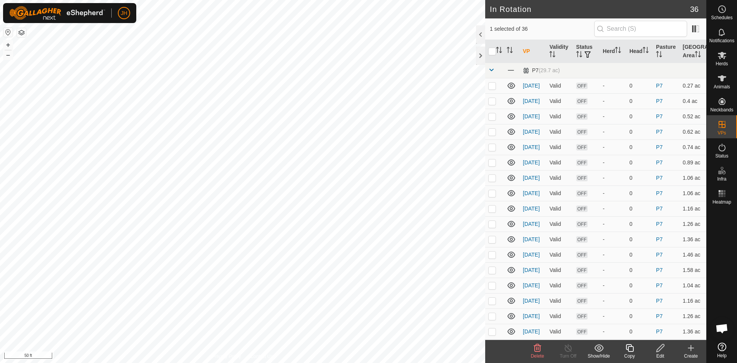
click at [629, 351] on icon at bounding box center [630, 348] width 8 height 8
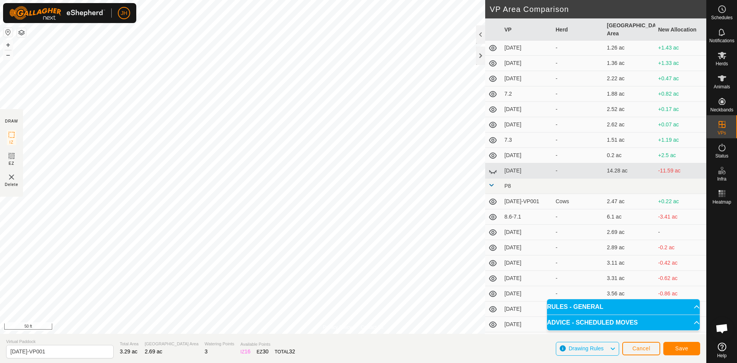
scroll to position [242, 0]
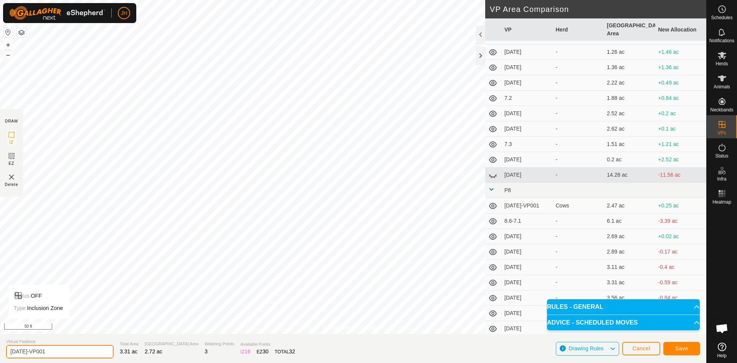
drag, startPoint x: 28, startPoint y: 349, endPoint x: 91, endPoint y: 348, distance: 63.0
click at [23, 351] on input "7.2.01-VP001" at bounding box center [60, 351] width 108 height 13
type input "7.2.04"
click at [689, 349] on button "Save" at bounding box center [681, 348] width 37 height 13
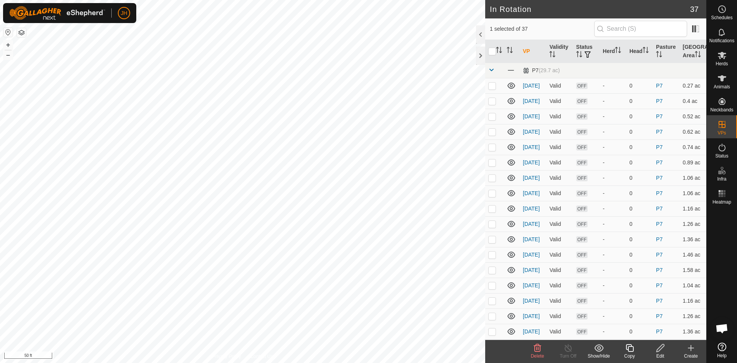
checkbox input "false"
checkbox input "true"
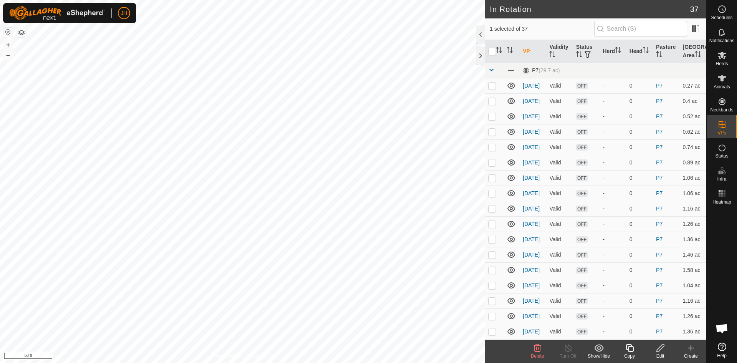
checkbox input "false"
checkbox input "true"
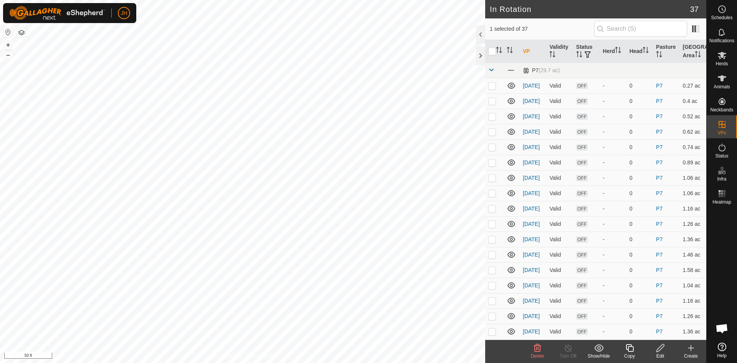
click at [629, 351] on icon at bounding box center [630, 348] width 8 height 8
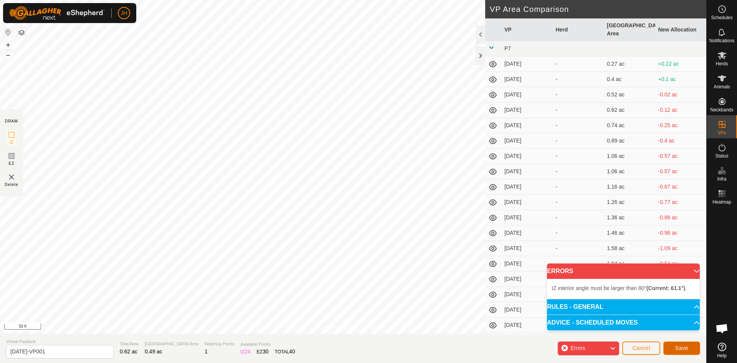
click at [688, 350] on span "Save" at bounding box center [681, 348] width 13 height 6
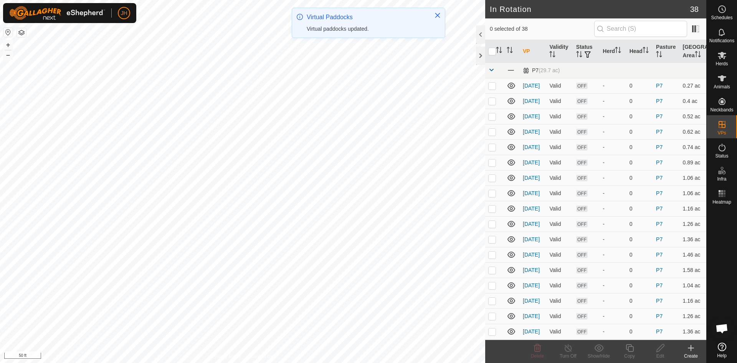
checkbox input "true"
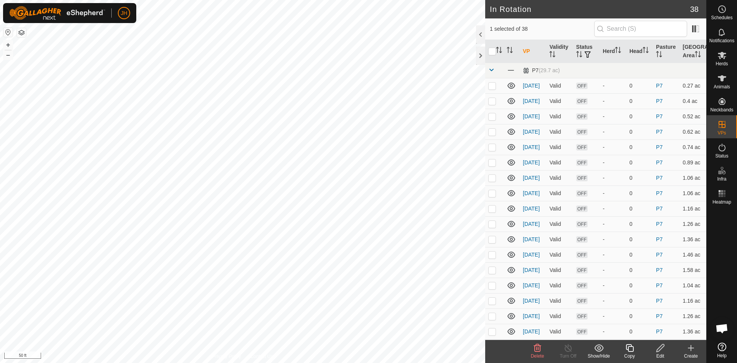
click at [629, 350] on icon at bounding box center [630, 347] width 10 height 9
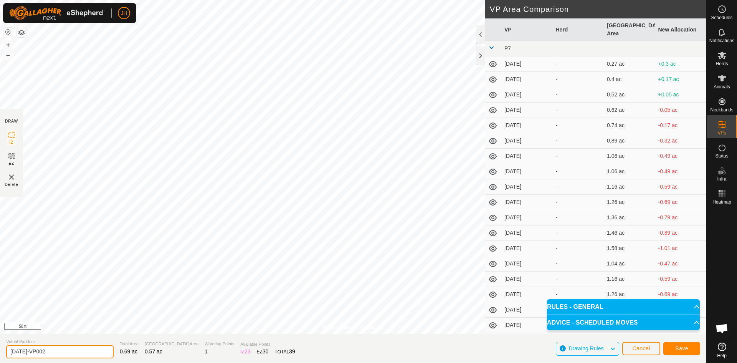
drag, startPoint x: 49, startPoint y: 350, endPoint x: 25, endPoint y: 350, distance: 23.8
click at [24, 351] on input "7.2.04-VP002" at bounding box center [60, 351] width 108 height 13
type input "7.2.05"
click at [683, 349] on span "Save" at bounding box center [681, 348] width 13 height 6
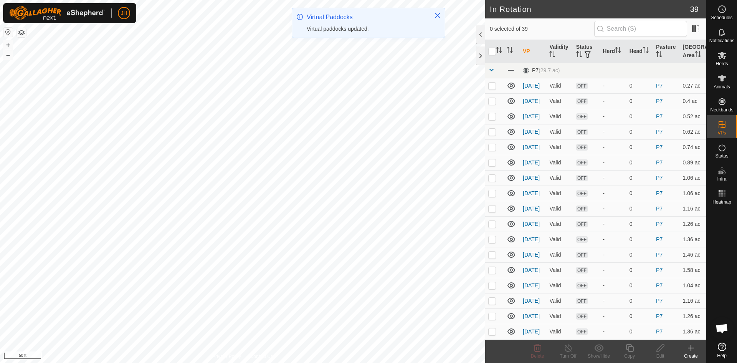
checkbox input "true"
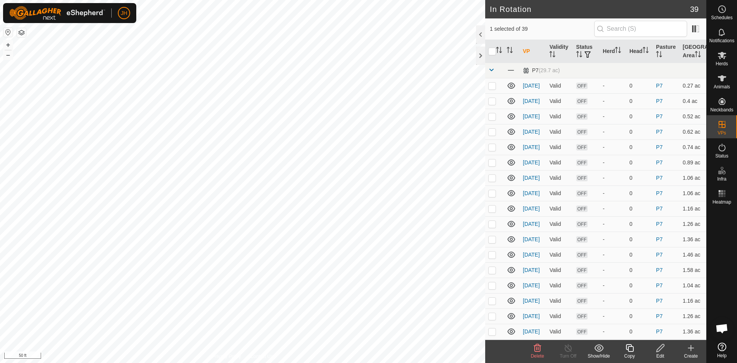
click at [629, 354] on div "Copy" at bounding box center [629, 355] width 31 height 7
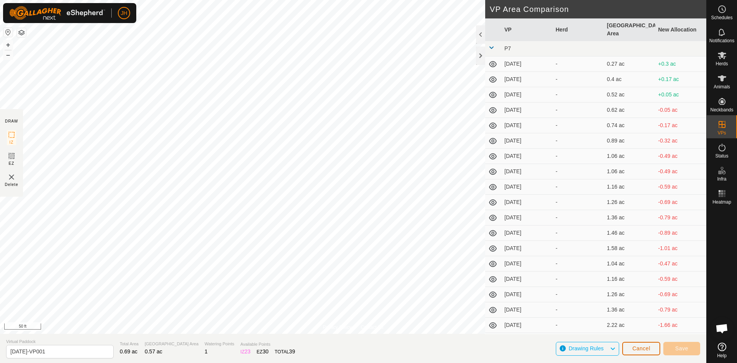
click at [642, 347] on span "Cancel" at bounding box center [641, 348] width 18 height 6
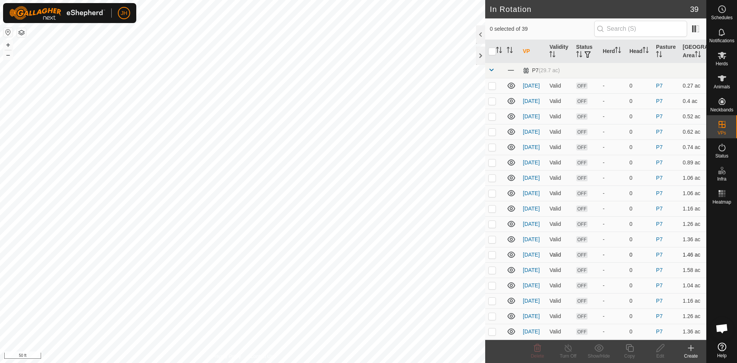
checkbox input "true"
click at [660, 351] on icon at bounding box center [661, 347] width 10 height 9
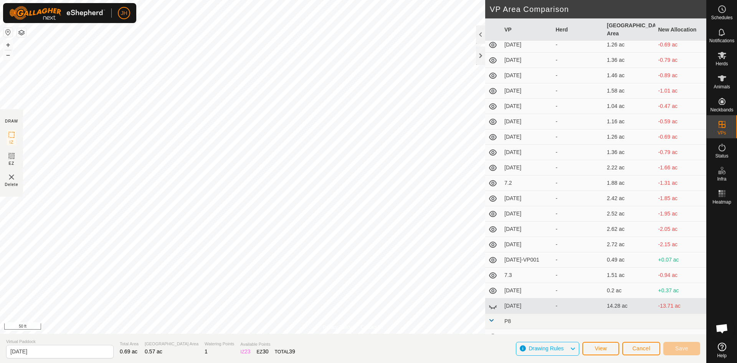
scroll to position [165, 0]
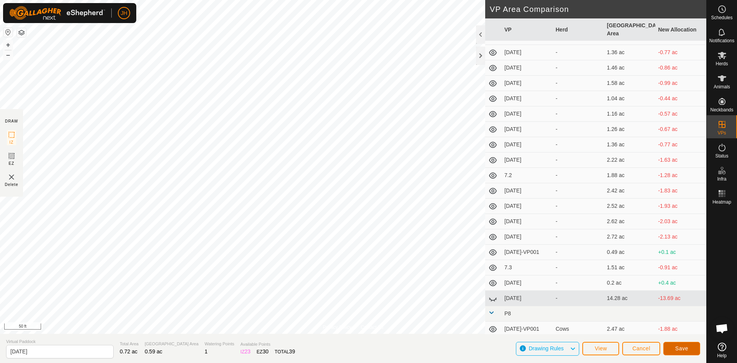
click at [680, 350] on span "Save" at bounding box center [681, 348] width 13 height 6
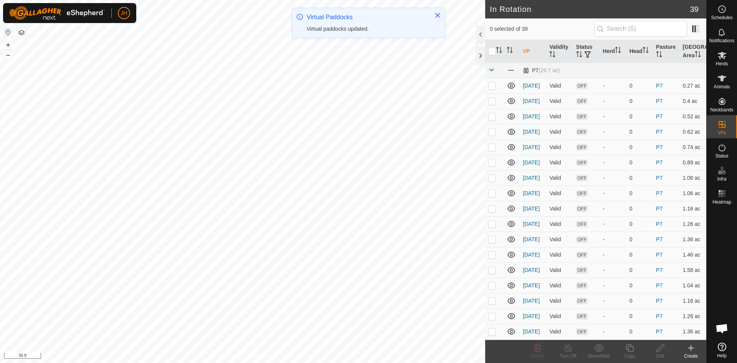
checkbox input "true"
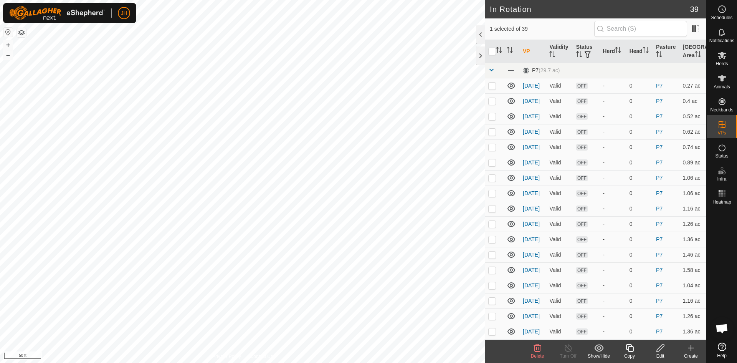
click at [632, 352] on div "Copy" at bounding box center [629, 355] width 31 height 7
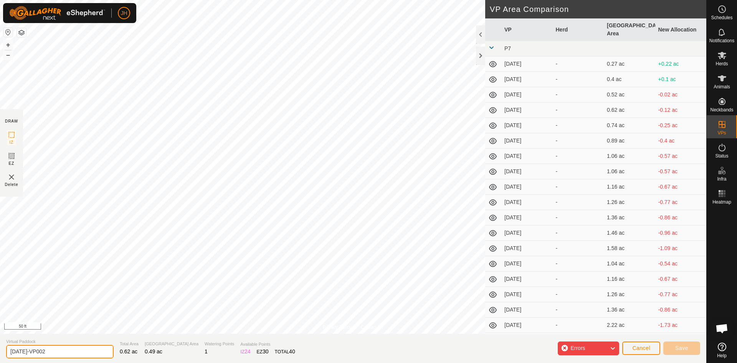
drag, startPoint x: 36, startPoint y: 352, endPoint x: 56, endPoint y: 337, distance: 26.0
click at [23, 353] on input "7.2.04-VP002" at bounding box center [60, 351] width 108 height 13
type input "7.2.06"
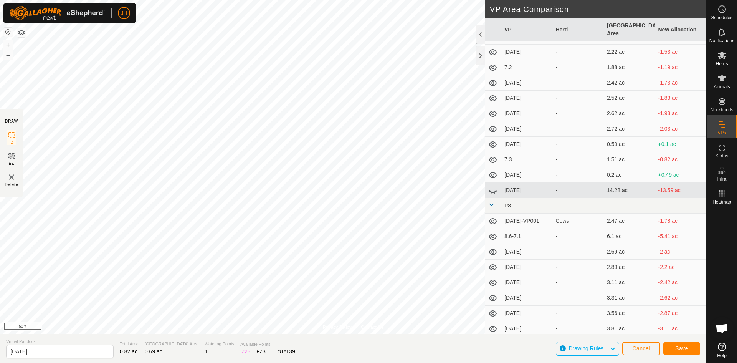
scroll to position [268, 0]
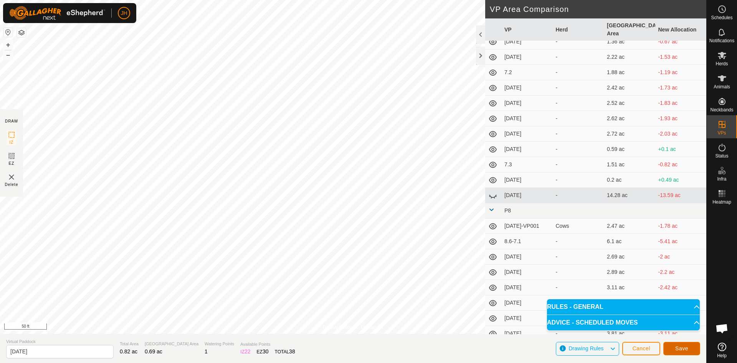
click at [684, 349] on span "Save" at bounding box center [681, 348] width 13 height 6
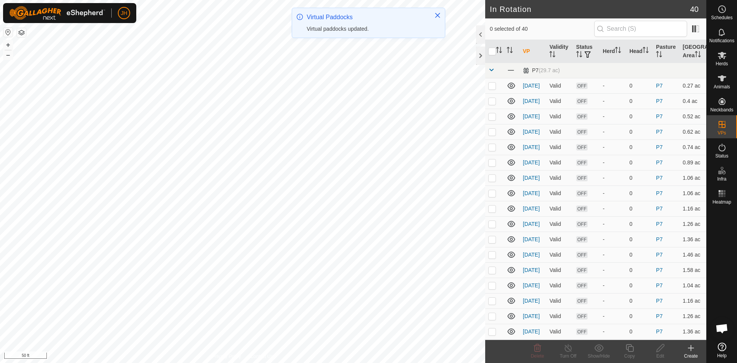
checkbox input "true"
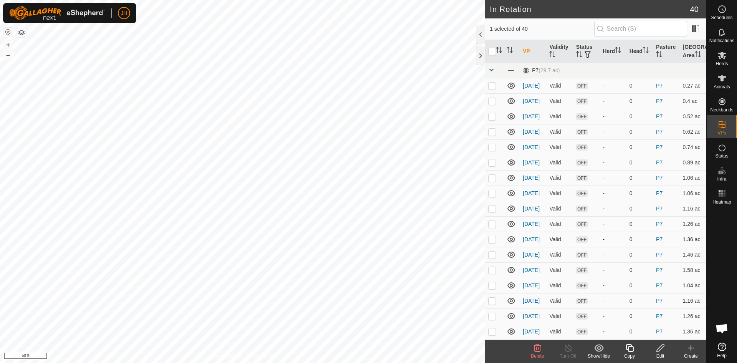
checkbox input "true"
checkbox input "false"
click at [629, 348] on icon at bounding box center [630, 347] width 10 height 9
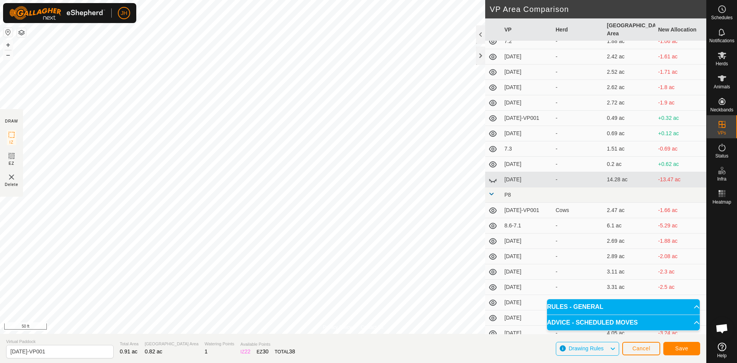
scroll to position [294, 0]
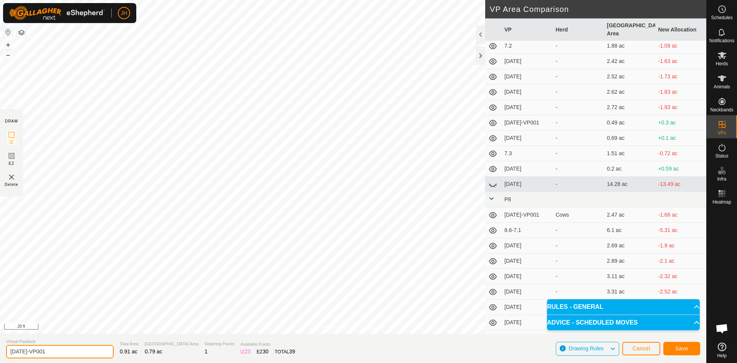
click at [24, 352] on input "7.2.05-VP001" at bounding box center [60, 351] width 108 height 13
type input "7.2.07"
click at [687, 349] on button "Save" at bounding box center [681, 348] width 37 height 13
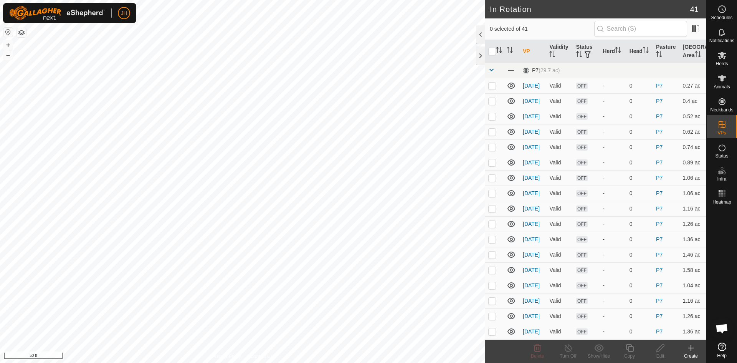
checkbox input "true"
click at [632, 351] on icon at bounding box center [630, 347] width 10 height 9
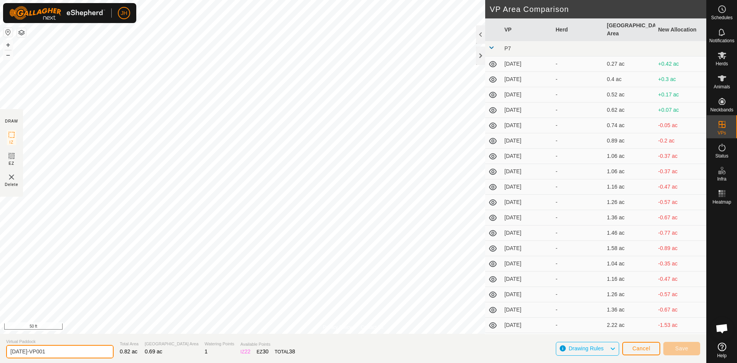
drag, startPoint x: 32, startPoint y: 352, endPoint x: 23, endPoint y: 354, distance: 9.0
click at [23, 354] on input "7.2.06-VP001" at bounding box center [60, 351] width 108 height 13
type input "7.2.08"
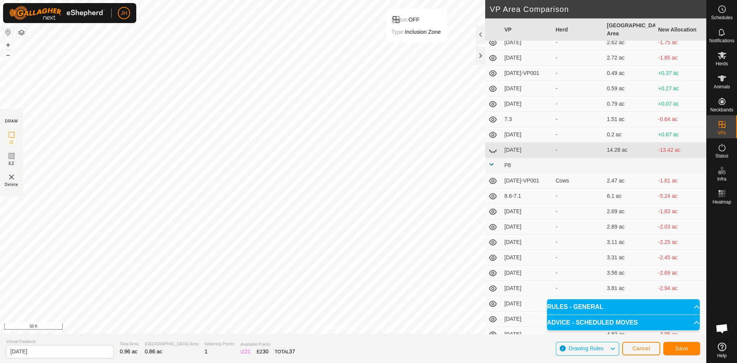
scroll to position [336, 0]
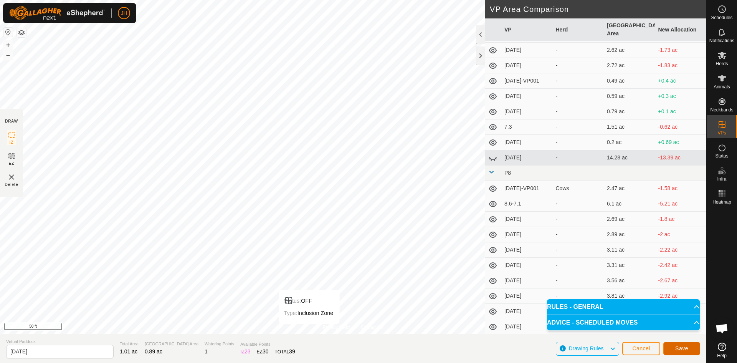
click at [690, 350] on button "Save" at bounding box center [681, 348] width 37 height 13
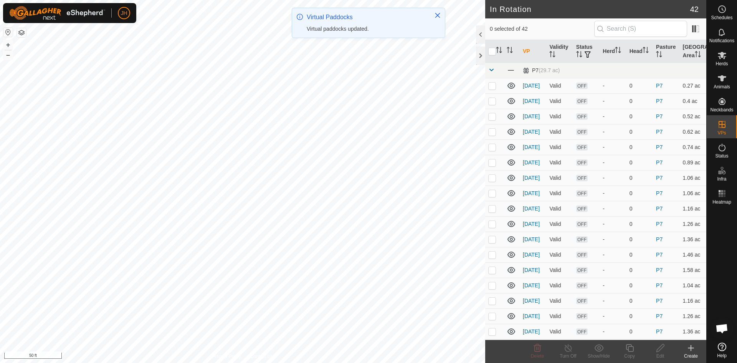
checkbox input "true"
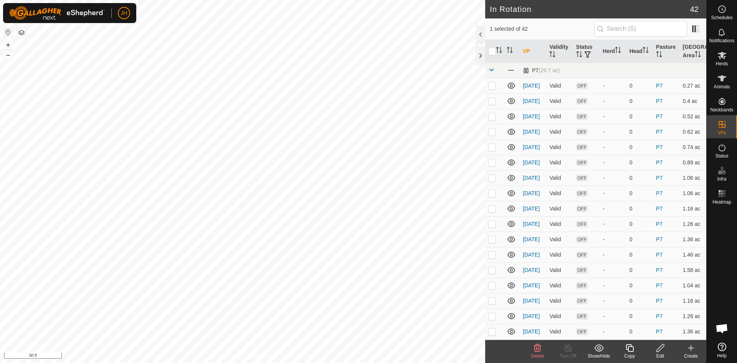
checkbox input "true"
checkbox input "false"
click at [630, 354] on div "Copy" at bounding box center [629, 355] width 31 height 7
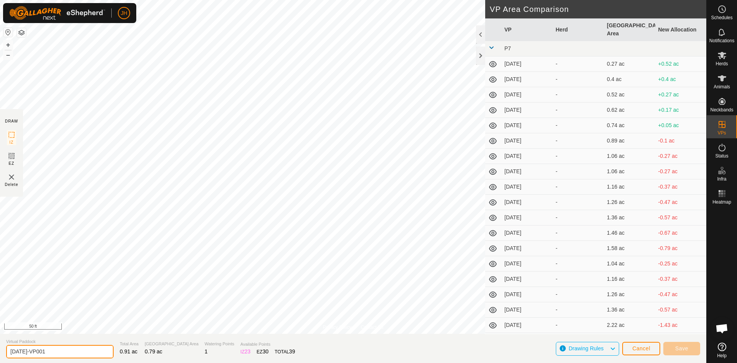
click at [23, 352] on input "7.2.07-VP001" at bounding box center [60, 351] width 108 height 13
type input "7.2.09"
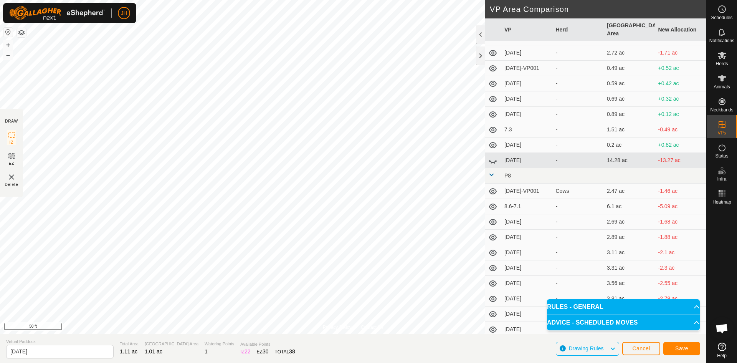
scroll to position [348, 0]
click at [682, 350] on span "Save" at bounding box center [681, 348] width 13 height 6
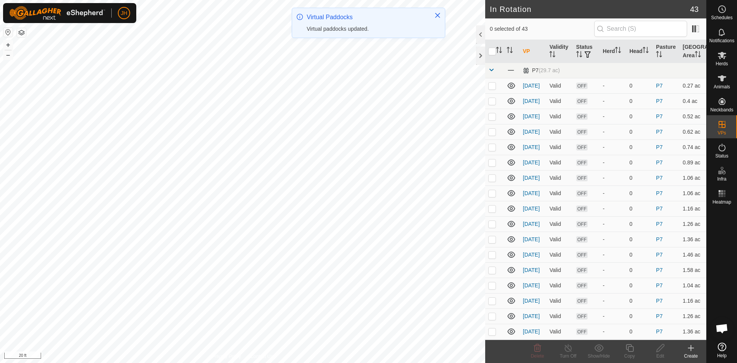
checkbox input "true"
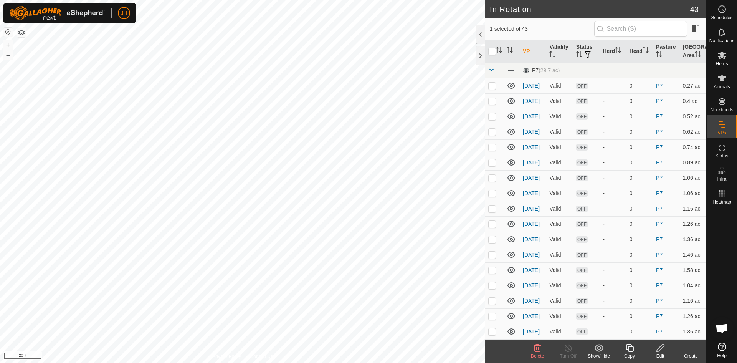
click at [629, 348] on icon at bounding box center [630, 347] width 10 height 9
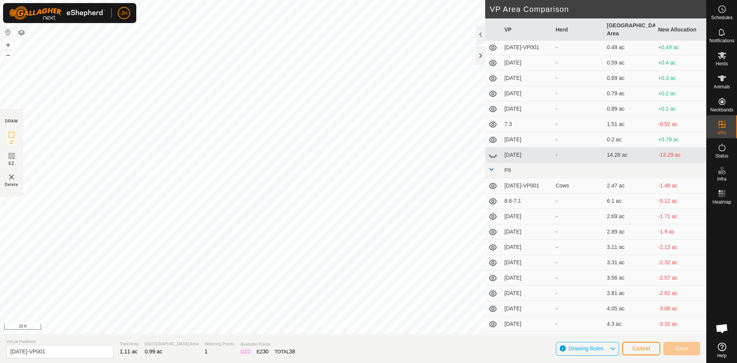
scroll to position [363, 0]
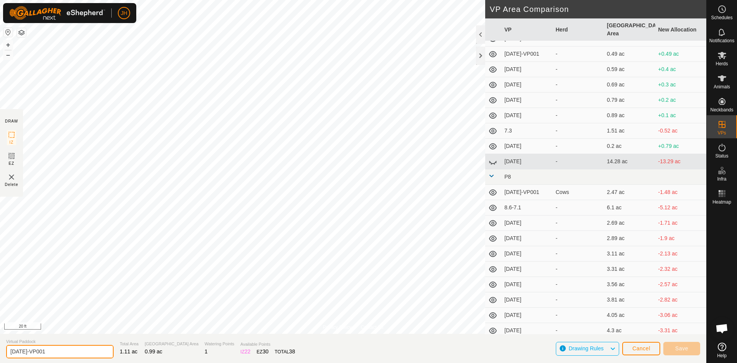
drag, startPoint x: 42, startPoint y: 351, endPoint x: 25, endPoint y: 354, distance: 17.9
click at [24, 353] on input "7.2.09-VP001" at bounding box center [60, 351] width 108 height 13
type input "7.2.10"
click at [692, 349] on button "Save" at bounding box center [681, 348] width 37 height 13
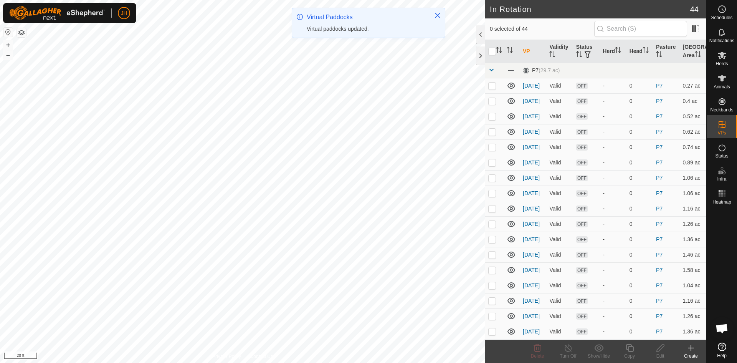
checkbox input "true"
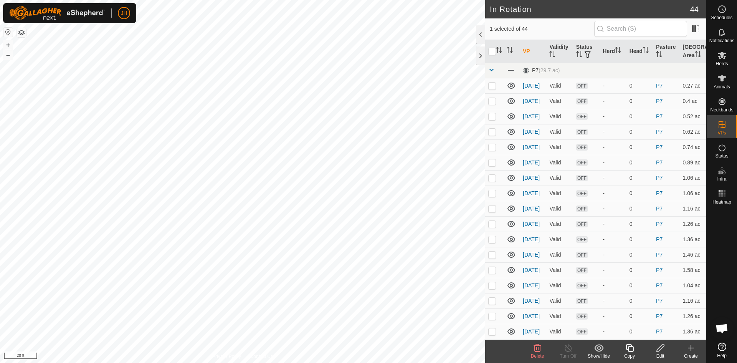
click at [630, 347] on icon at bounding box center [630, 347] width 10 height 9
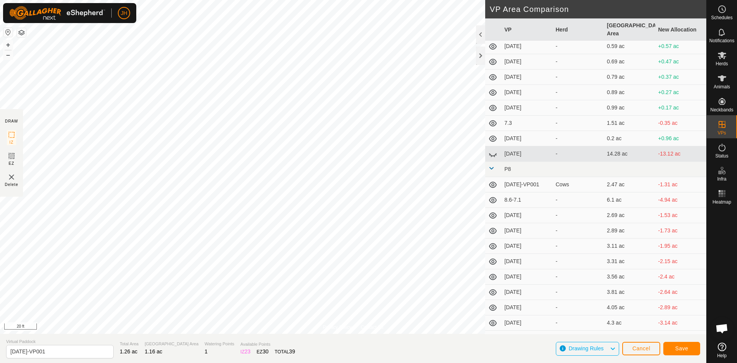
scroll to position [382, 0]
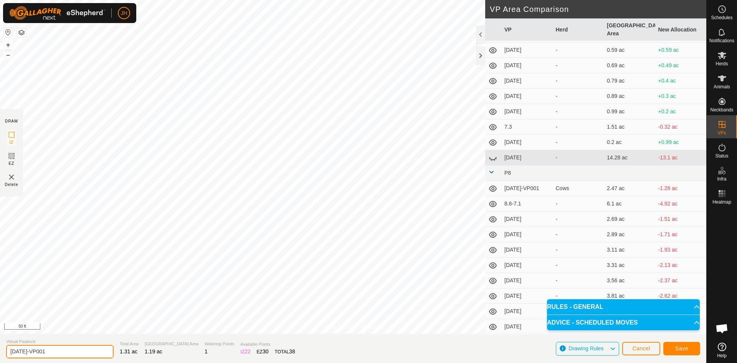
drag, startPoint x: 48, startPoint y: 352, endPoint x: 23, endPoint y: 352, distance: 25.0
click at [23, 352] on input "7.2.10-VP001" at bounding box center [60, 351] width 108 height 13
type input "7.2.11"
click at [687, 348] on span "Save" at bounding box center [681, 348] width 13 height 6
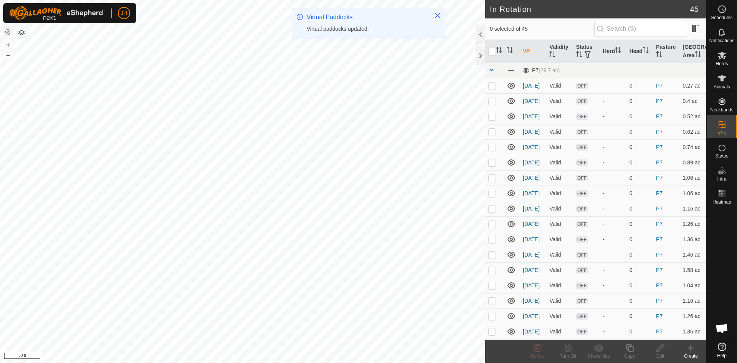
checkbox input "true"
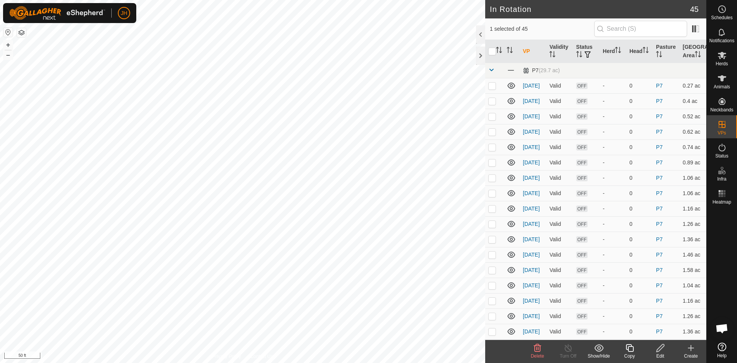
click at [631, 353] on div "Copy" at bounding box center [629, 355] width 31 height 7
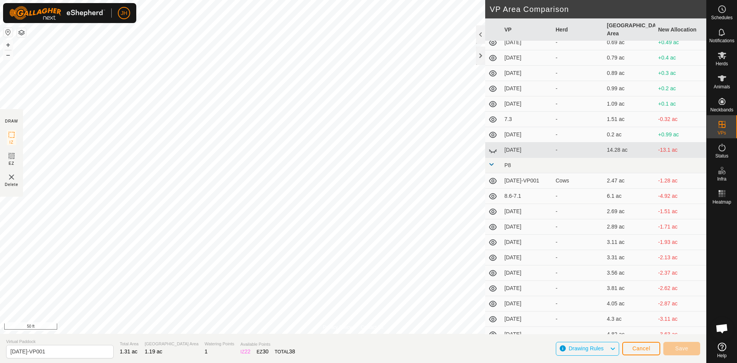
scroll to position [398, 0]
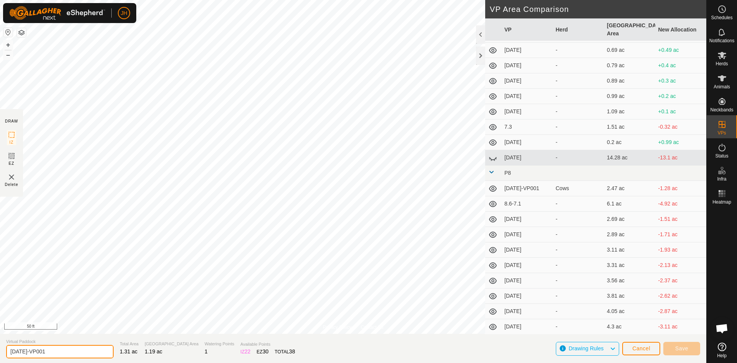
drag, startPoint x: 40, startPoint y: 351, endPoint x: 25, endPoint y: 353, distance: 14.5
click at [24, 353] on input "7.2.11-VP001" at bounding box center [60, 351] width 108 height 13
type input "7.2.12"
click at [683, 346] on span "Save" at bounding box center [681, 348] width 13 height 6
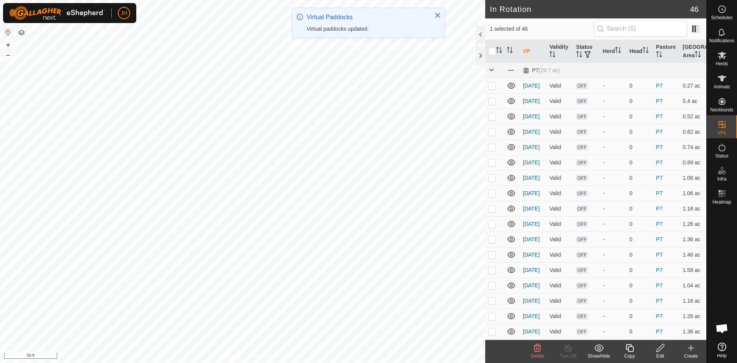
checkbox input "true"
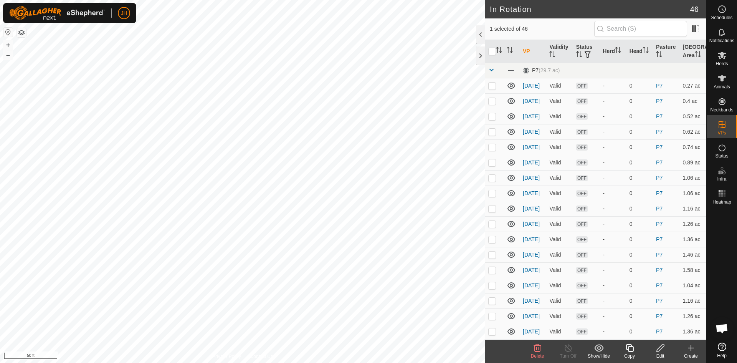
click at [630, 350] on icon at bounding box center [630, 347] width 10 height 9
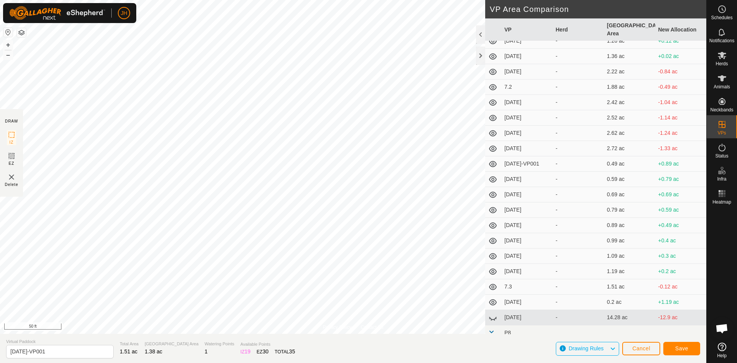
scroll to position [254, 0]
drag, startPoint x: 42, startPoint y: 352, endPoint x: 22, endPoint y: 352, distance: 19.6
click at [22, 352] on input "7.2.12-VP001" at bounding box center [60, 351] width 108 height 13
type input "7.2.13"
click at [692, 348] on button "Save" at bounding box center [681, 348] width 37 height 13
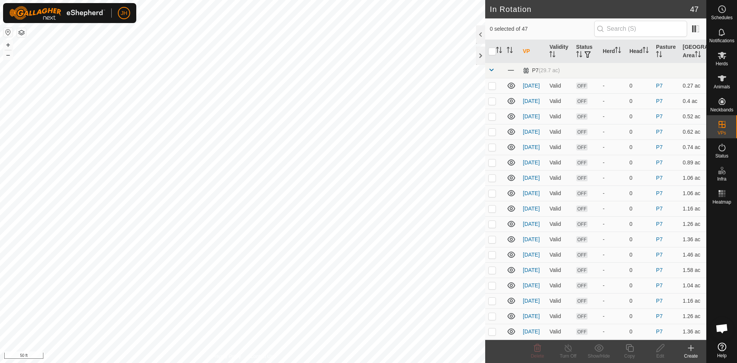
checkbox input "true"
click at [631, 351] on icon at bounding box center [630, 348] width 8 height 8
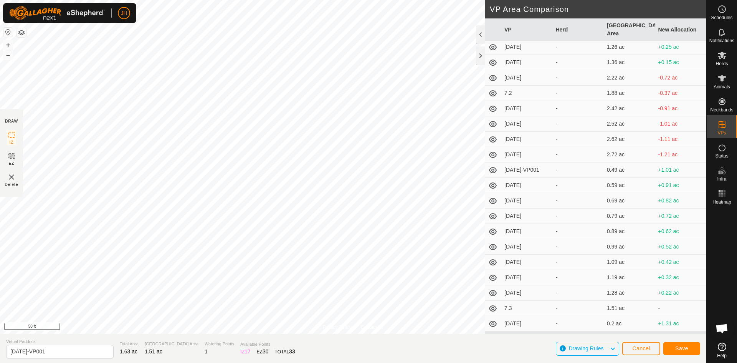
scroll to position [251, 0]
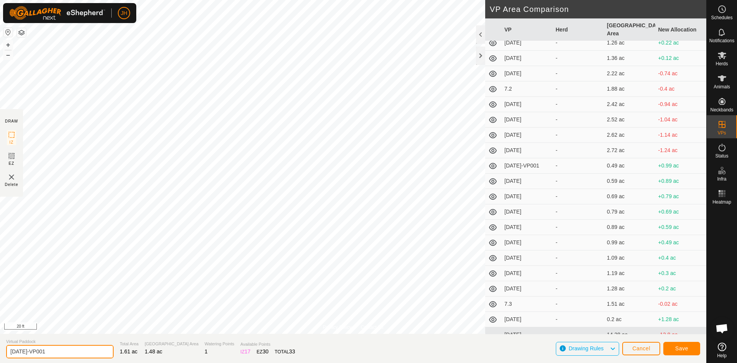
drag, startPoint x: 36, startPoint y: 352, endPoint x: 23, endPoint y: 354, distance: 13.1
click at [23, 354] on input "7.2.13-VP001" at bounding box center [60, 351] width 108 height 13
type input "7.2.14"
click at [676, 344] on button "Save" at bounding box center [681, 348] width 37 height 13
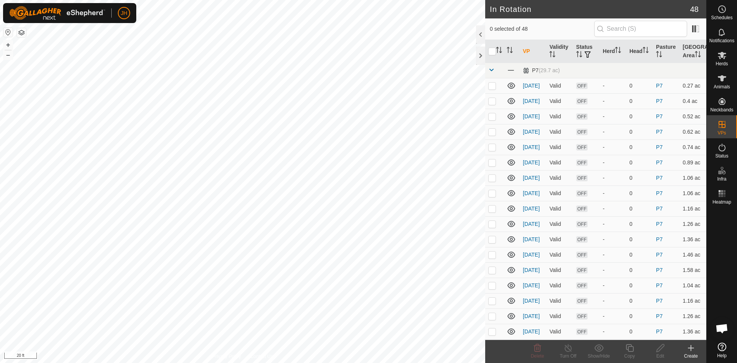
checkbox input "true"
click at [631, 351] on icon at bounding box center [630, 347] width 10 height 9
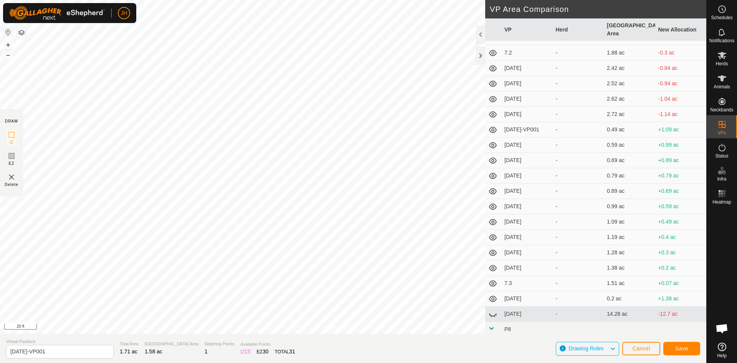
scroll to position [295, 0]
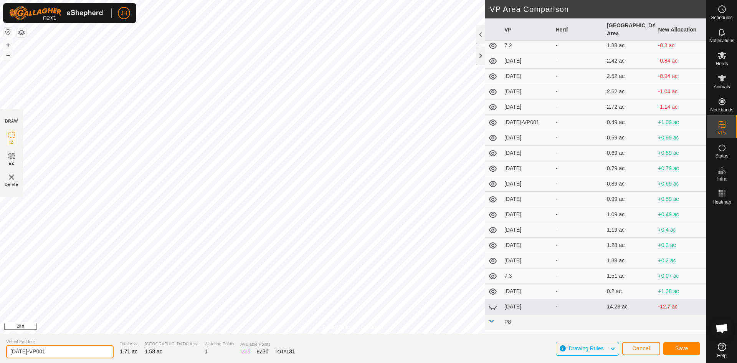
drag, startPoint x: 49, startPoint y: 350, endPoint x: 22, endPoint y: 352, distance: 27.3
click at [22, 352] on input "7.2.14-VP001" at bounding box center [60, 351] width 108 height 13
type input "7.2.15"
click at [686, 349] on span "Save" at bounding box center [681, 348] width 13 height 6
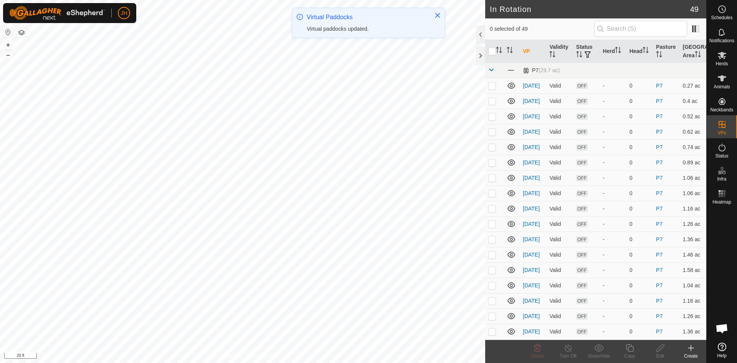
checkbox input "true"
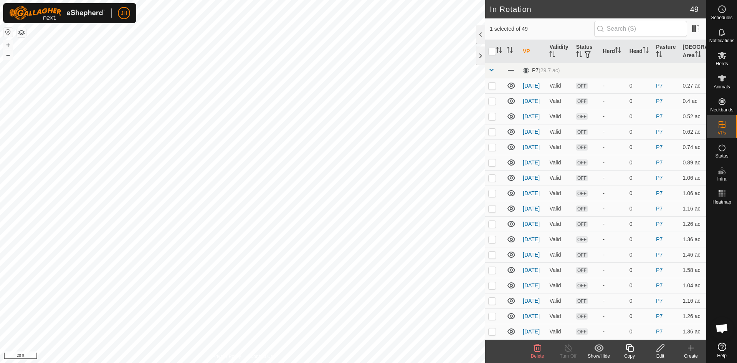
click at [630, 352] on icon at bounding box center [630, 347] width 10 height 9
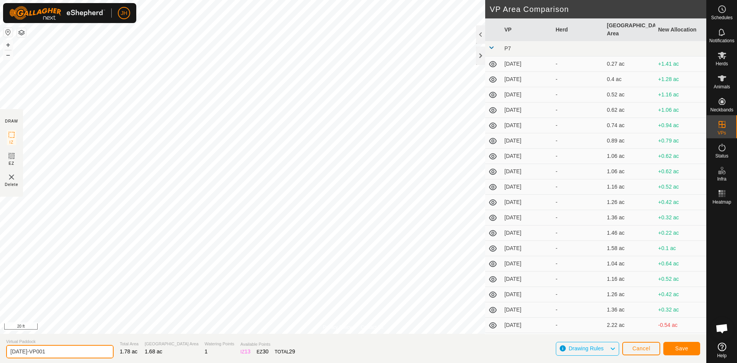
drag, startPoint x: 31, startPoint y: 351, endPoint x: 23, endPoint y: 352, distance: 8.1
click at [23, 352] on input "7.2.15-VP001" at bounding box center [60, 351] width 108 height 13
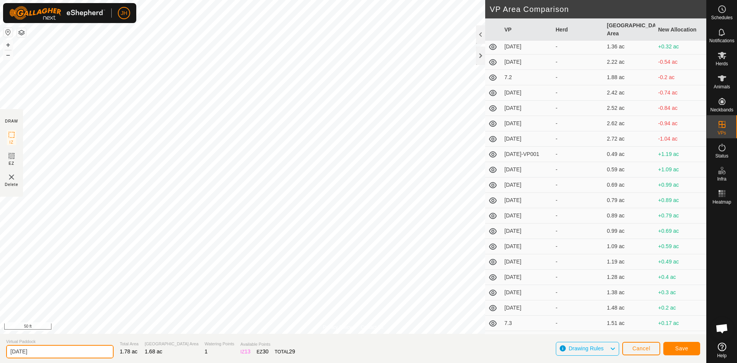
type input "7.2.16"
click at [681, 350] on span "Save" at bounding box center [681, 348] width 13 height 6
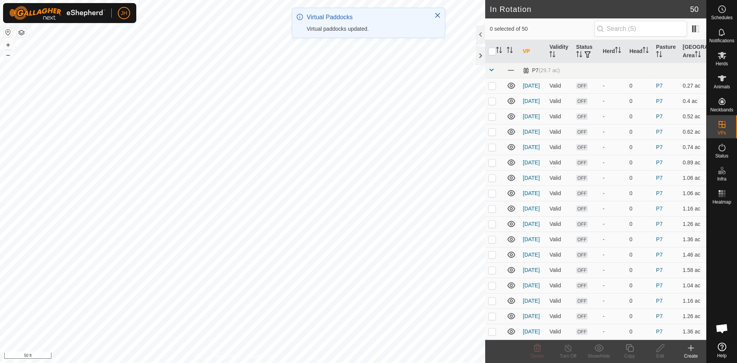
checkbox input "true"
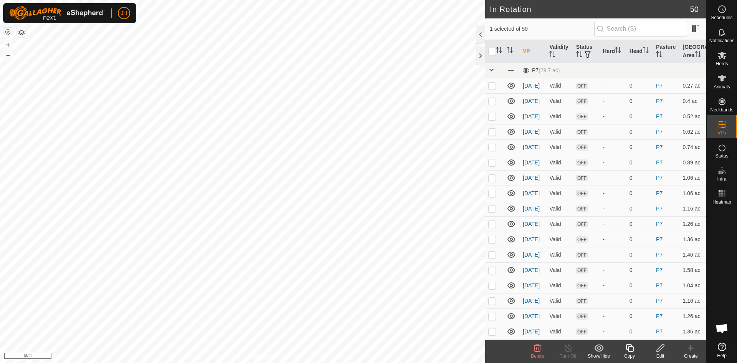
click at [633, 351] on div "Copy" at bounding box center [629, 351] width 31 height 23
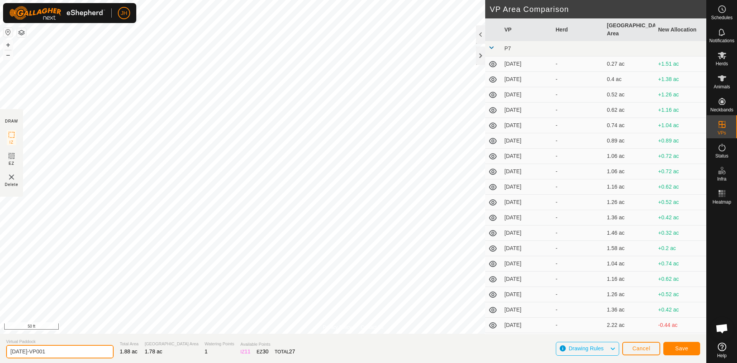
drag, startPoint x: 60, startPoint y: 351, endPoint x: 49, endPoint y: 351, distance: 10.8
click at [24, 354] on input "7.2.16-VP001" at bounding box center [60, 351] width 108 height 13
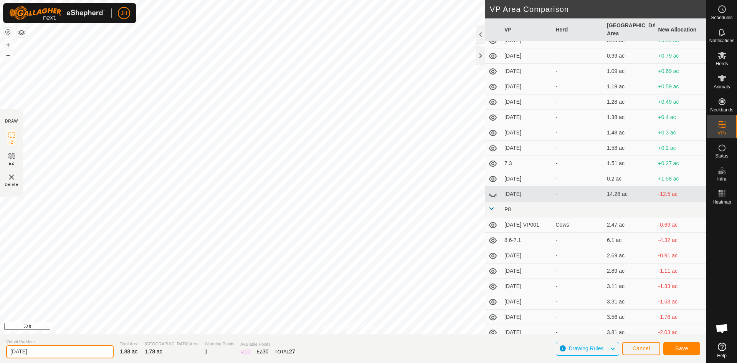
scroll to position [436, 0]
type input "7.2.17"
click at [686, 350] on span "Save" at bounding box center [681, 348] width 13 height 6
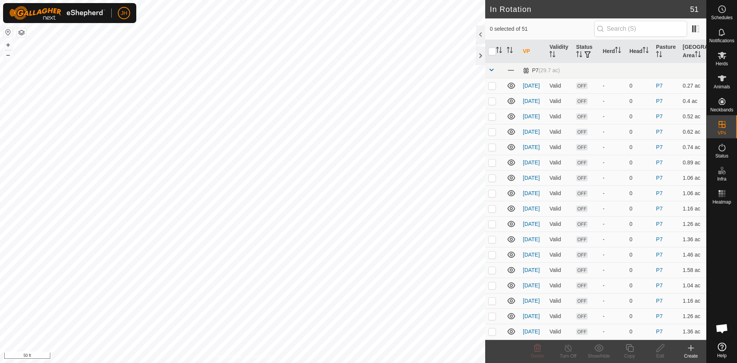
checkbox input "true"
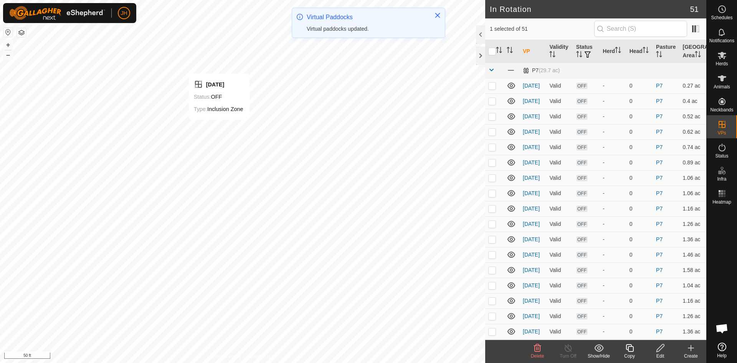
click at [633, 352] on icon at bounding box center [630, 347] width 10 height 9
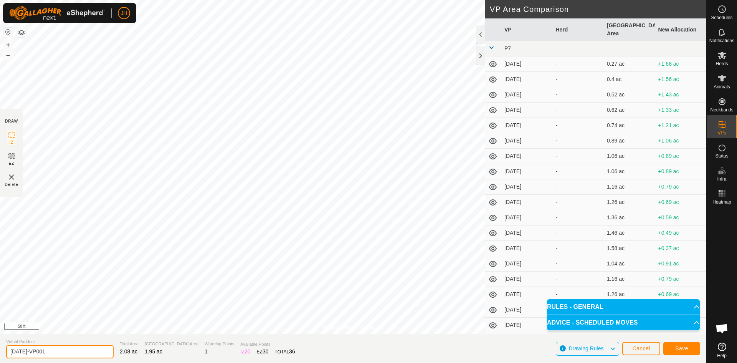
drag, startPoint x: 43, startPoint y: 351, endPoint x: 26, endPoint y: 350, distance: 17.7
click at [23, 352] on input "7.2.17-VP001" at bounding box center [60, 351] width 108 height 13
type input "7.2.18"
click at [682, 348] on span "Save" at bounding box center [681, 348] width 13 height 6
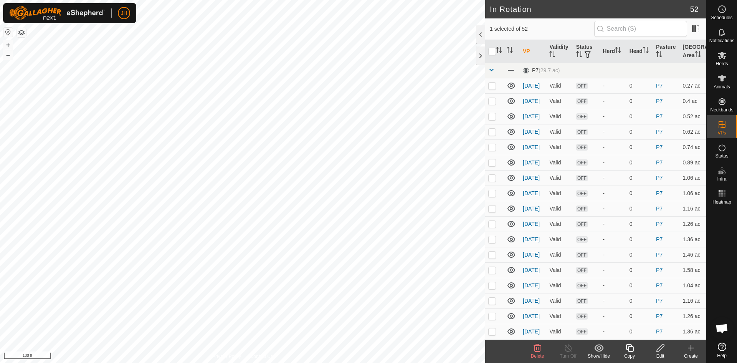
checkbox input "false"
checkbox input "true"
click at [632, 352] on icon at bounding box center [630, 347] width 10 height 9
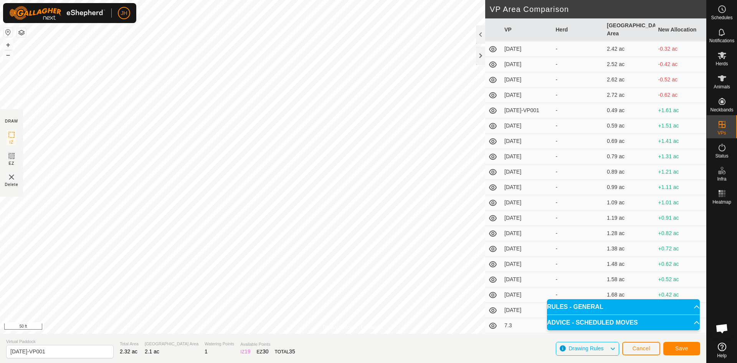
scroll to position [442, 0]
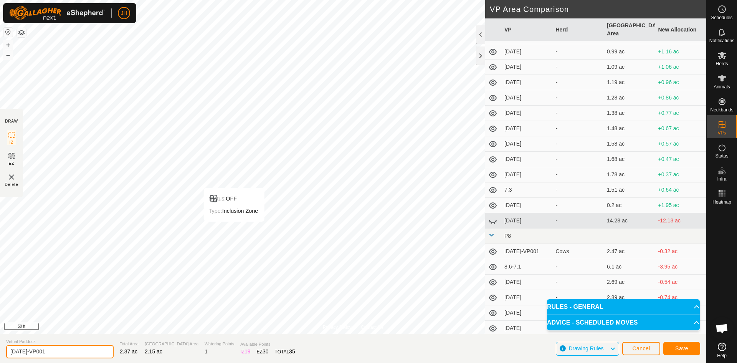
drag, startPoint x: 27, startPoint y: 352, endPoint x: 48, endPoint y: 349, distance: 20.5
click at [16, 353] on input "7.2.18-VP001" at bounding box center [60, 351] width 108 height 13
type input "7.3.01."
click at [676, 350] on span "Save" at bounding box center [681, 348] width 13 height 6
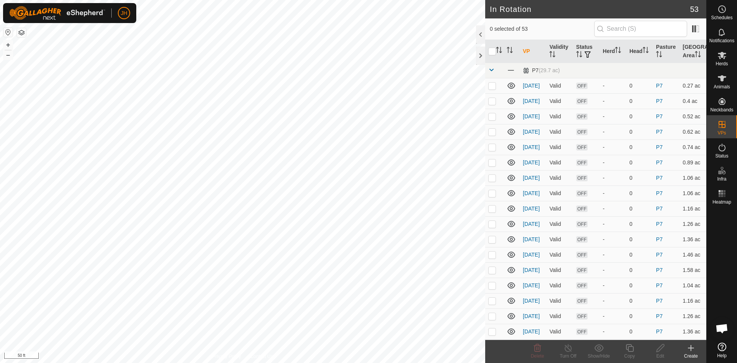
checkbox input "true"
click at [661, 349] on icon at bounding box center [661, 347] width 10 height 9
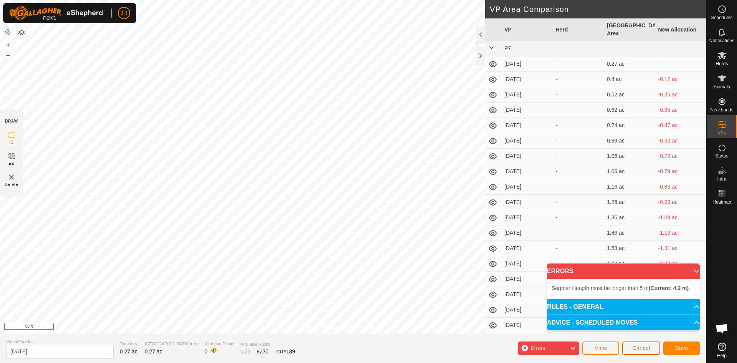
click at [645, 346] on span "Cancel" at bounding box center [641, 348] width 18 height 6
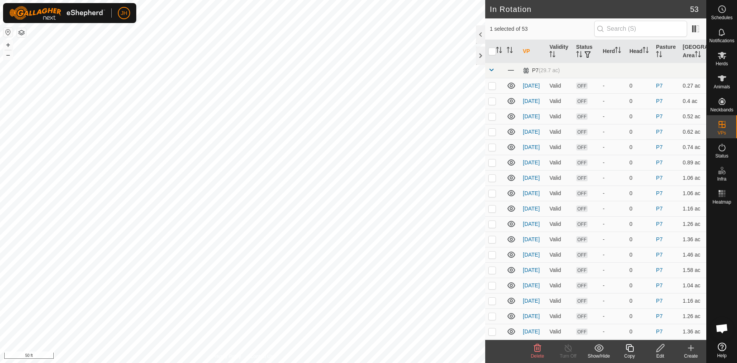
click at [535, 351] on icon at bounding box center [537, 348] width 7 height 8
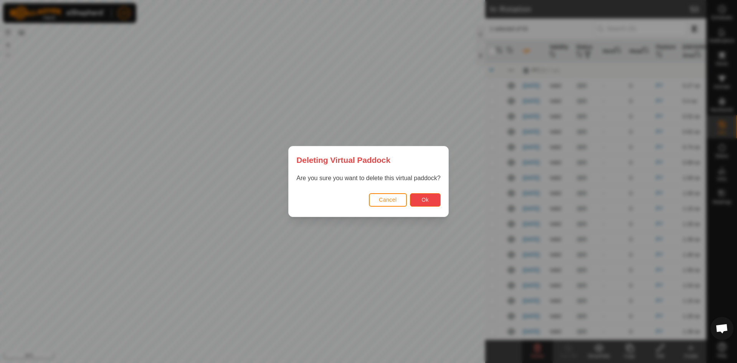
click at [423, 199] on span "Ok" at bounding box center [425, 200] width 7 height 6
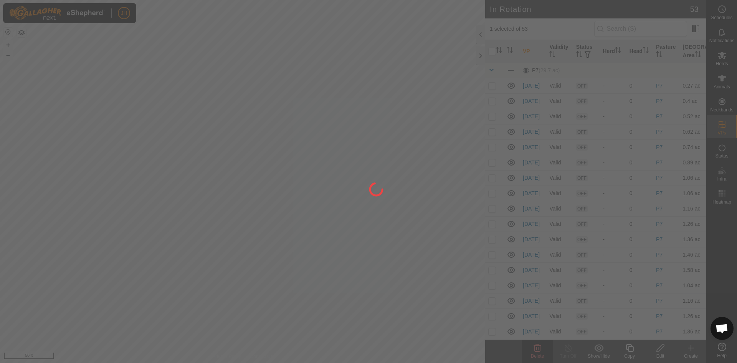
checkbox input "false"
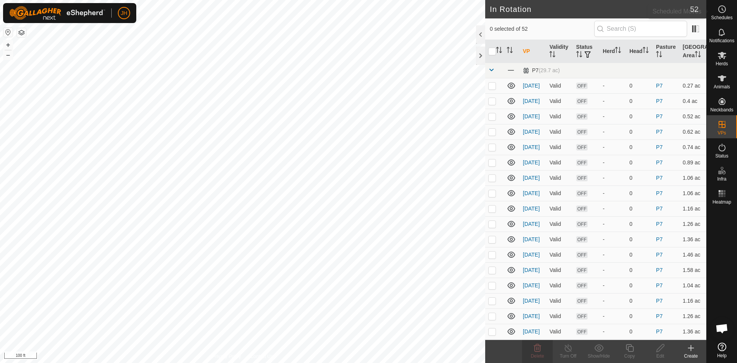
click at [720, 12] on icon at bounding box center [722, 9] width 9 height 9
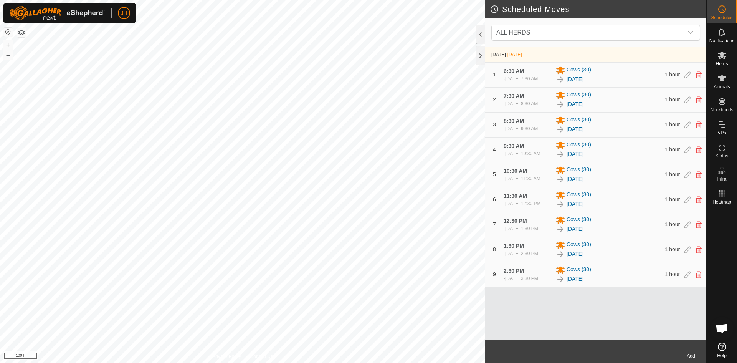
click at [690, 352] on div "Add" at bounding box center [691, 355] width 31 height 7
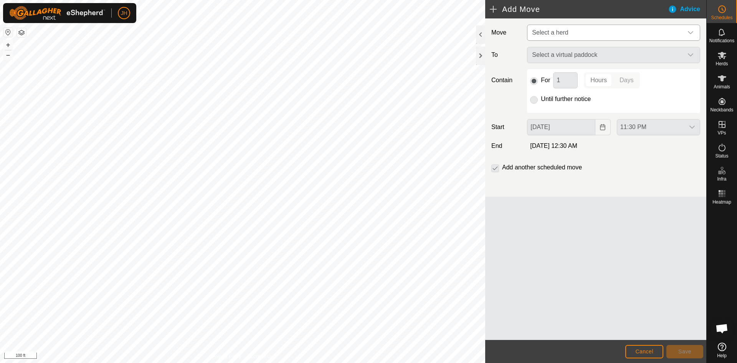
click at [585, 32] on span "Select a herd" at bounding box center [606, 32] width 154 height 15
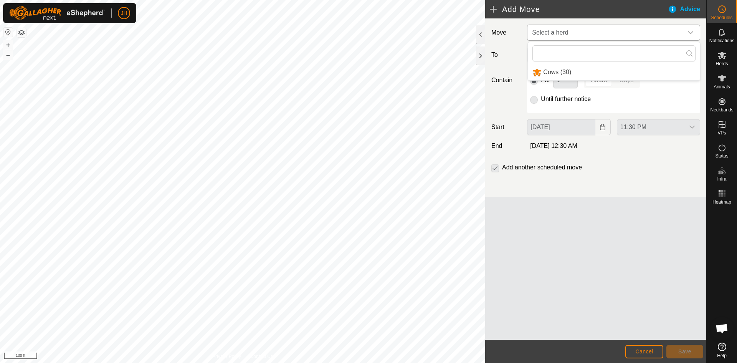
click at [572, 72] on li "Cows (30)" at bounding box center [614, 73] width 172 height 16
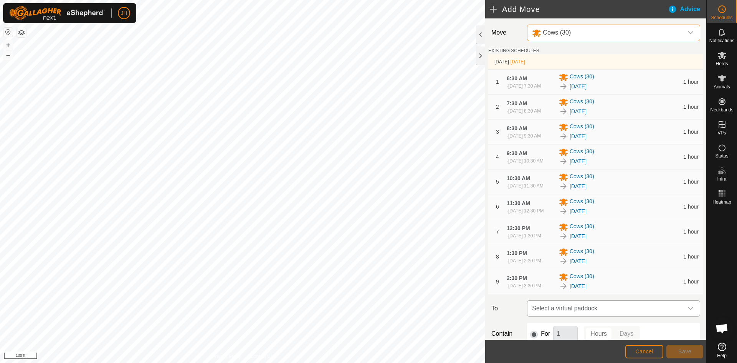
click at [627, 308] on span "Select a virtual paddock" at bounding box center [606, 308] width 154 height 15
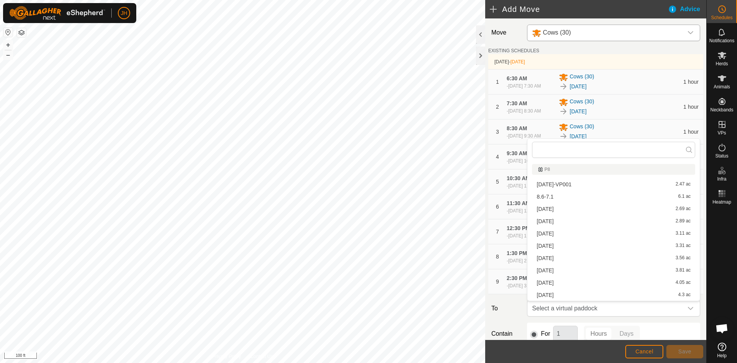
click at [555, 195] on li "8.6-7.1 6.1 ac" at bounding box center [613, 197] width 163 height 12
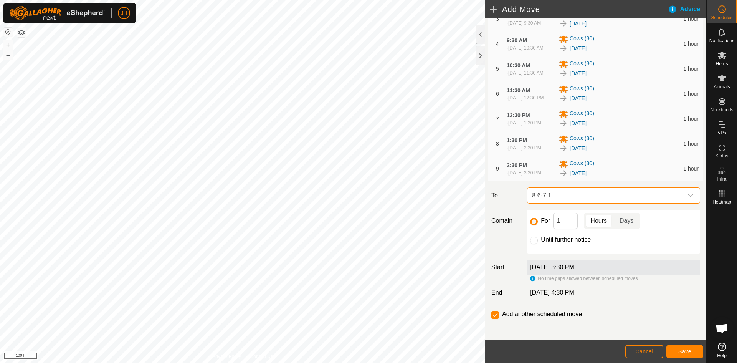
scroll to position [116, 0]
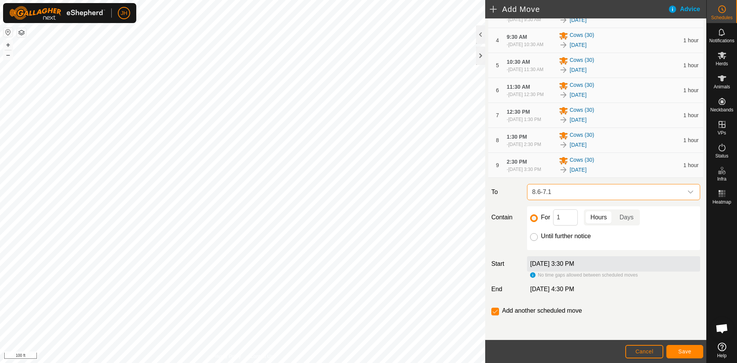
click at [534, 238] on input "Until further notice" at bounding box center [534, 237] width 8 height 8
radio input "true"
checkbox input "false"
click at [557, 196] on span "8.6-7.1" at bounding box center [606, 191] width 154 height 15
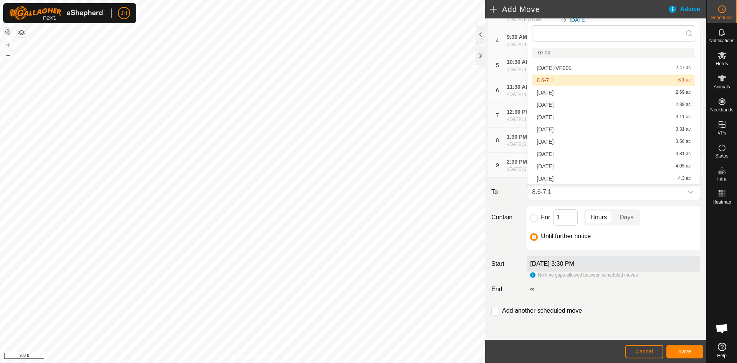
click at [551, 81] on span "8.6-7.1" at bounding box center [545, 80] width 17 height 5
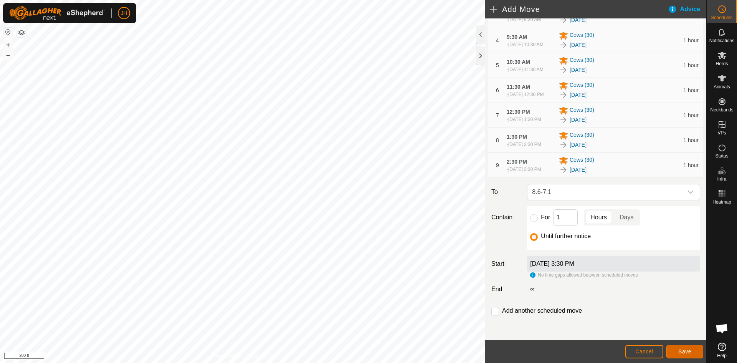
click at [693, 352] on button "Save" at bounding box center [685, 351] width 37 height 13
